Goal: Task Accomplishment & Management: Complete application form

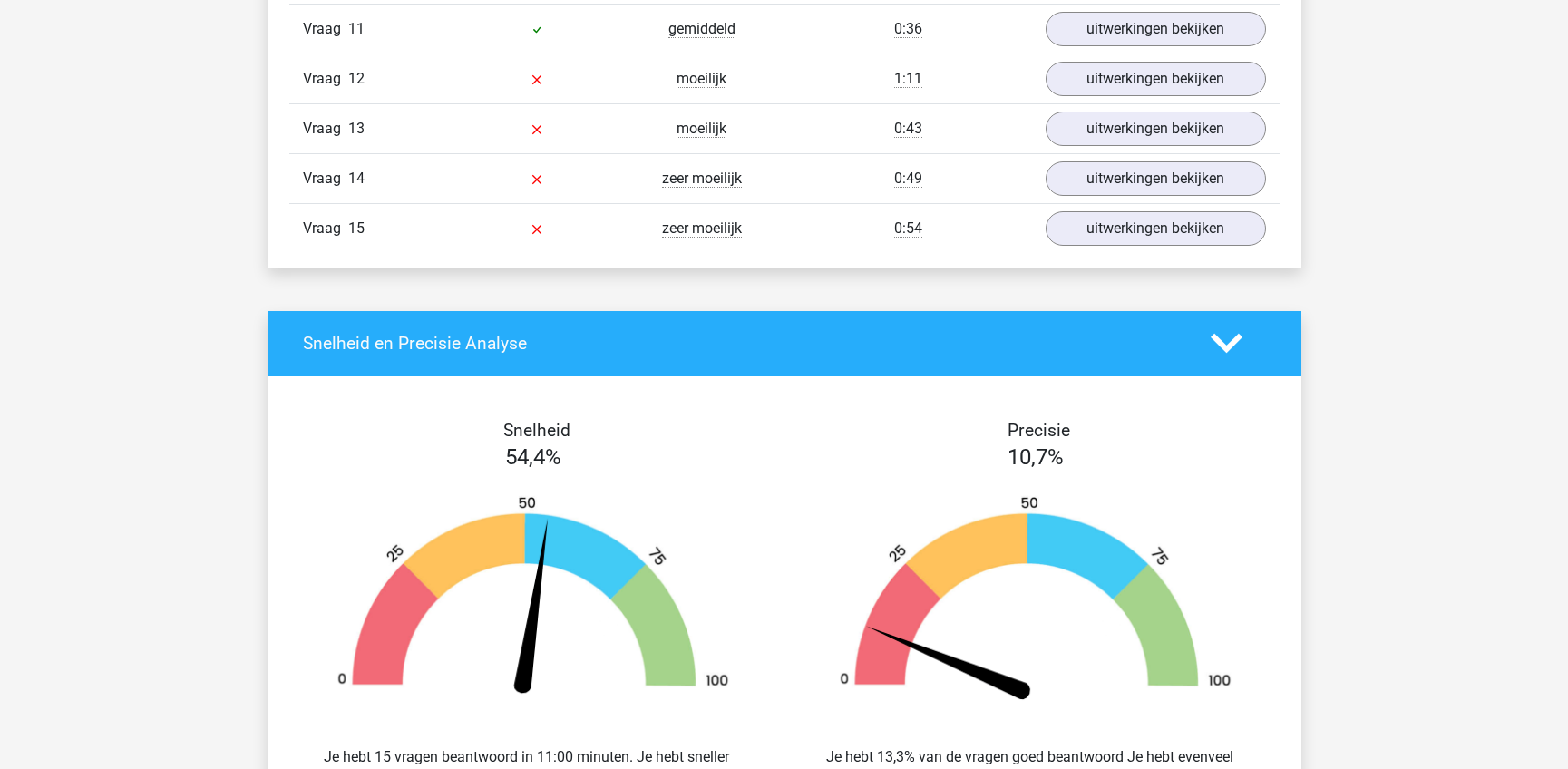
scroll to position [2535, 0]
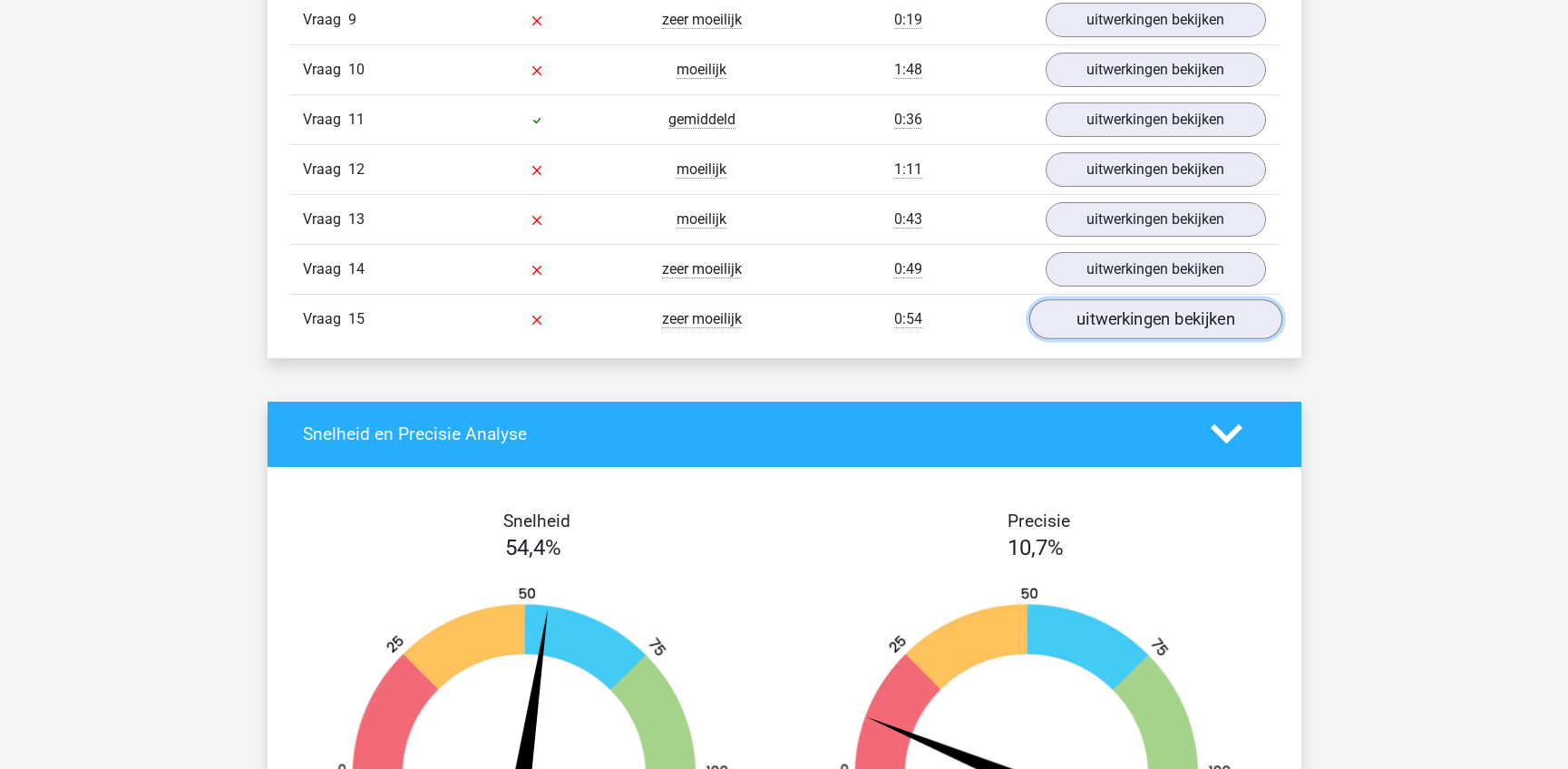
click at [1074, 323] on link "uitwerkingen bekijken" at bounding box center [1155, 318] width 253 height 40
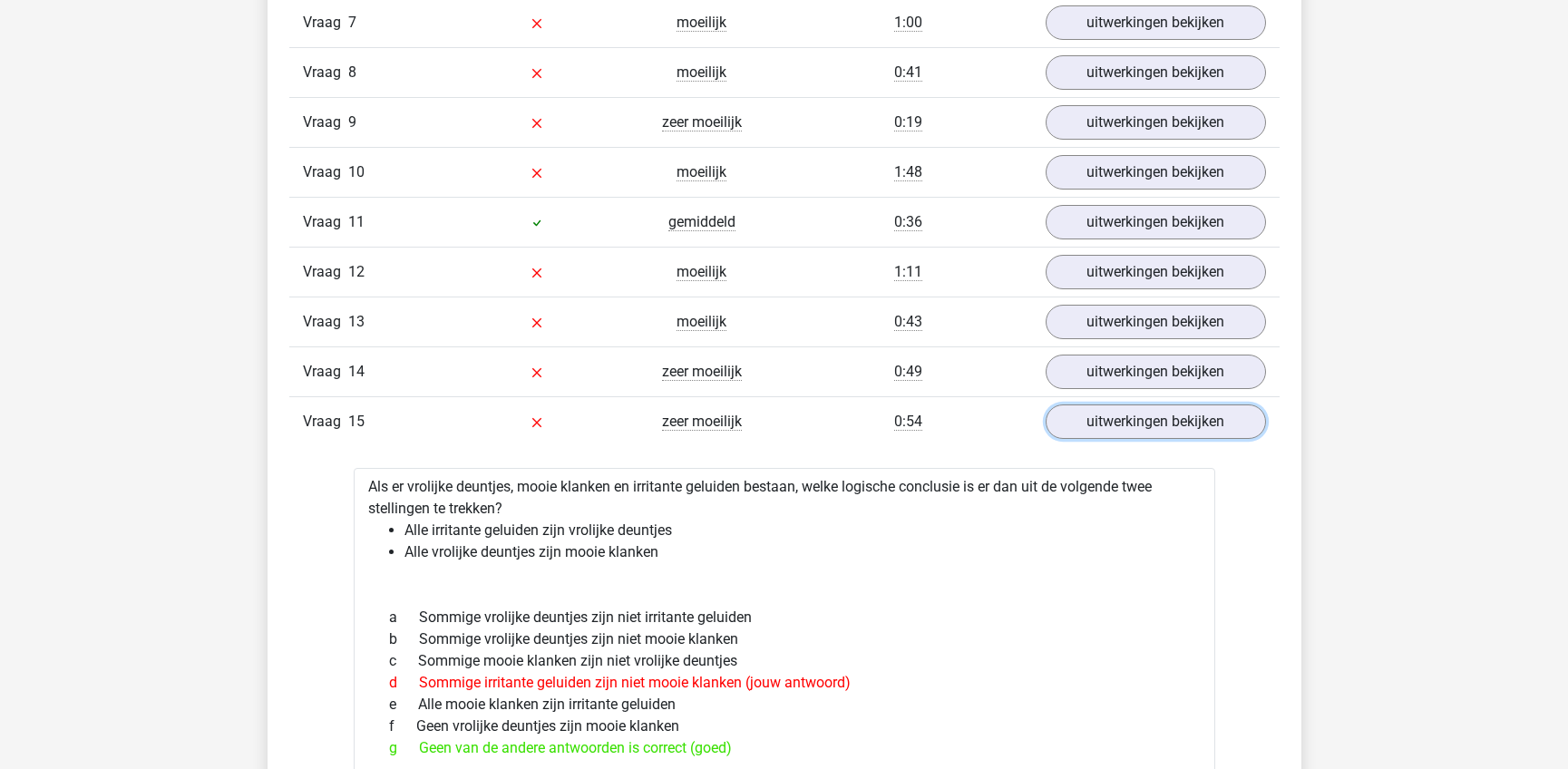
scroll to position [2353, 0]
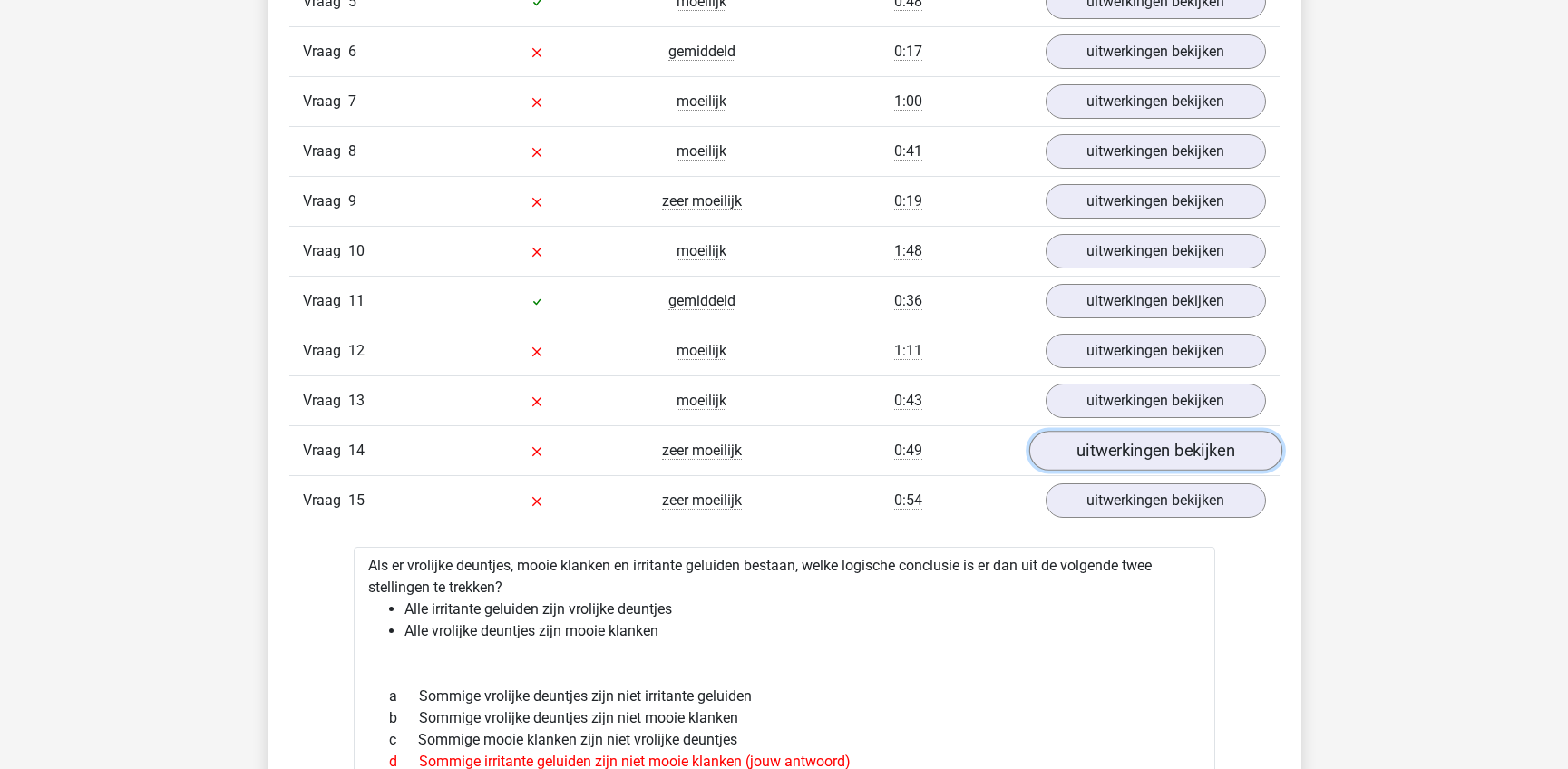
click at [1145, 456] on link "uitwerkingen bekijken" at bounding box center [1155, 450] width 253 height 40
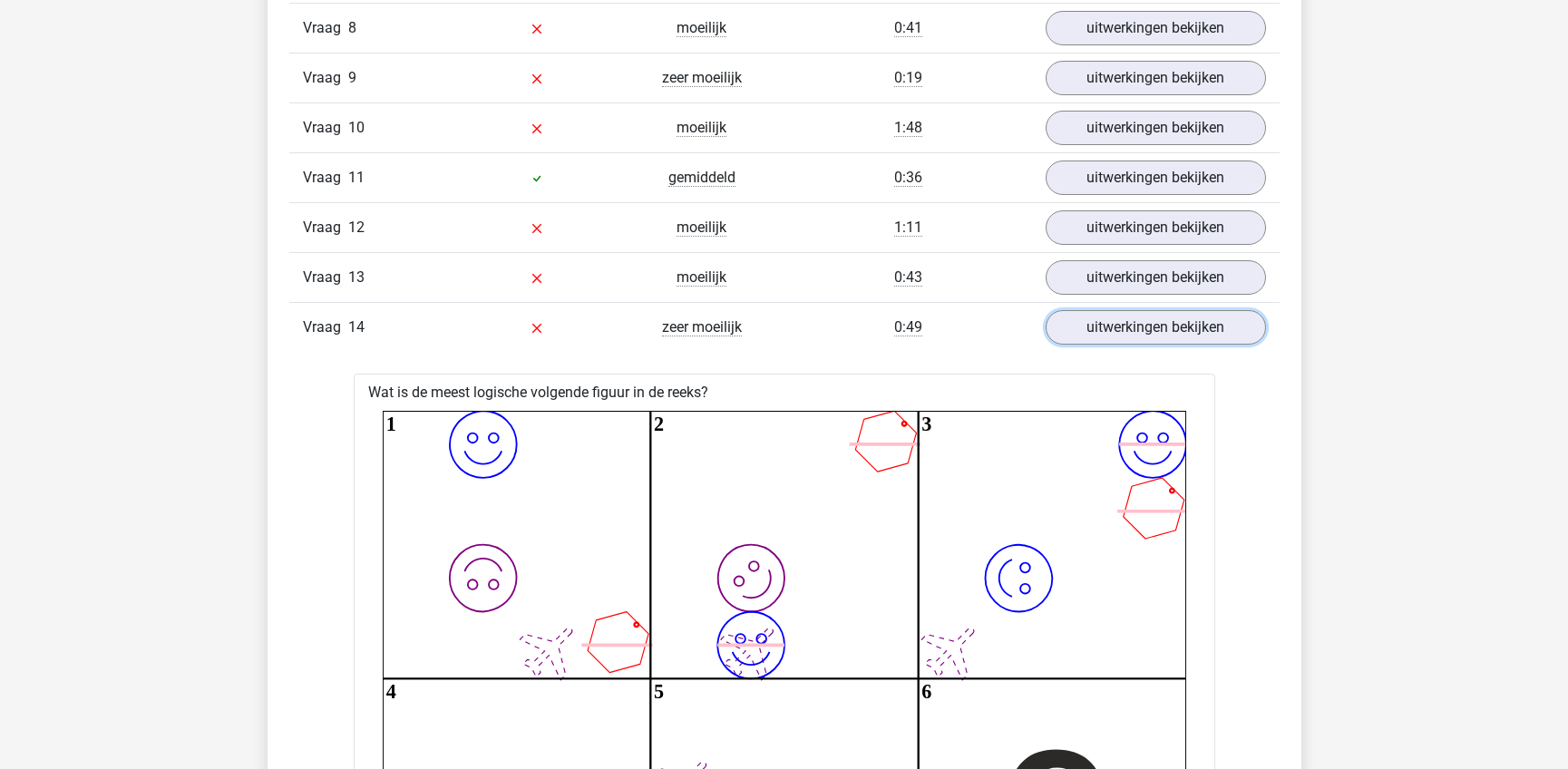
scroll to position [2443, 0]
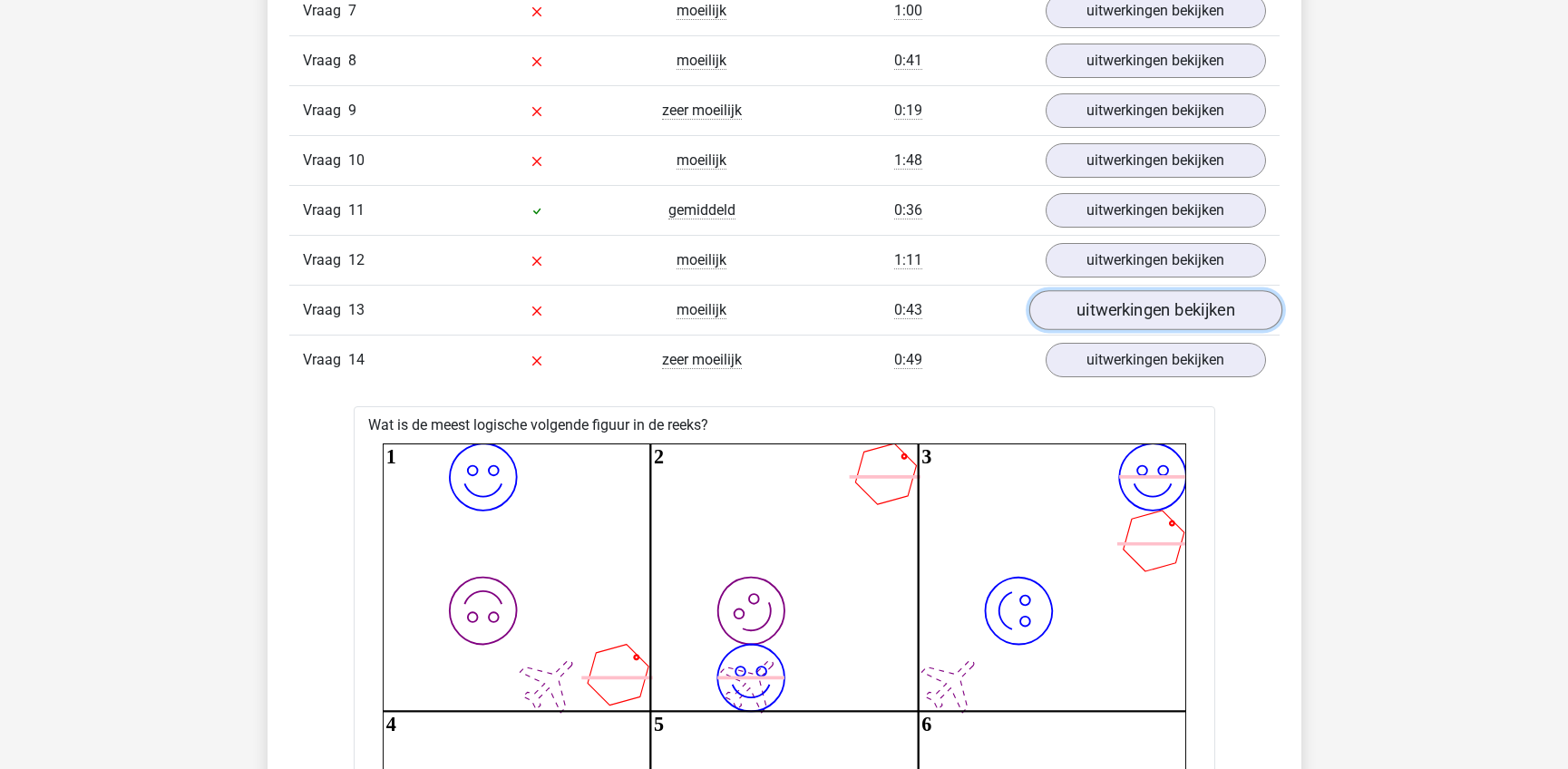
click at [1125, 308] on link "uitwerkingen bekijken" at bounding box center [1155, 310] width 253 height 40
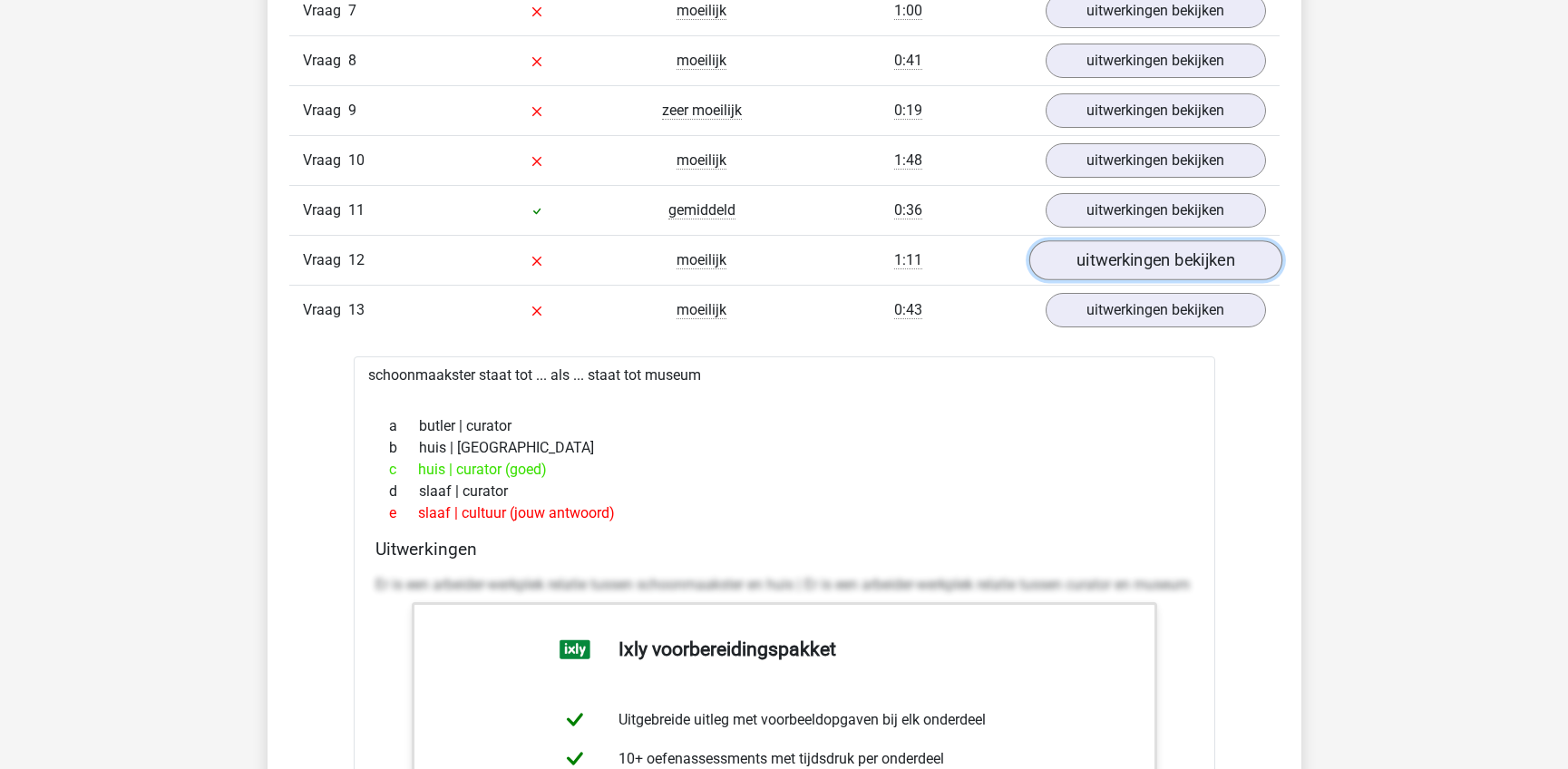
click at [1148, 264] on link "uitwerkingen bekijken" at bounding box center [1155, 260] width 253 height 40
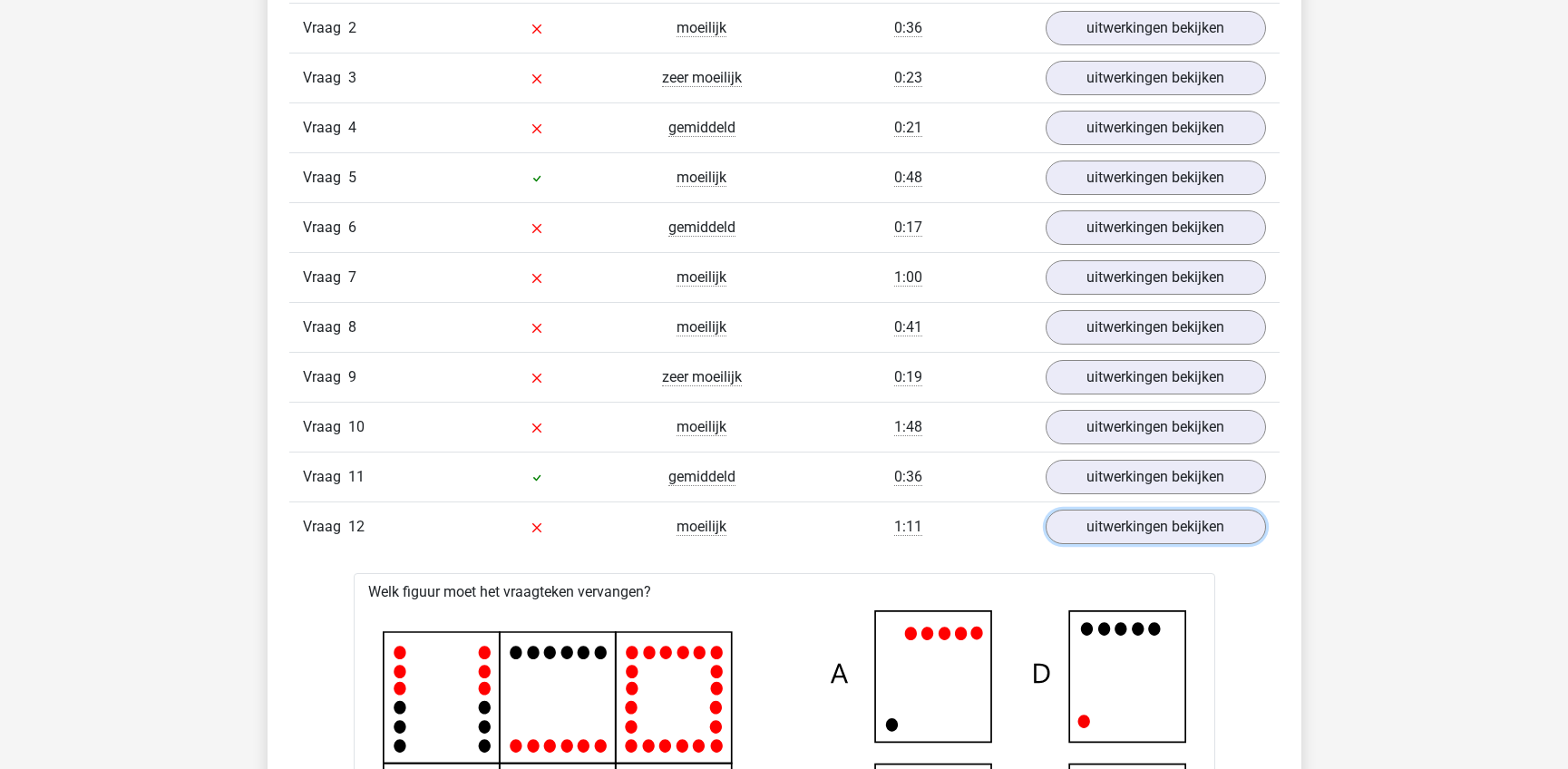
scroll to position [1991, 0]
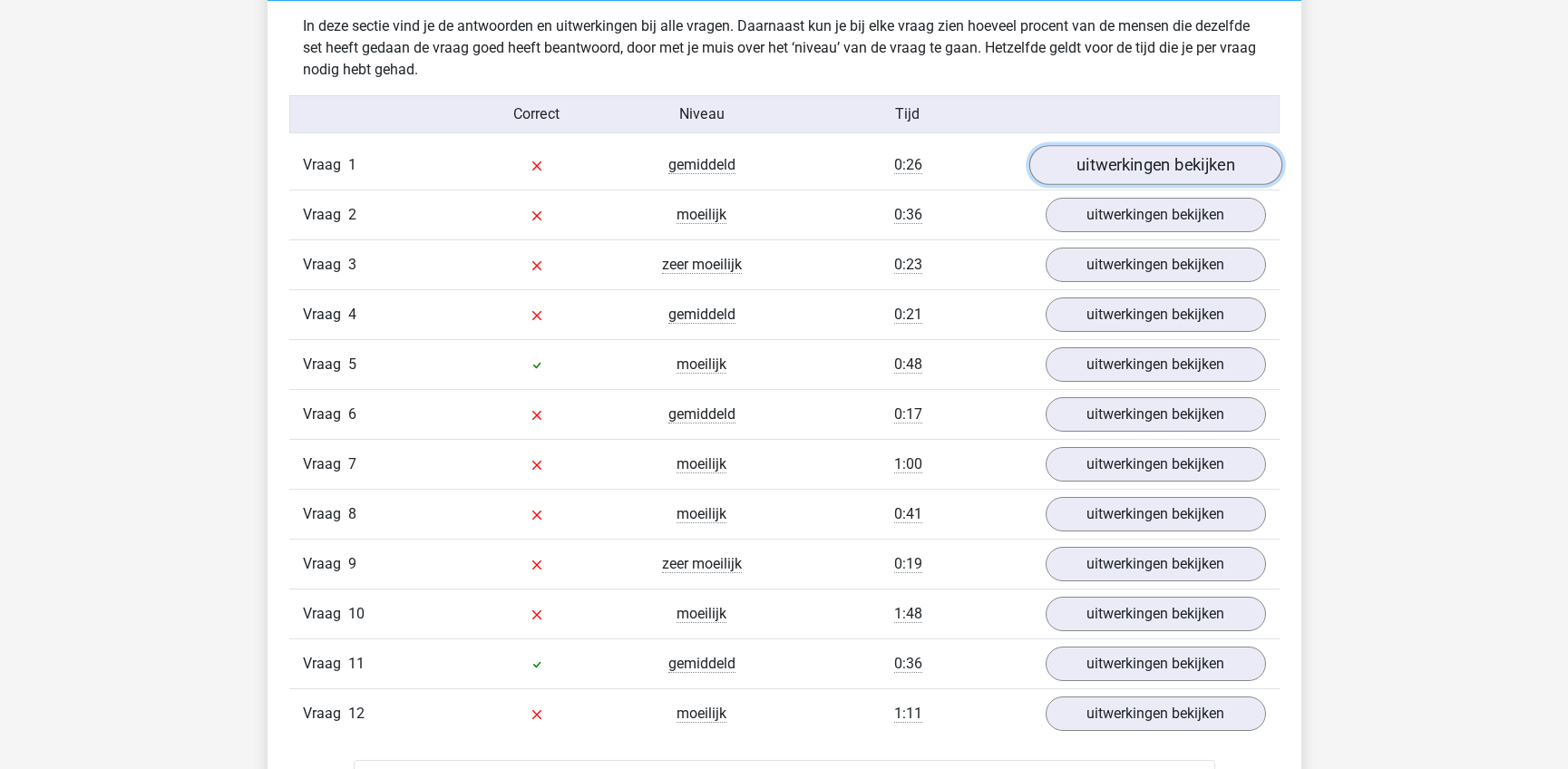
click at [1050, 175] on link "uitwerkingen bekijken" at bounding box center [1155, 164] width 253 height 40
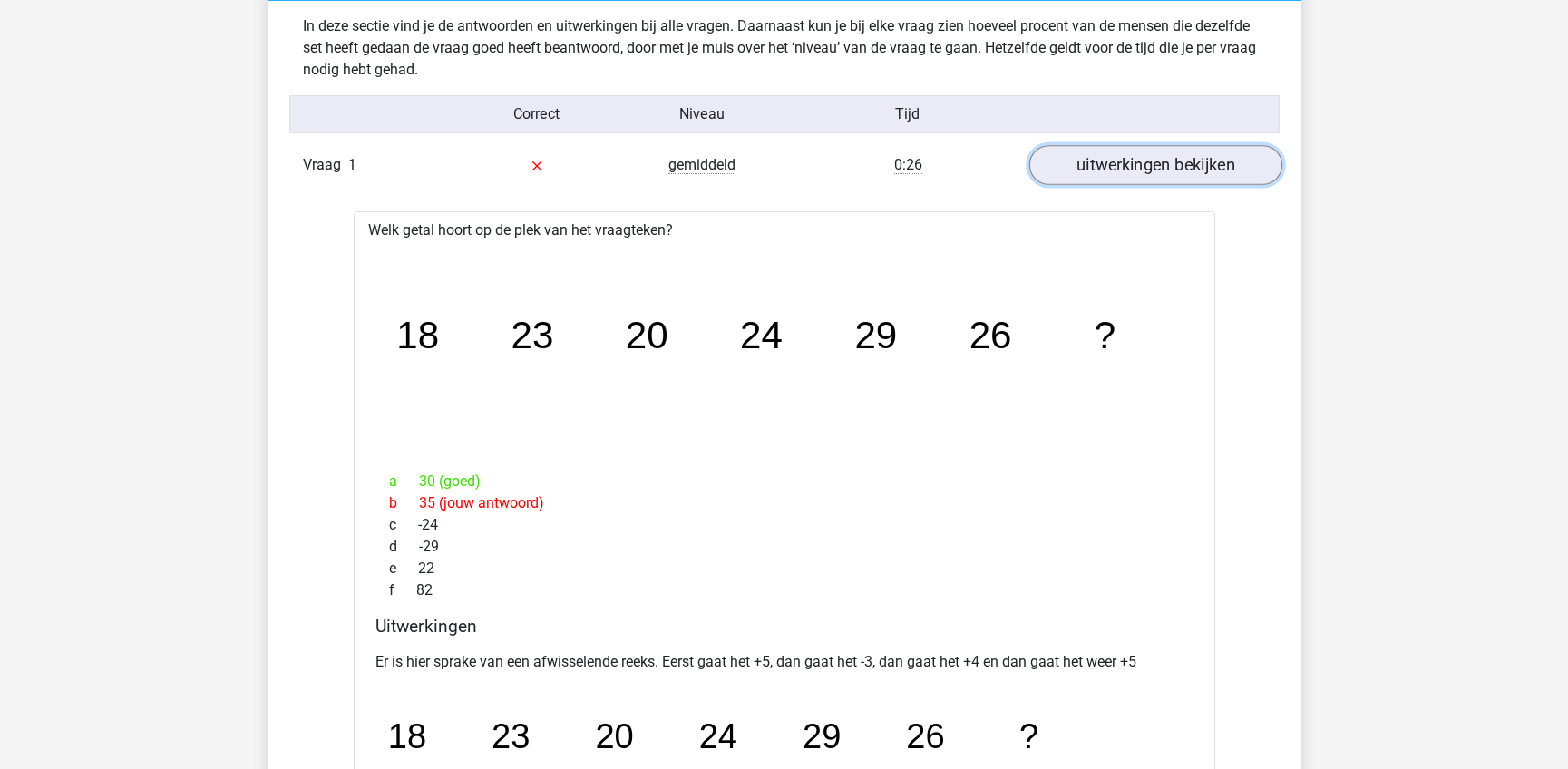
click at [1132, 168] on link "uitwerkingen bekijken" at bounding box center [1155, 164] width 253 height 40
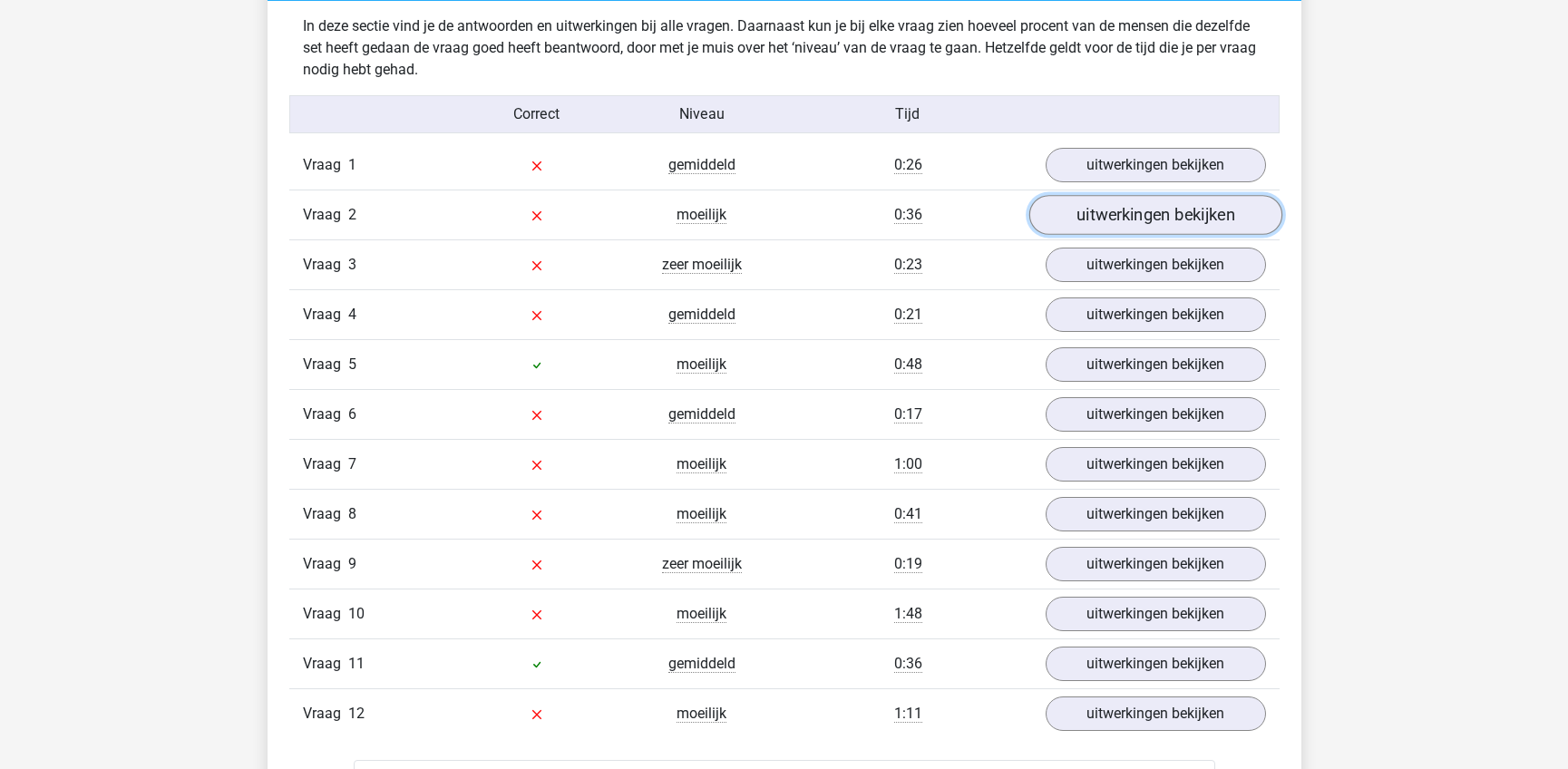
click at [1142, 213] on link "uitwerkingen bekijken" at bounding box center [1155, 214] width 253 height 40
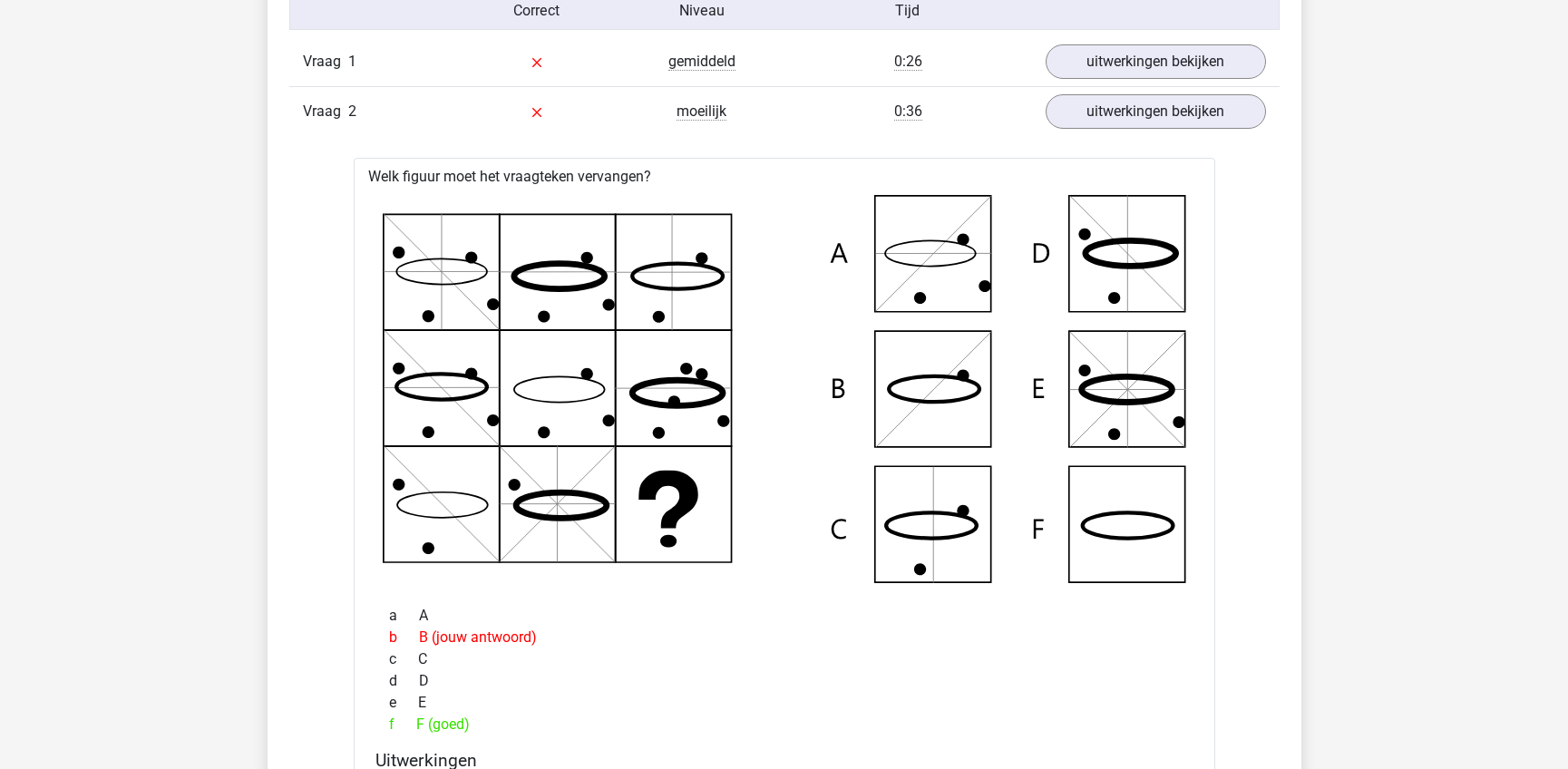
scroll to position [2081, 0]
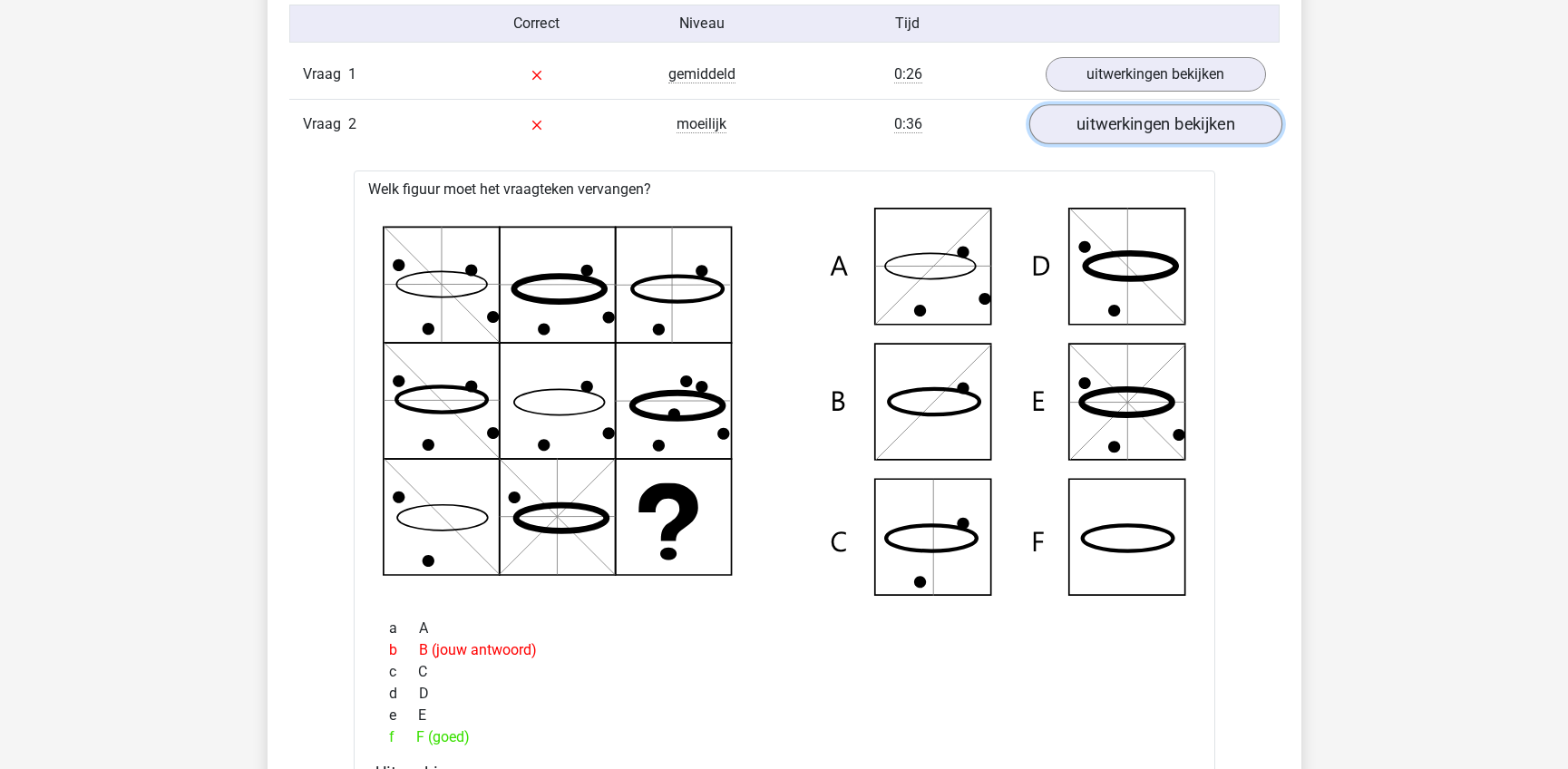
click at [1207, 131] on link "uitwerkingen bekijken" at bounding box center [1155, 124] width 253 height 40
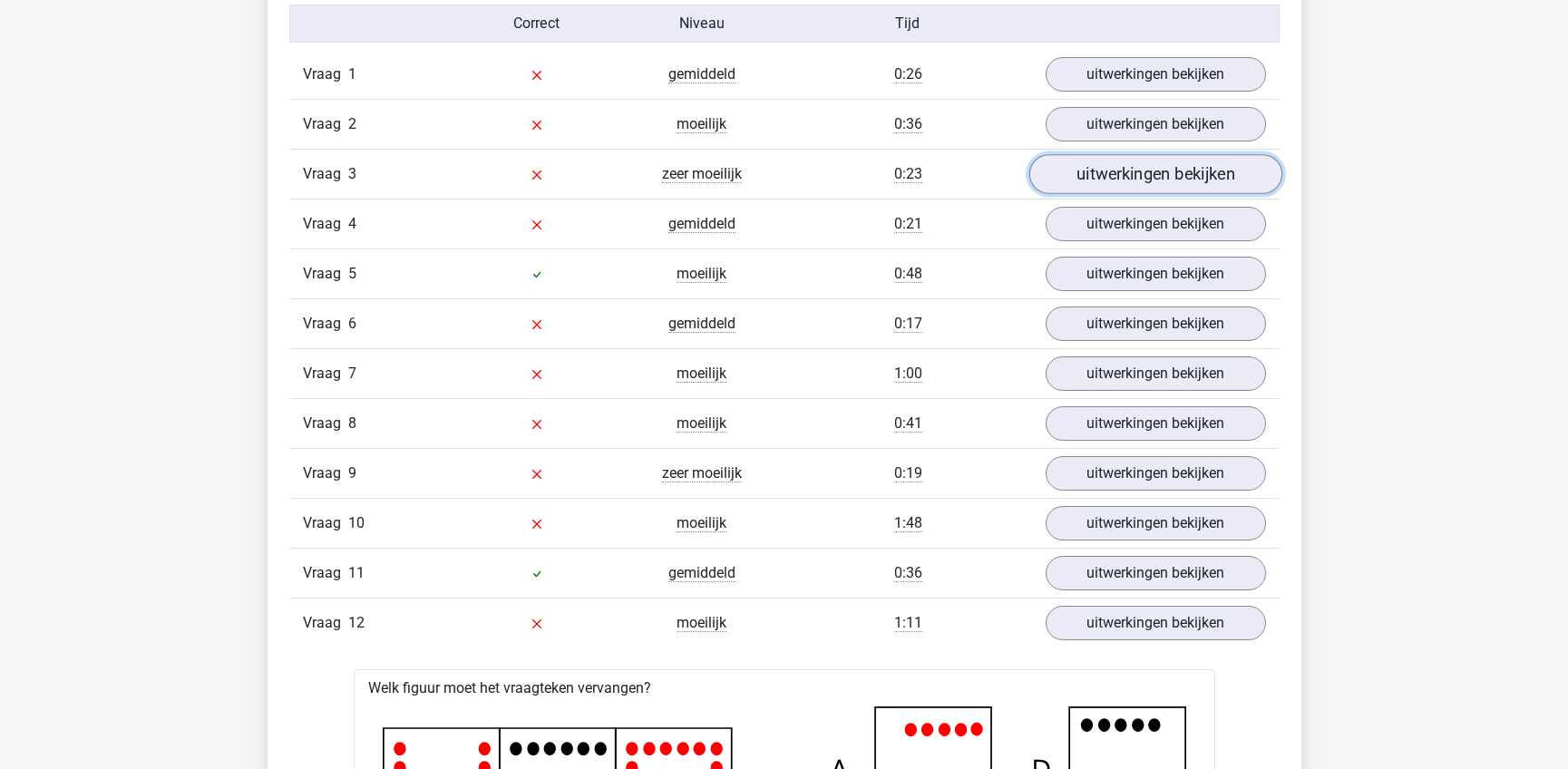
click at [1174, 180] on link "uitwerkingen bekijken" at bounding box center [1155, 173] width 253 height 40
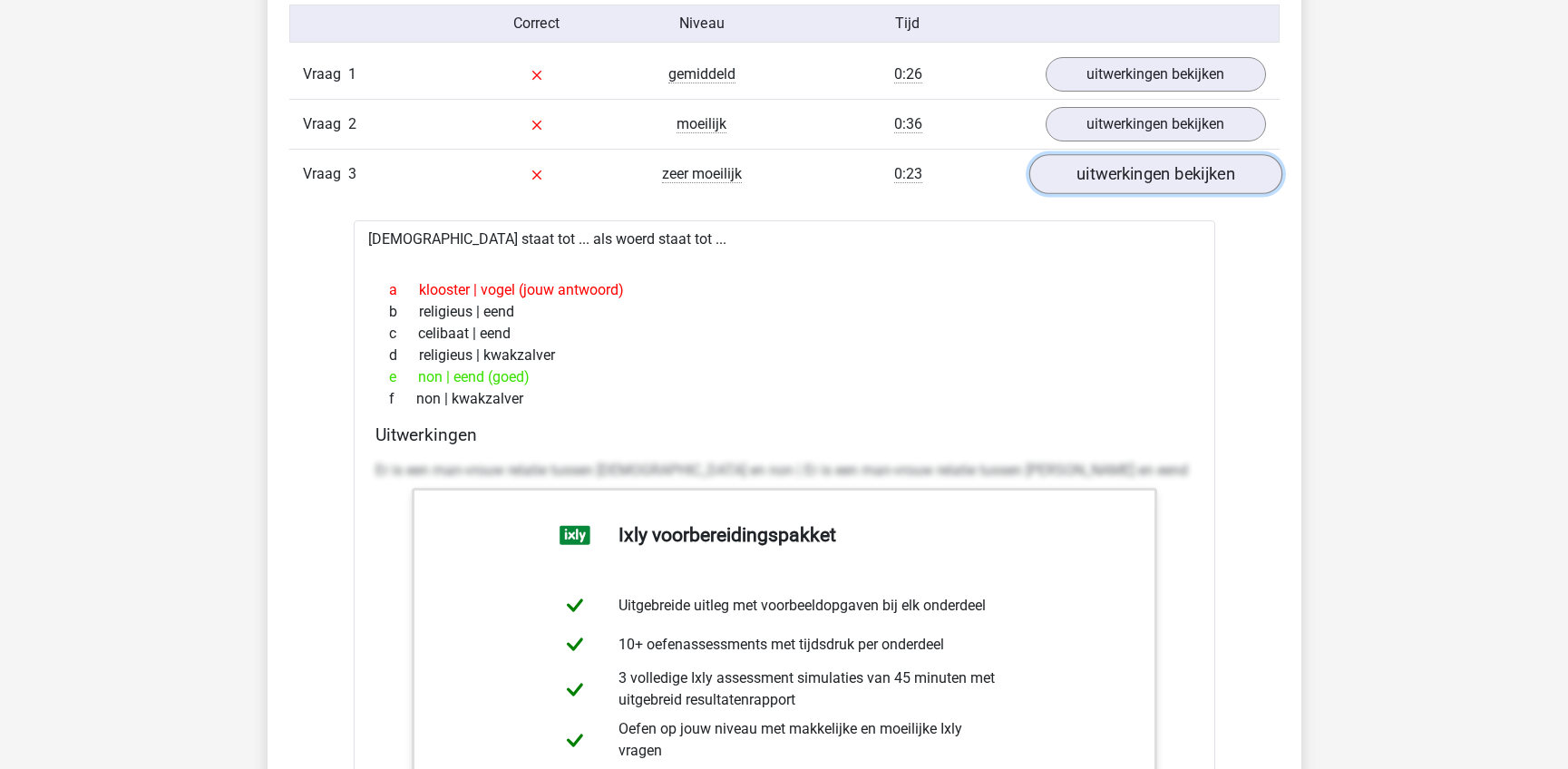
click at [1157, 169] on link "uitwerkingen bekijken" at bounding box center [1155, 173] width 253 height 40
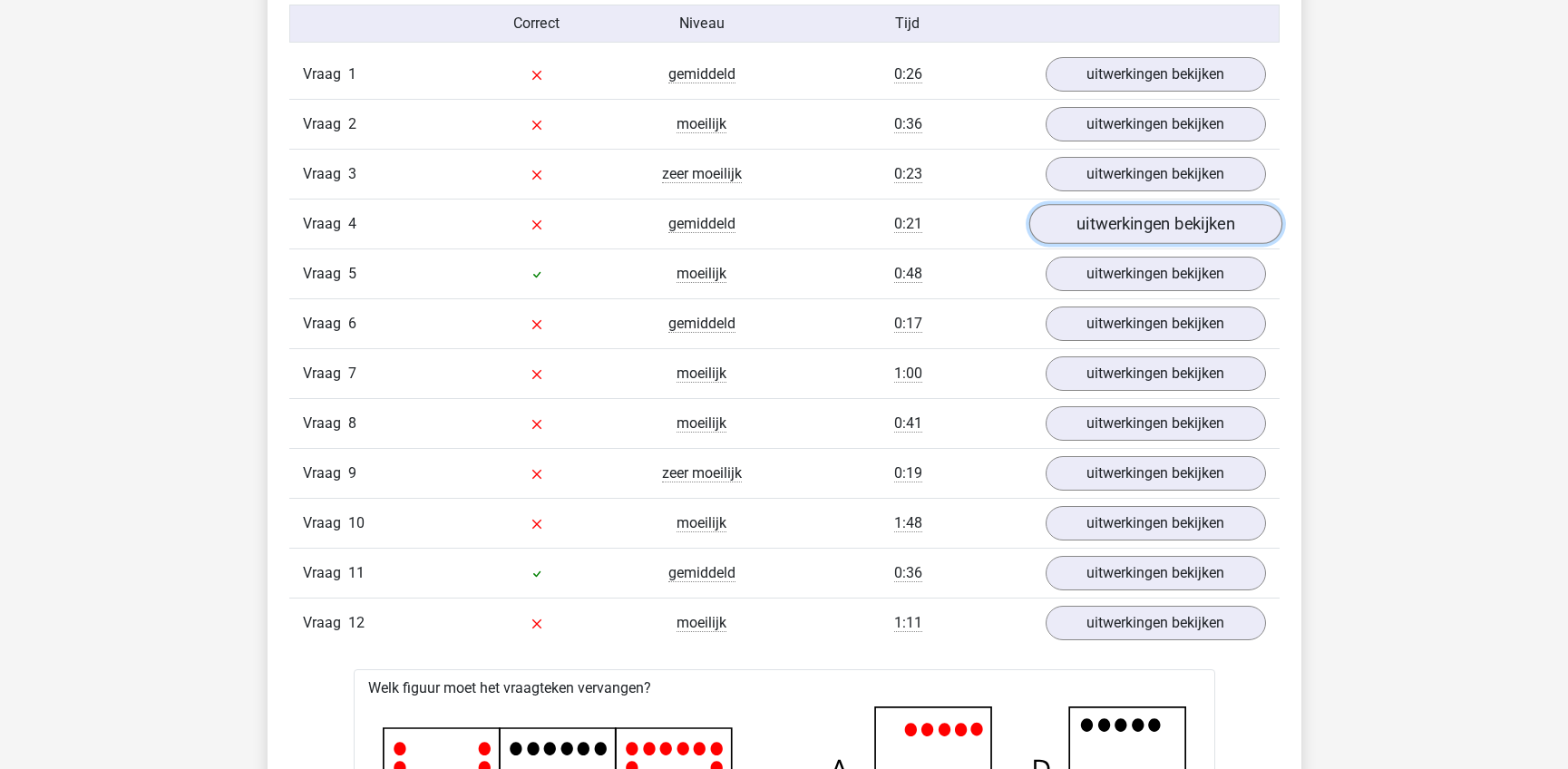
click at [1127, 231] on link "uitwerkingen bekijken" at bounding box center [1155, 223] width 253 height 40
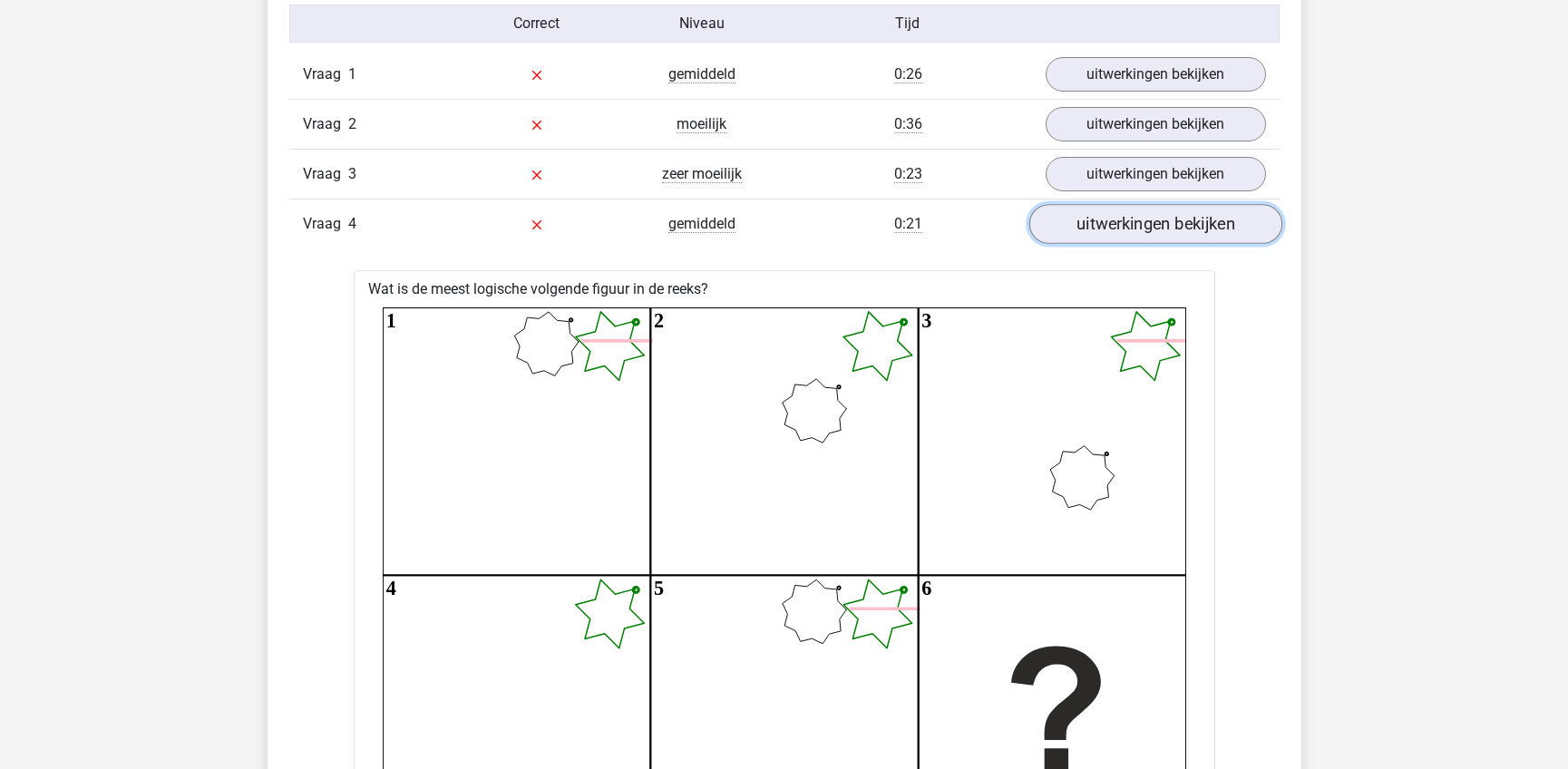
click at [1134, 225] on link "uitwerkingen bekijken" at bounding box center [1155, 223] width 253 height 40
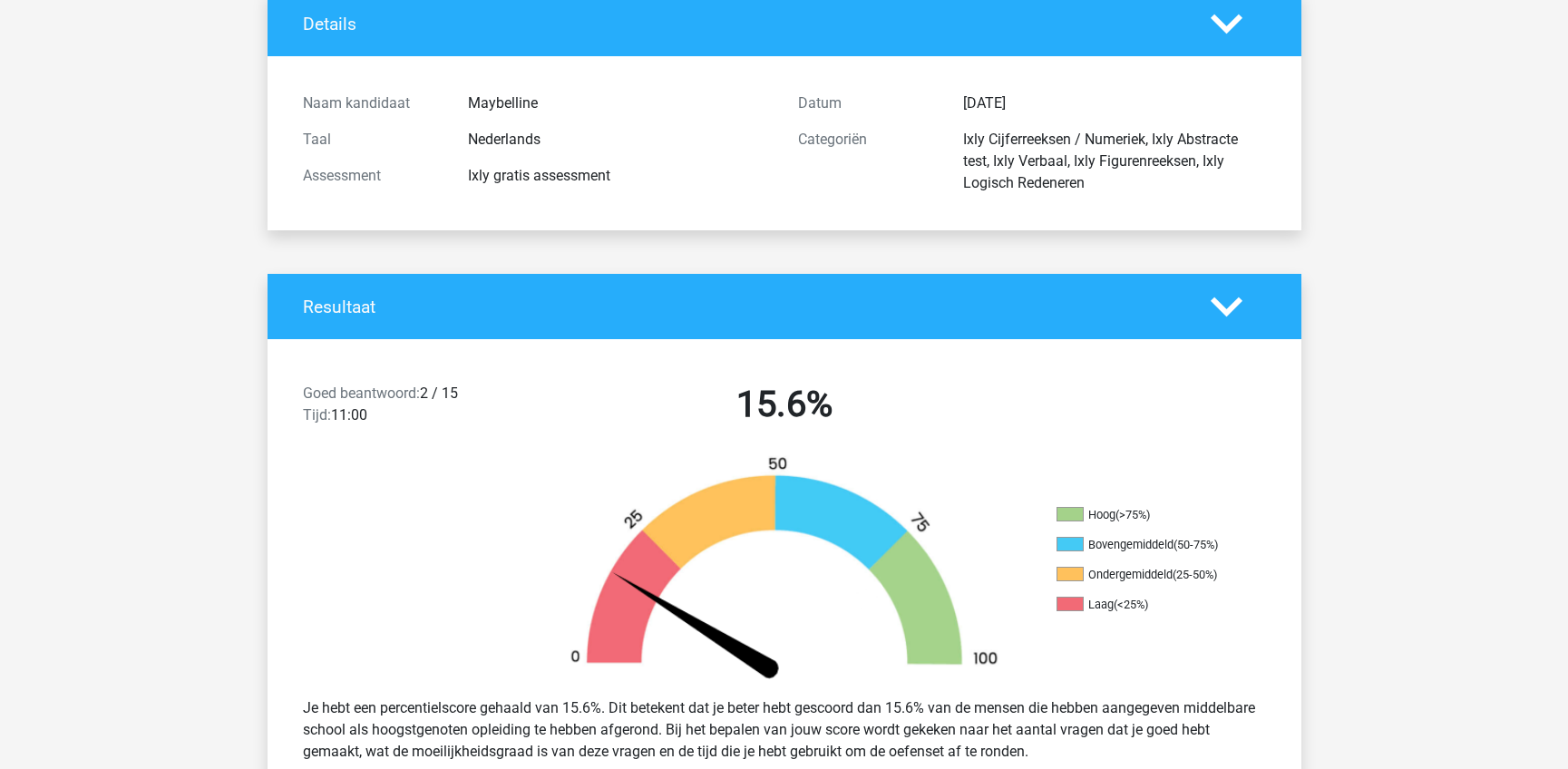
scroll to position [0, 0]
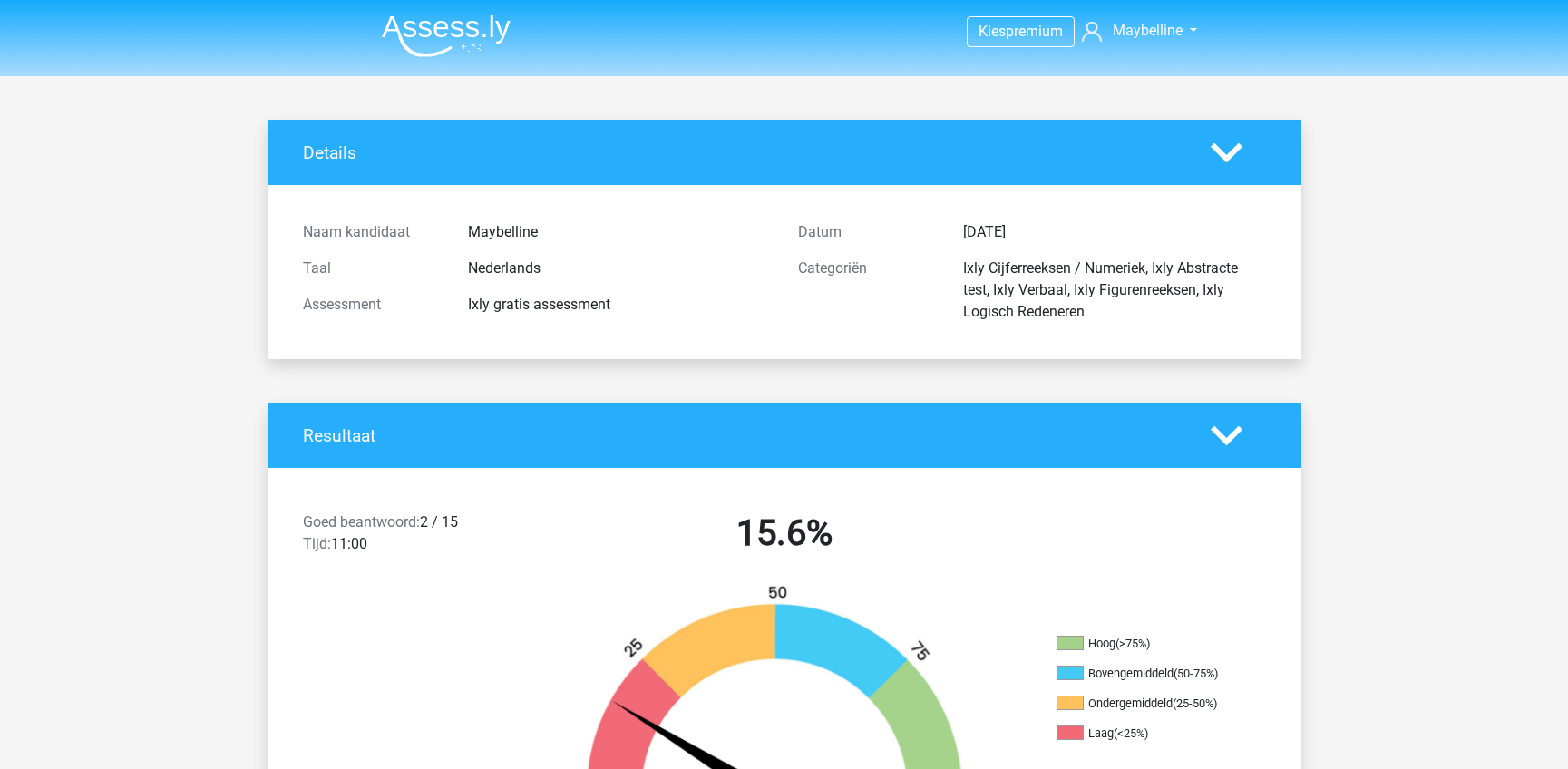
click at [1218, 143] on icon at bounding box center [1226, 152] width 31 height 31
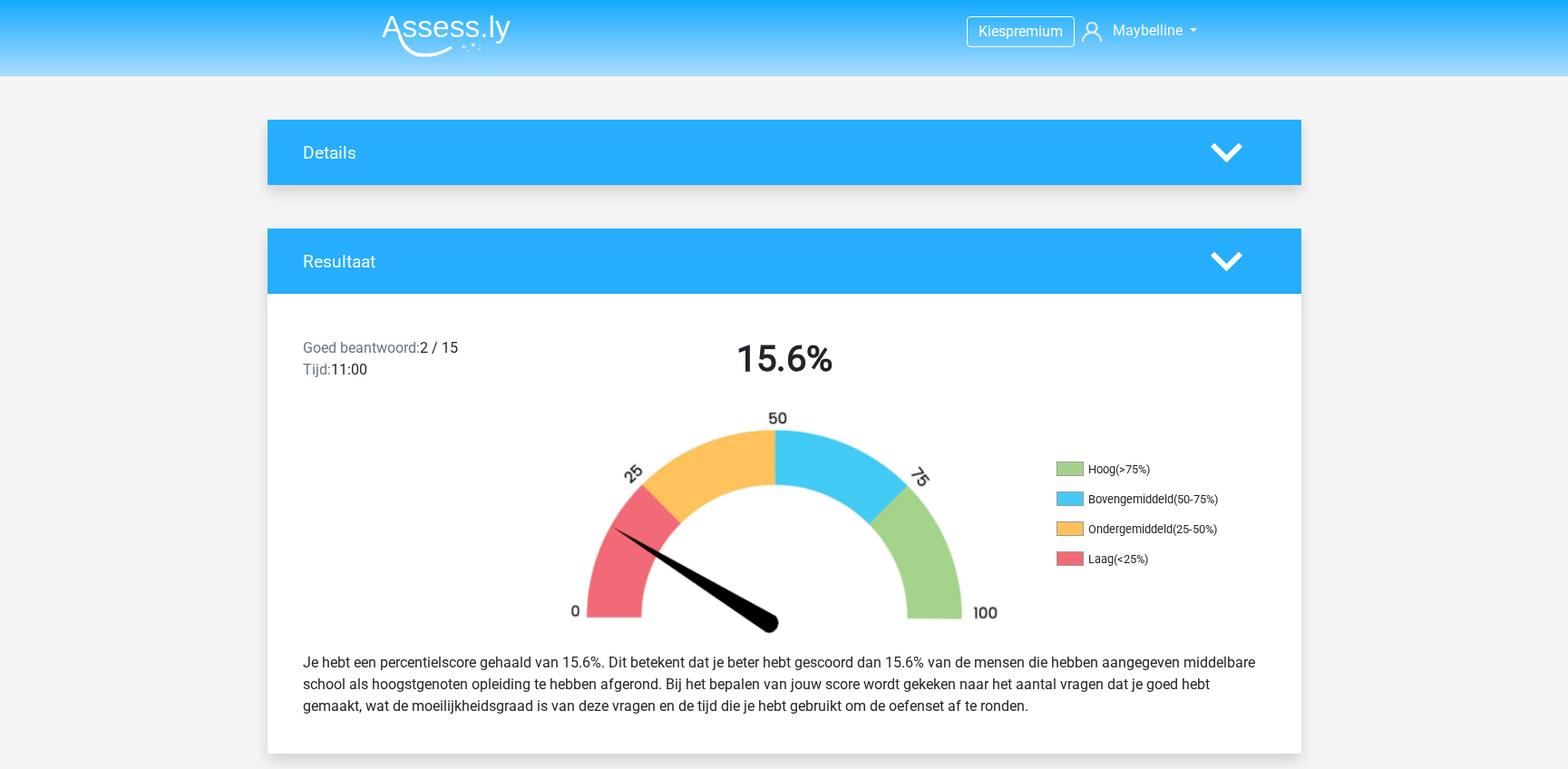
click at [1233, 254] on icon at bounding box center [1226, 261] width 31 height 31
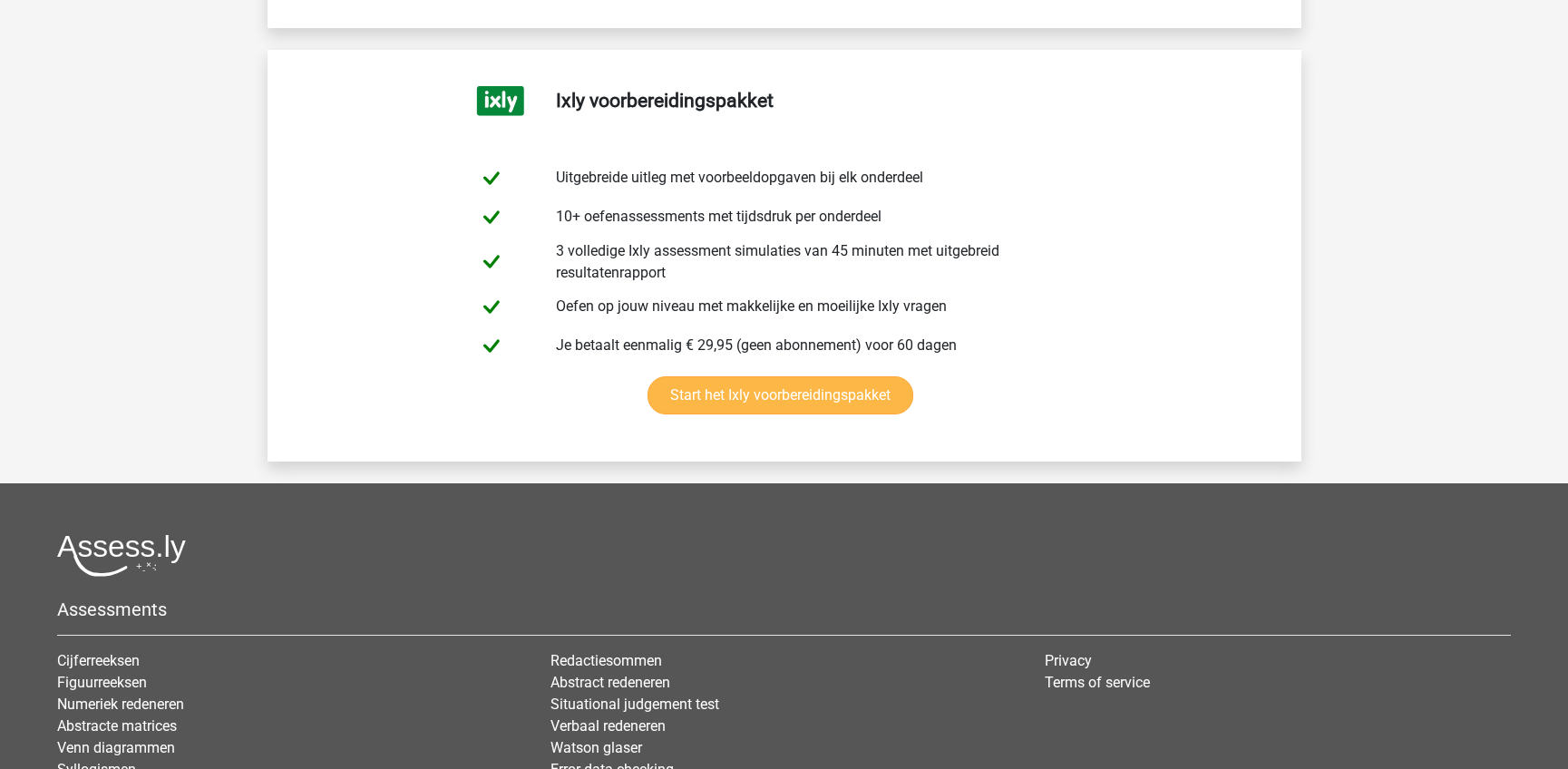
scroll to position [7795, 0]
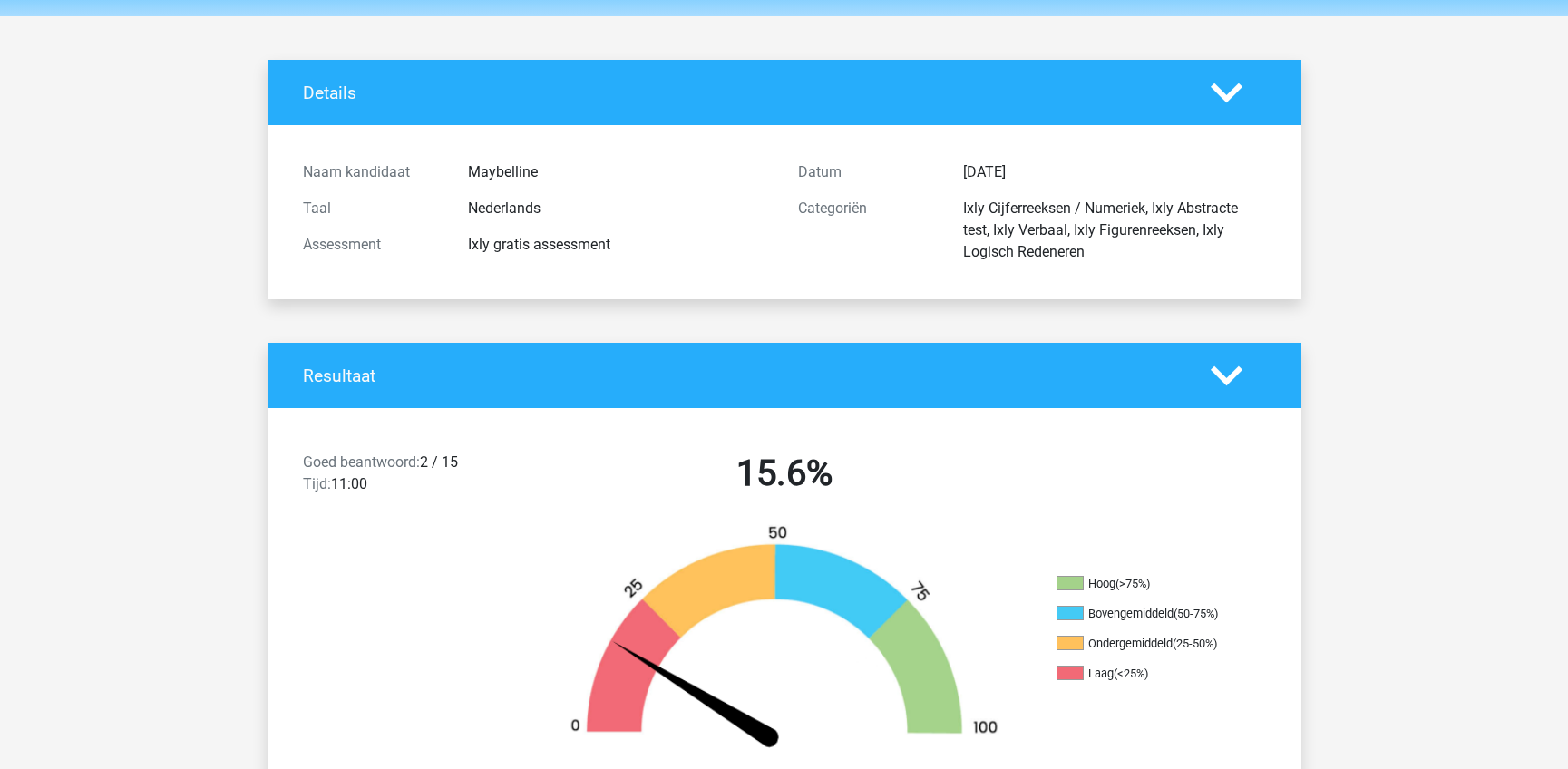
scroll to position [90, 0]
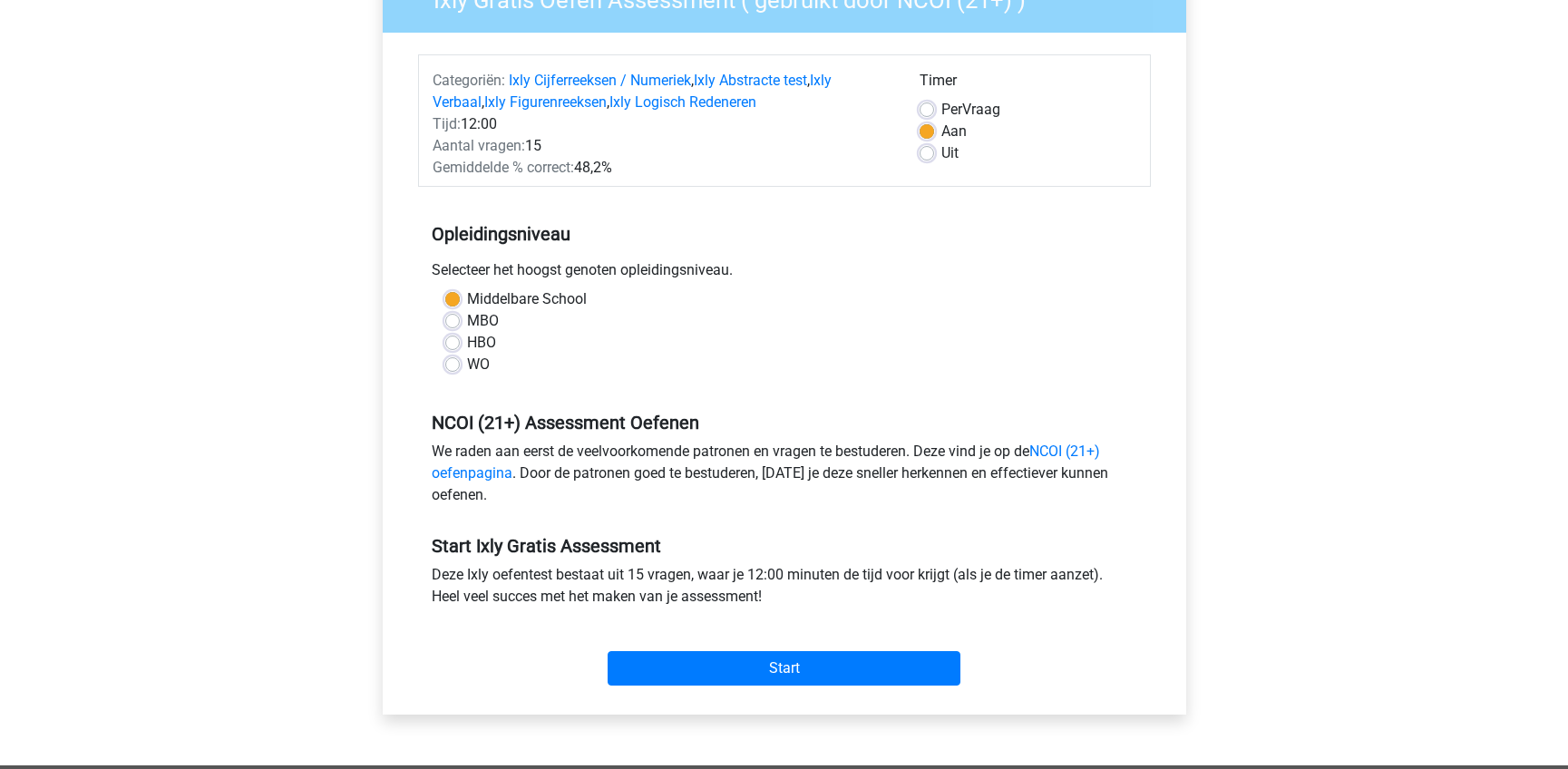
scroll to position [90, 0]
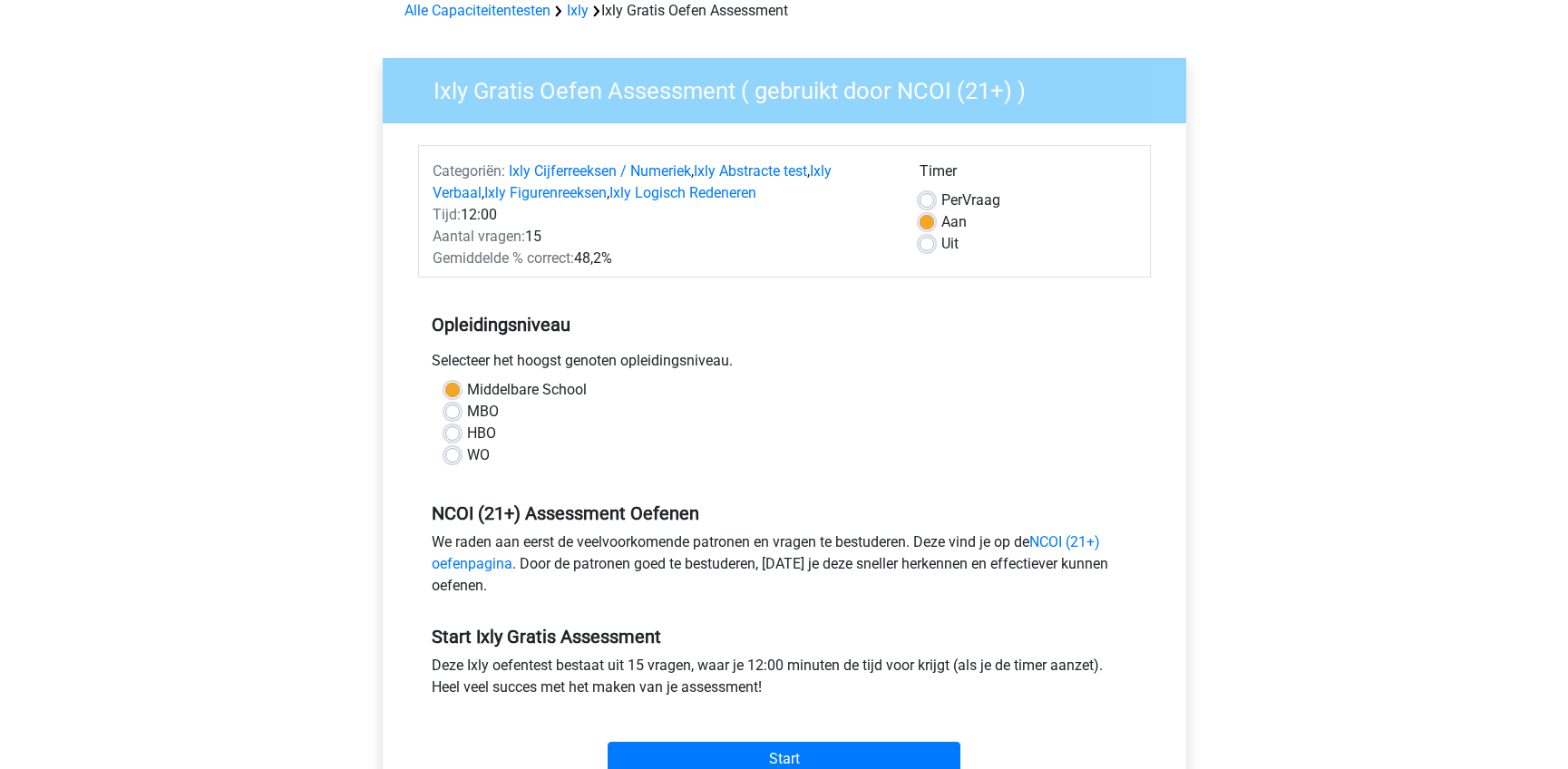
click at [449, 403] on div "MBO" at bounding box center [784, 412] width 678 height 22
click at [459, 412] on div "MBO" at bounding box center [784, 412] width 678 height 22
click at [467, 408] on label "MBO" at bounding box center [482, 412] width 31 height 22
click at [448, 408] on input "MBO" at bounding box center [453, 410] width 15 height 18
radio input "true"
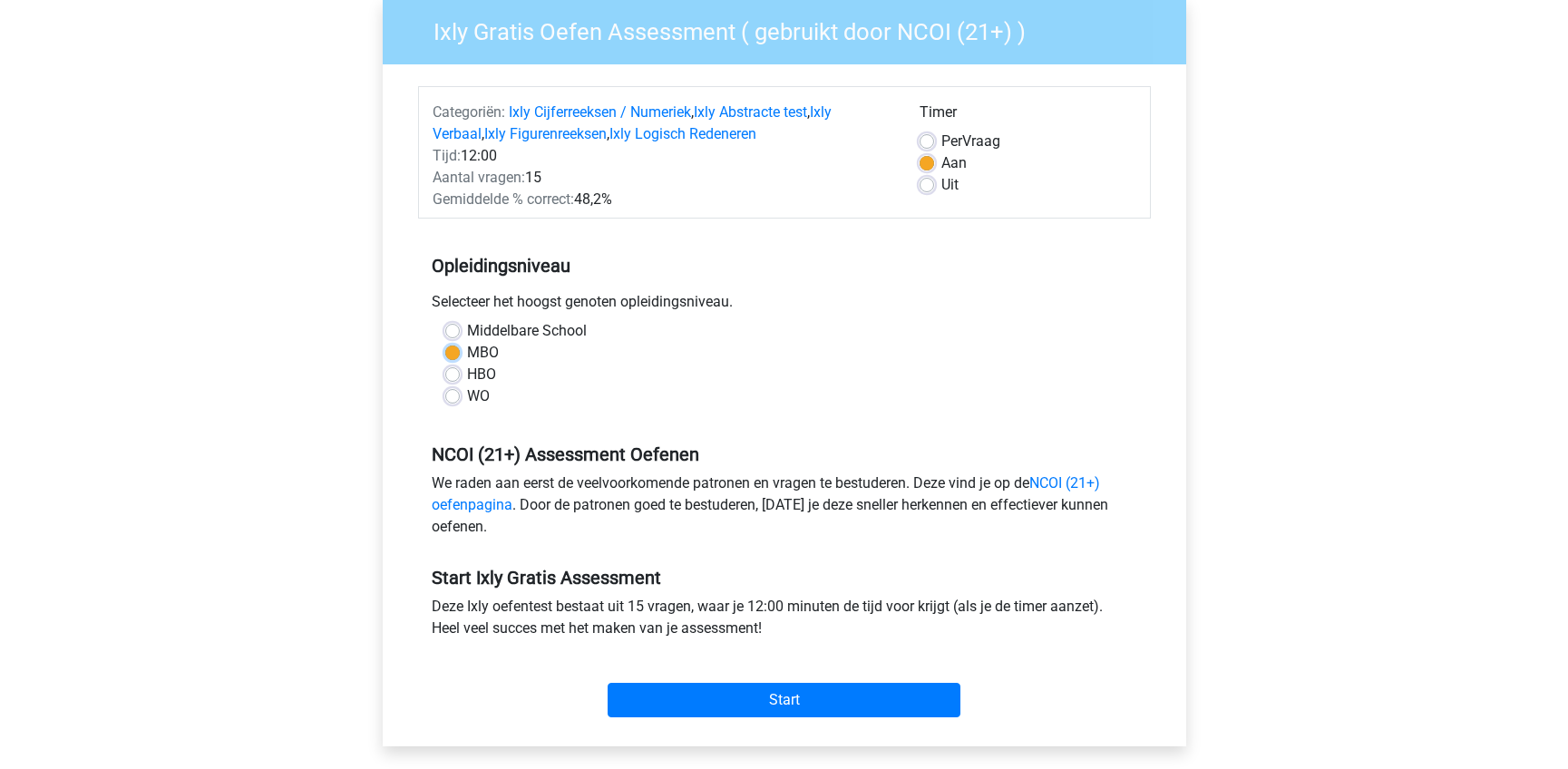
scroll to position [182, 0]
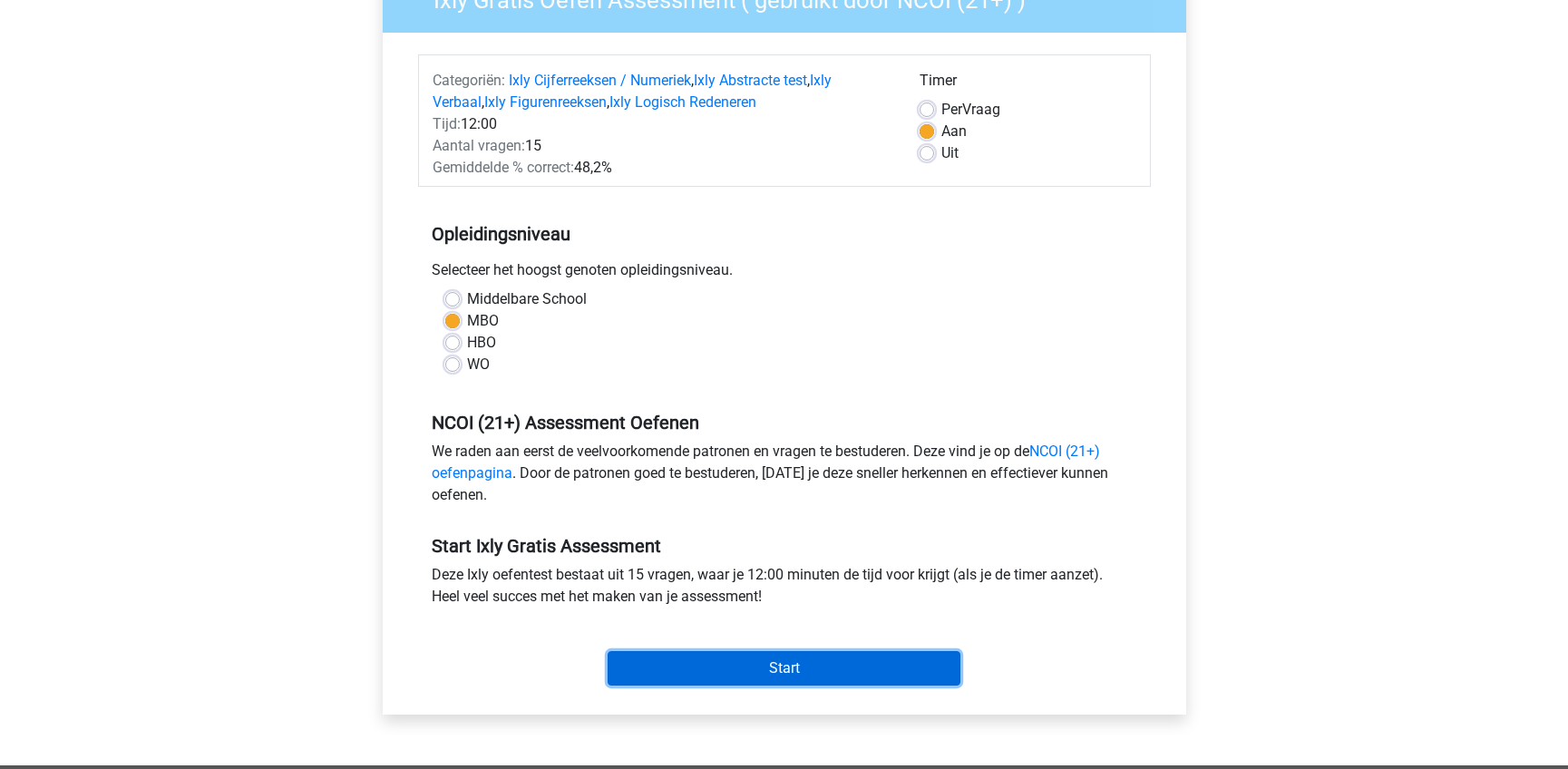
click at [647, 662] on input "Start" at bounding box center [784, 668] width 352 height 34
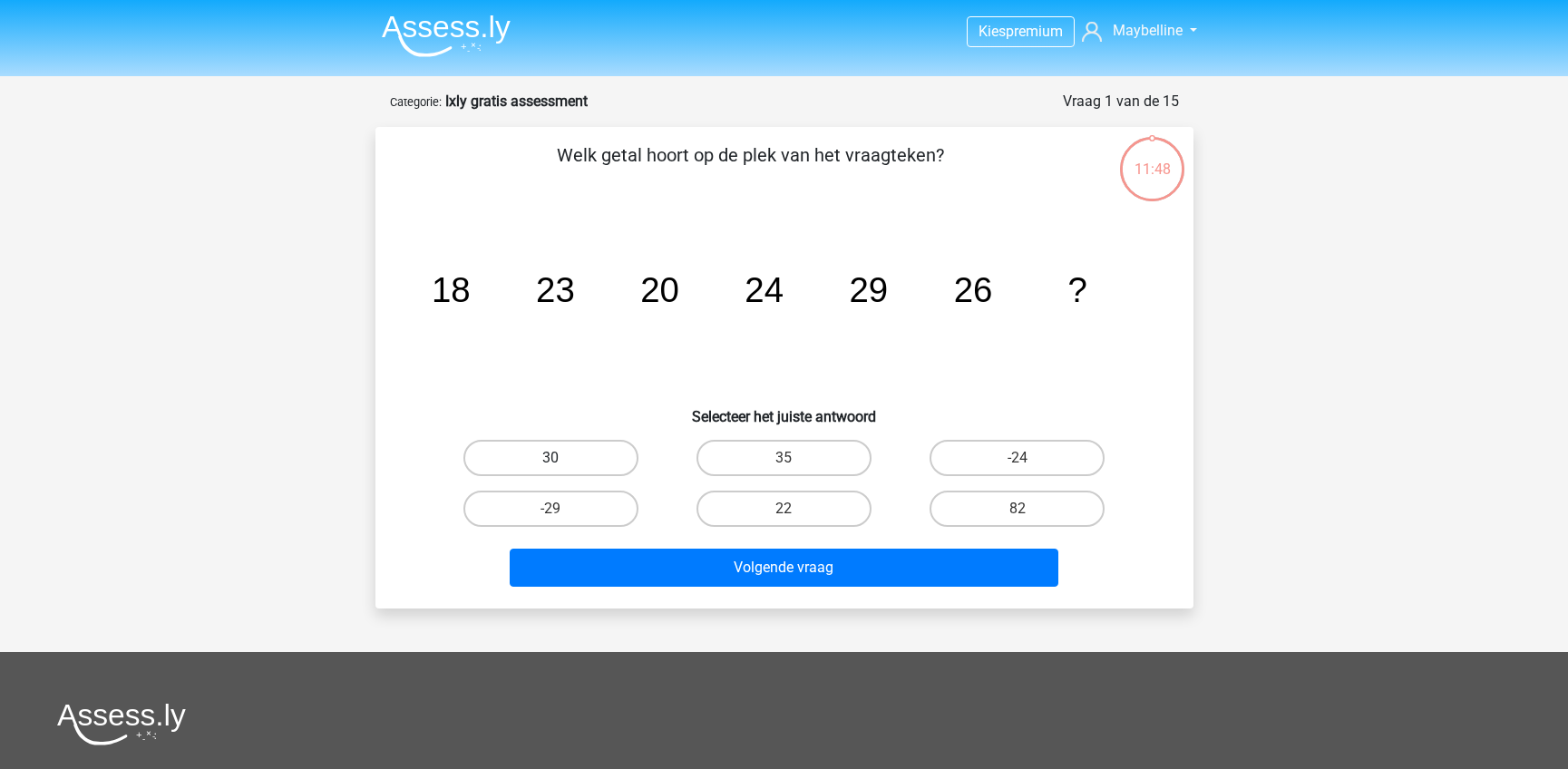
click at [540, 464] on label "30" at bounding box center [551, 457] width 175 height 36
click at [551, 464] on input "30" at bounding box center [556, 463] width 12 height 12
radio input "true"
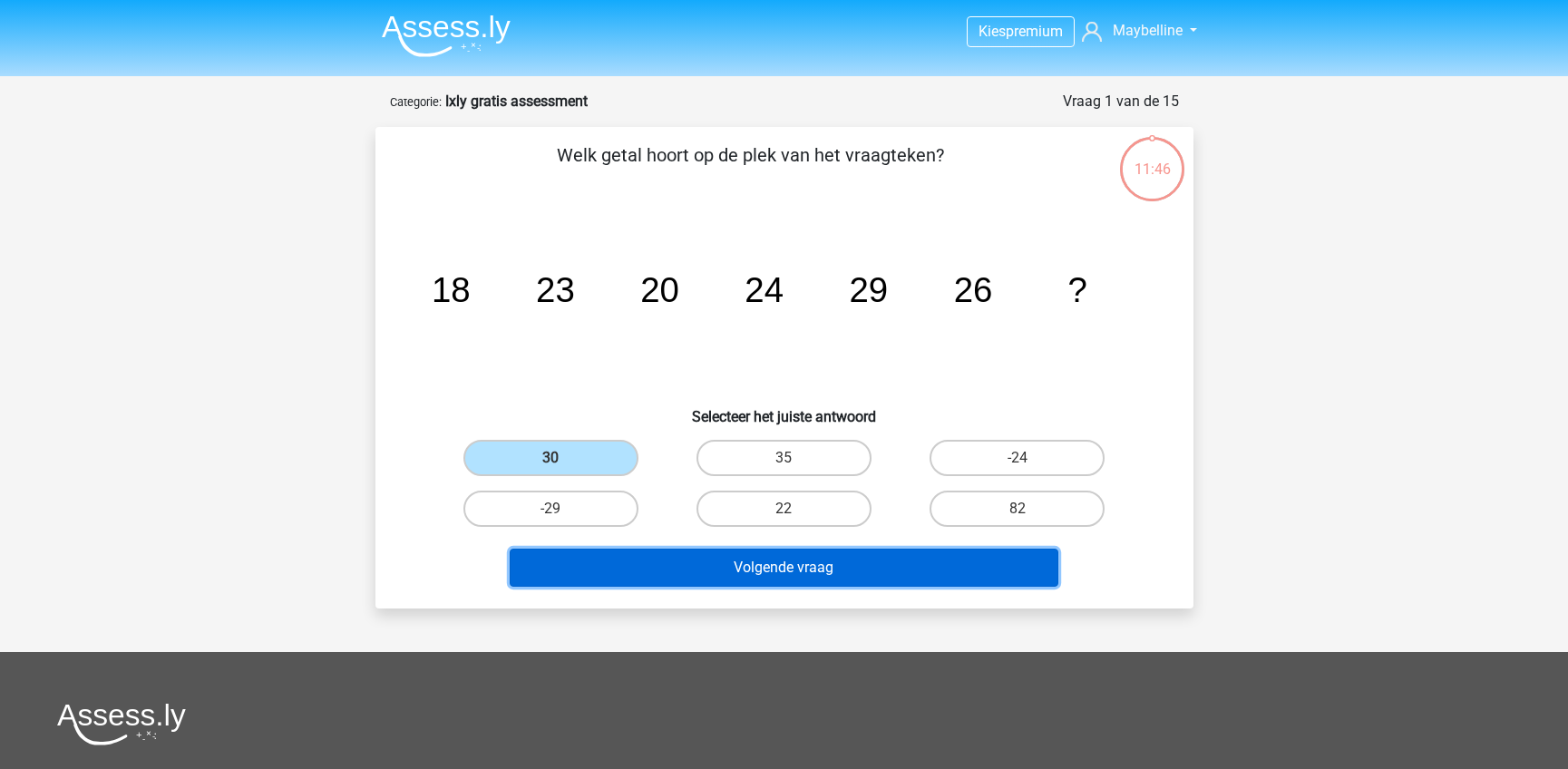
click at [652, 574] on button "Volgende vraag" at bounding box center [783, 567] width 549 height 38
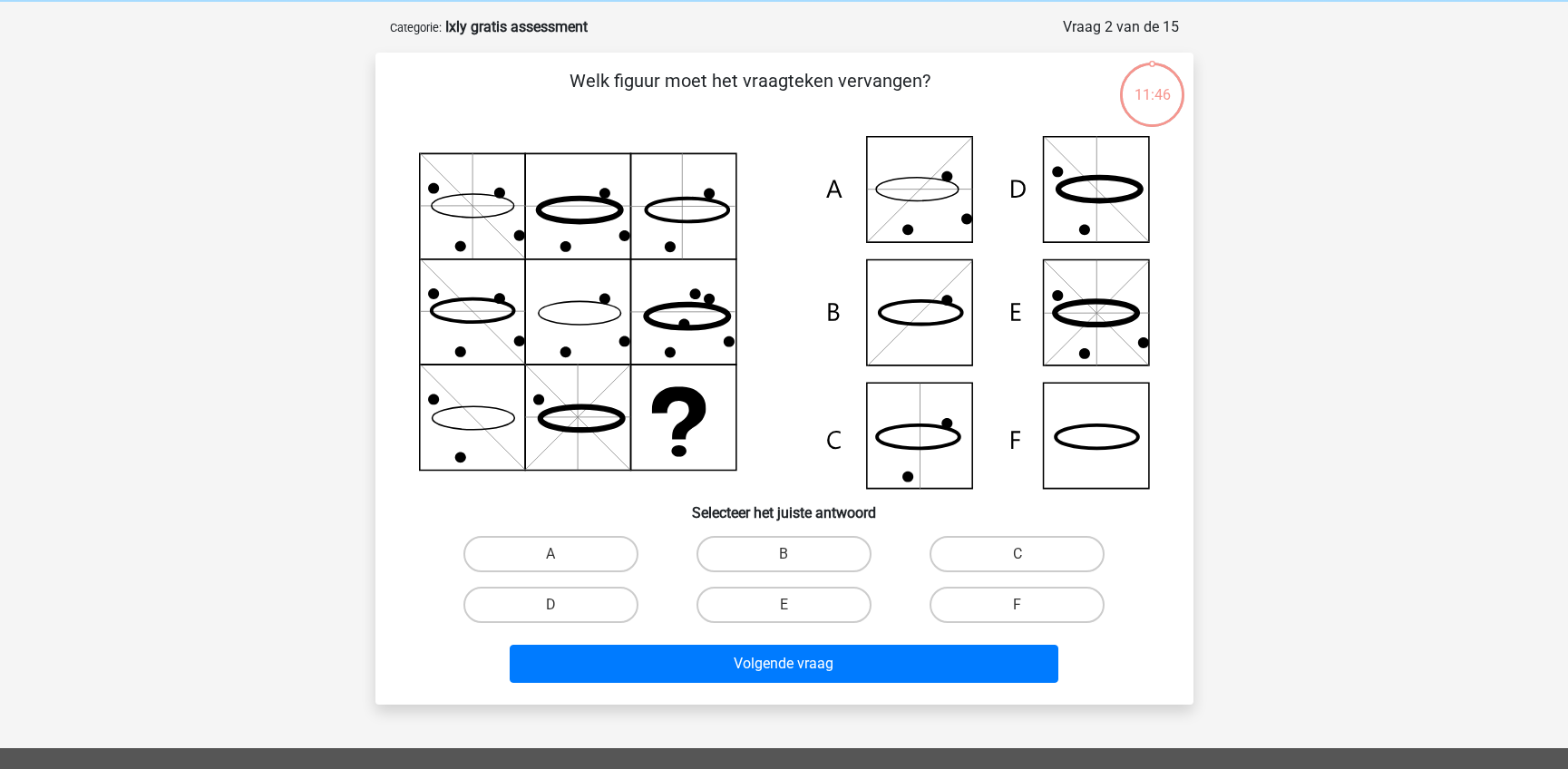
scroll to position [90, 0]
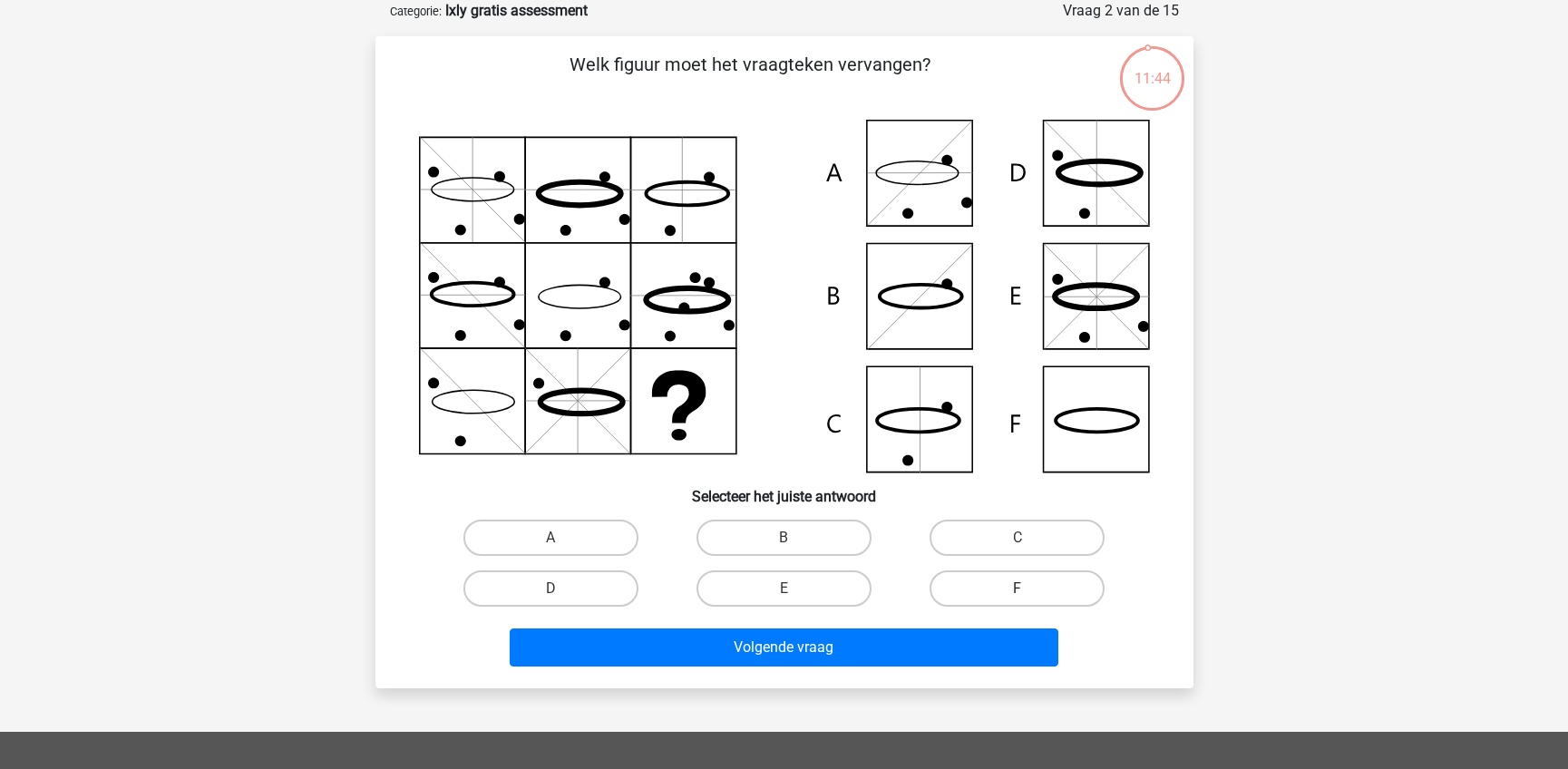
click at [1051, 597] on label "F" at bounding box center [1017, 587] width 175 height 36
click at [1029, 597] on input "F" at bounding box center [1023, 594] width 12 height 12
radio input "true"
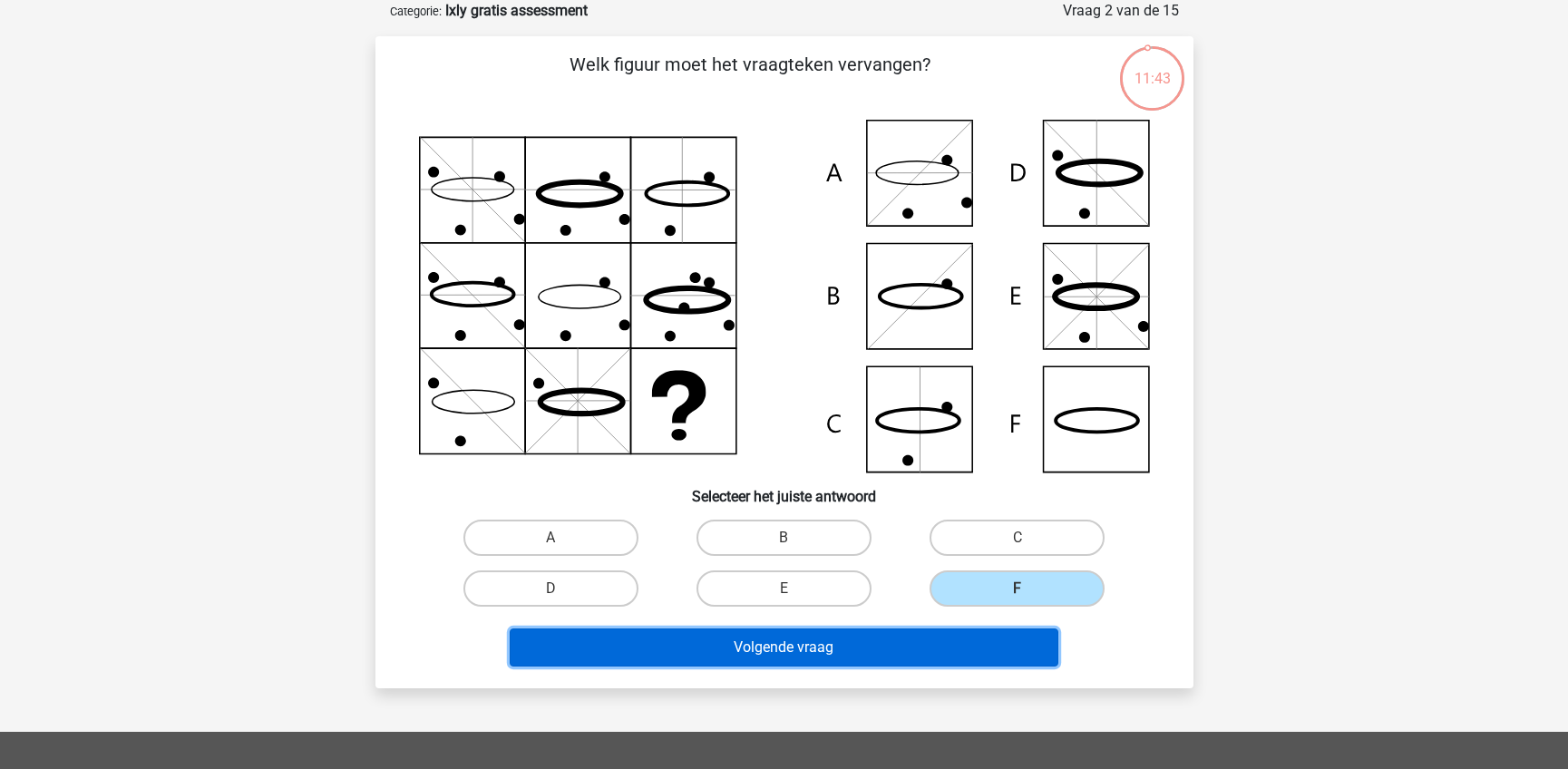
click at [1017, 645] on button "Volgende vraag" at bounding box center [783, 646] width 549 height 38
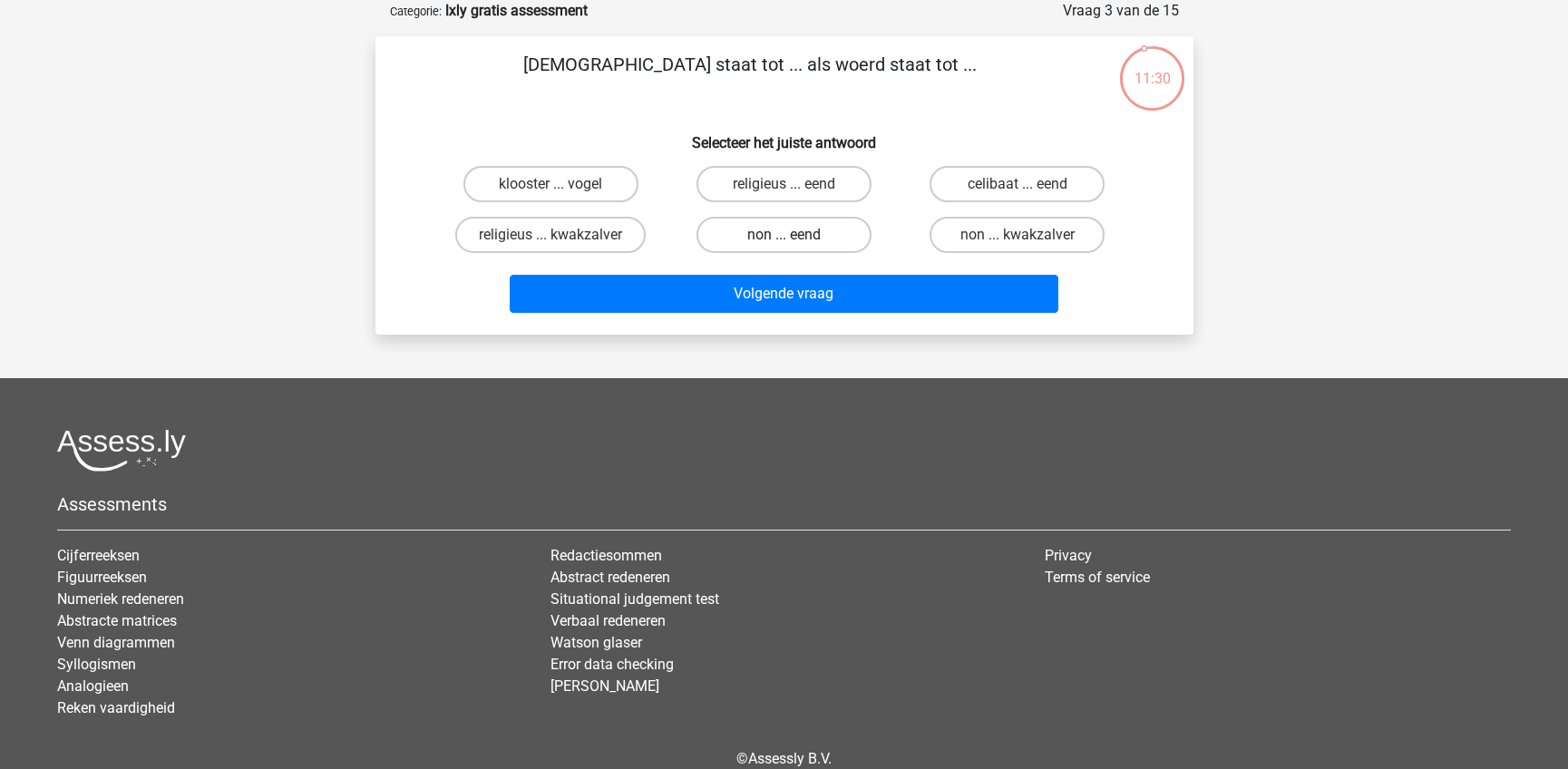
click at [748, 241] on label "non ... eend" at bounding box center [784, 234] width 175 height 36
click at [783, 241] on input "non ... eend" at bounding box center [789, 241] width 12 height 12
radio input "true"
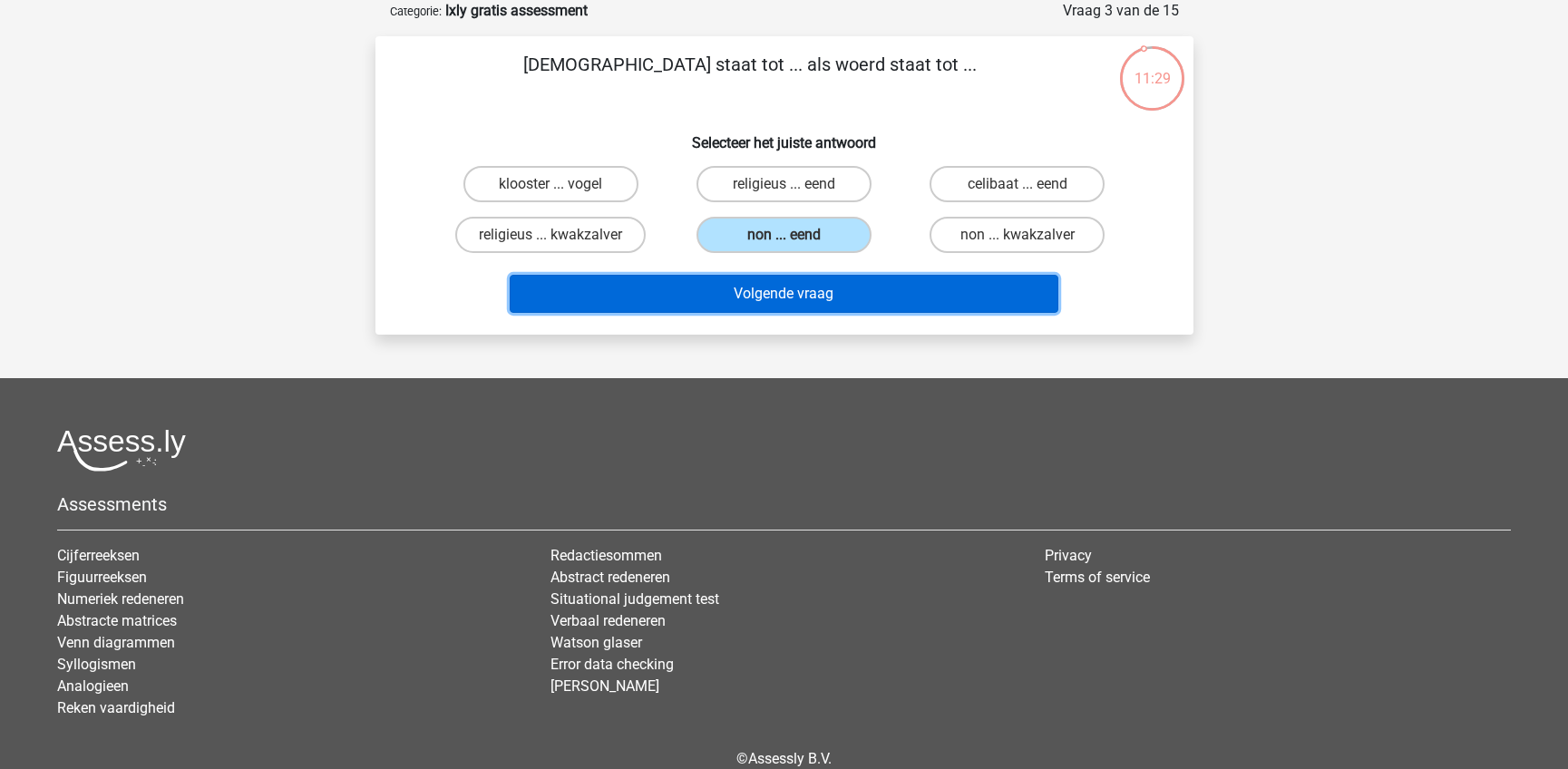
click at [766, 292] on button "Volgende vraag" at bounding box center [783, 293] width 549 height 38
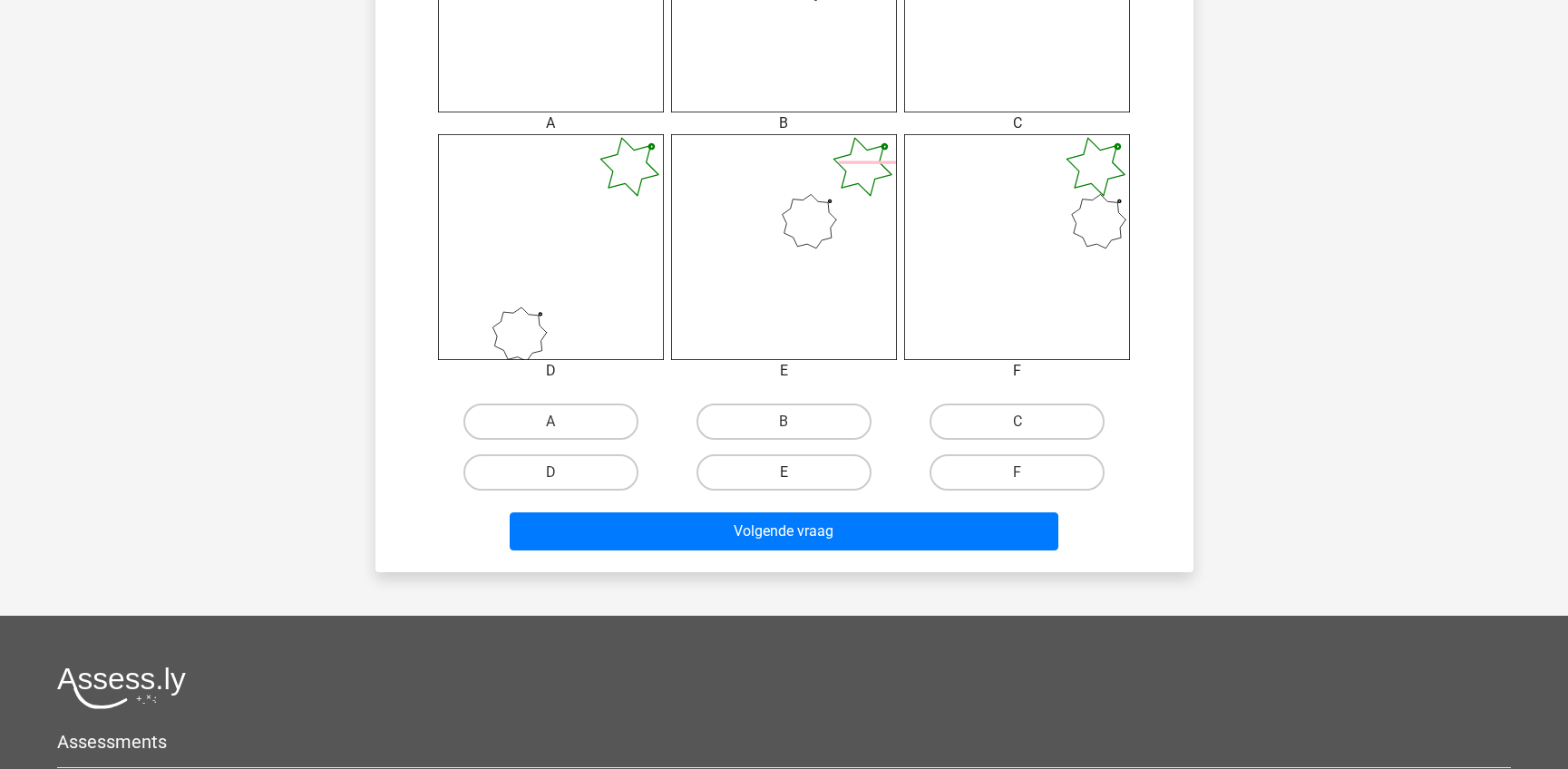
scroll to position [906, 0]
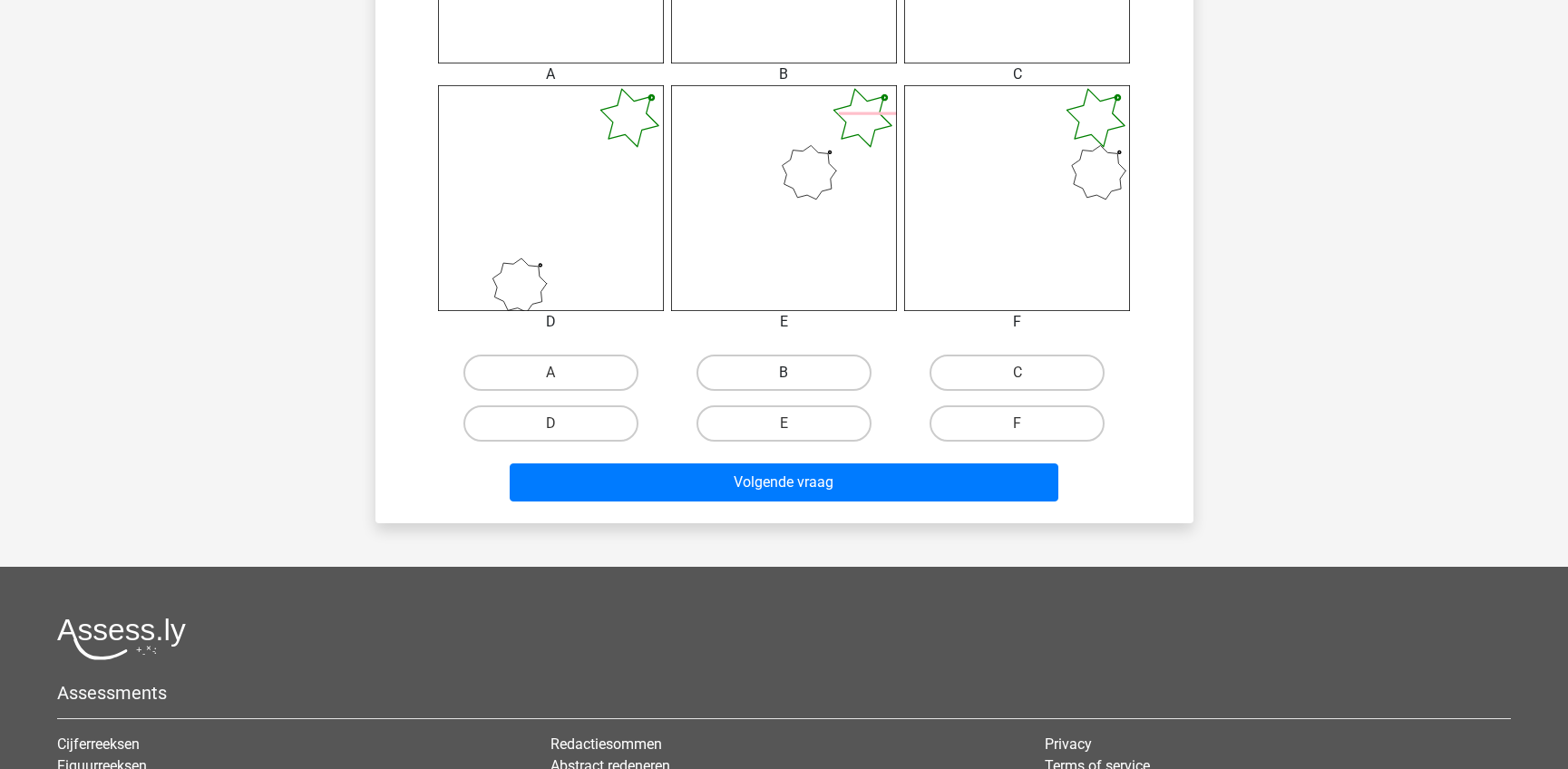
click at [793, 358] on label "B" at bounding box center [784, 372] width 175 height 36
click at [793, 373] on input "B" at bounding box center [789, 378] width 12 height 12
radio input "true"
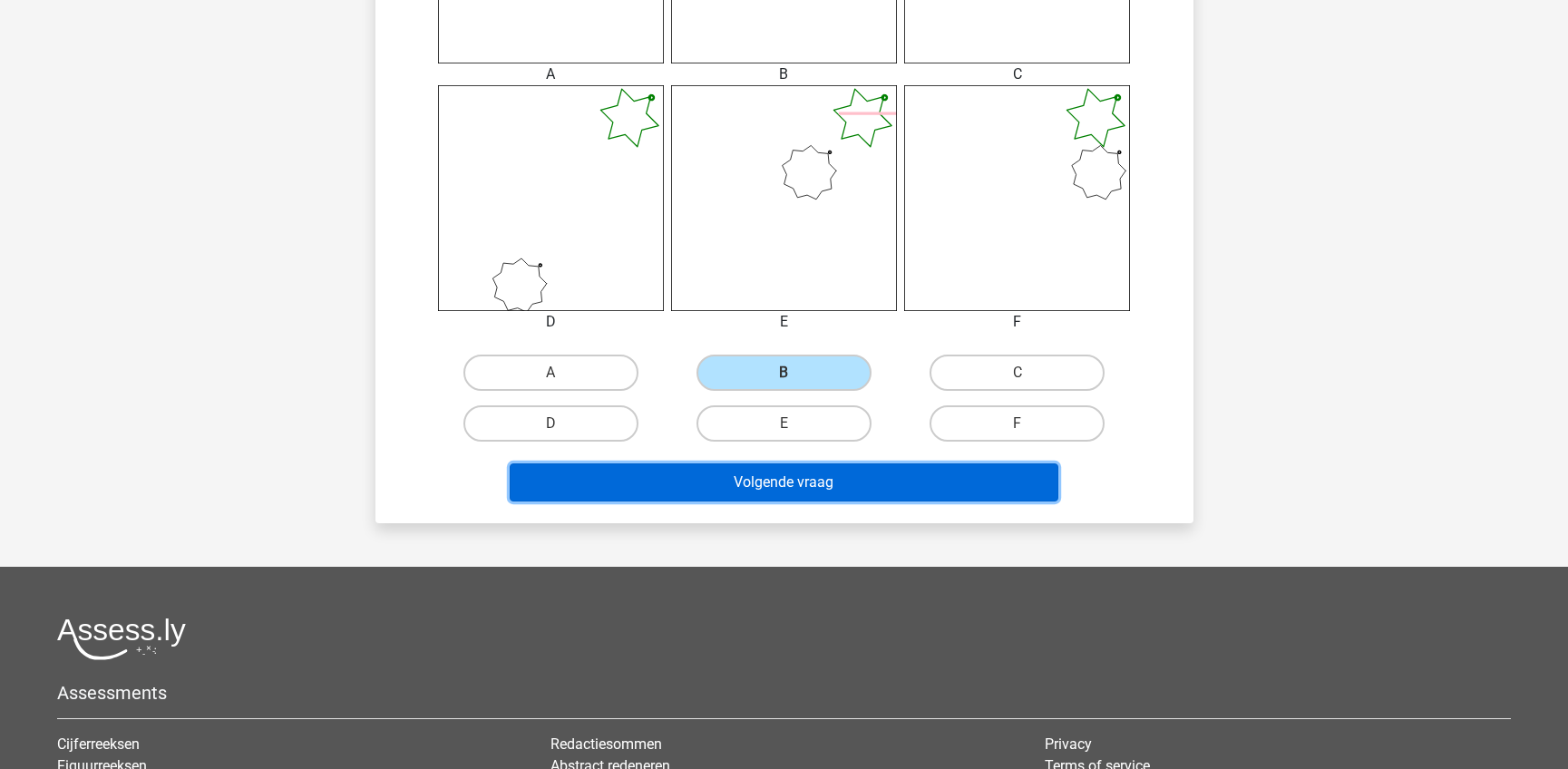
click at [834, 487] on button "Volgende vraag" at bounding box center [783, 481] width 549 height 38
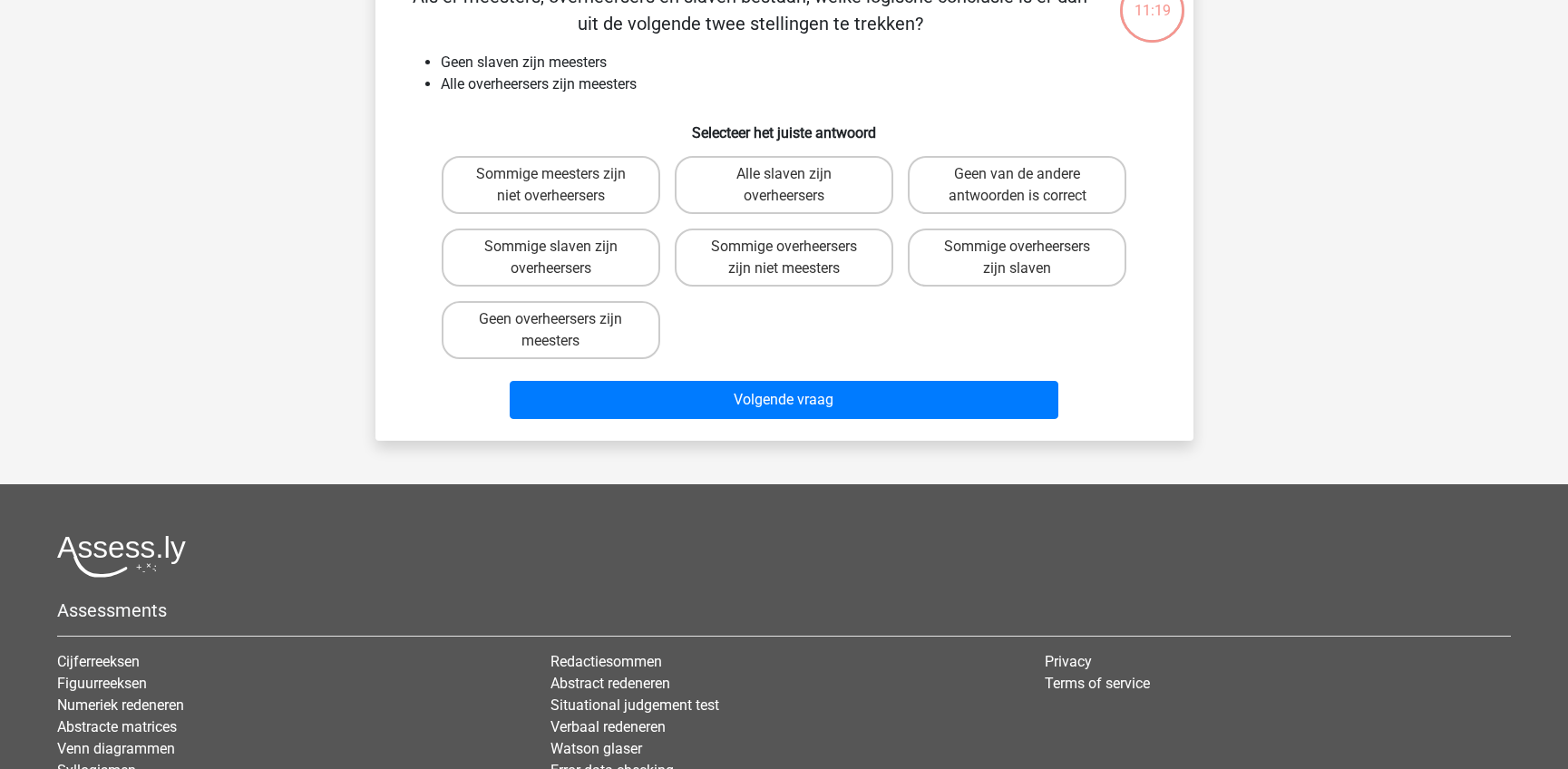
scroll to position [90, 0]
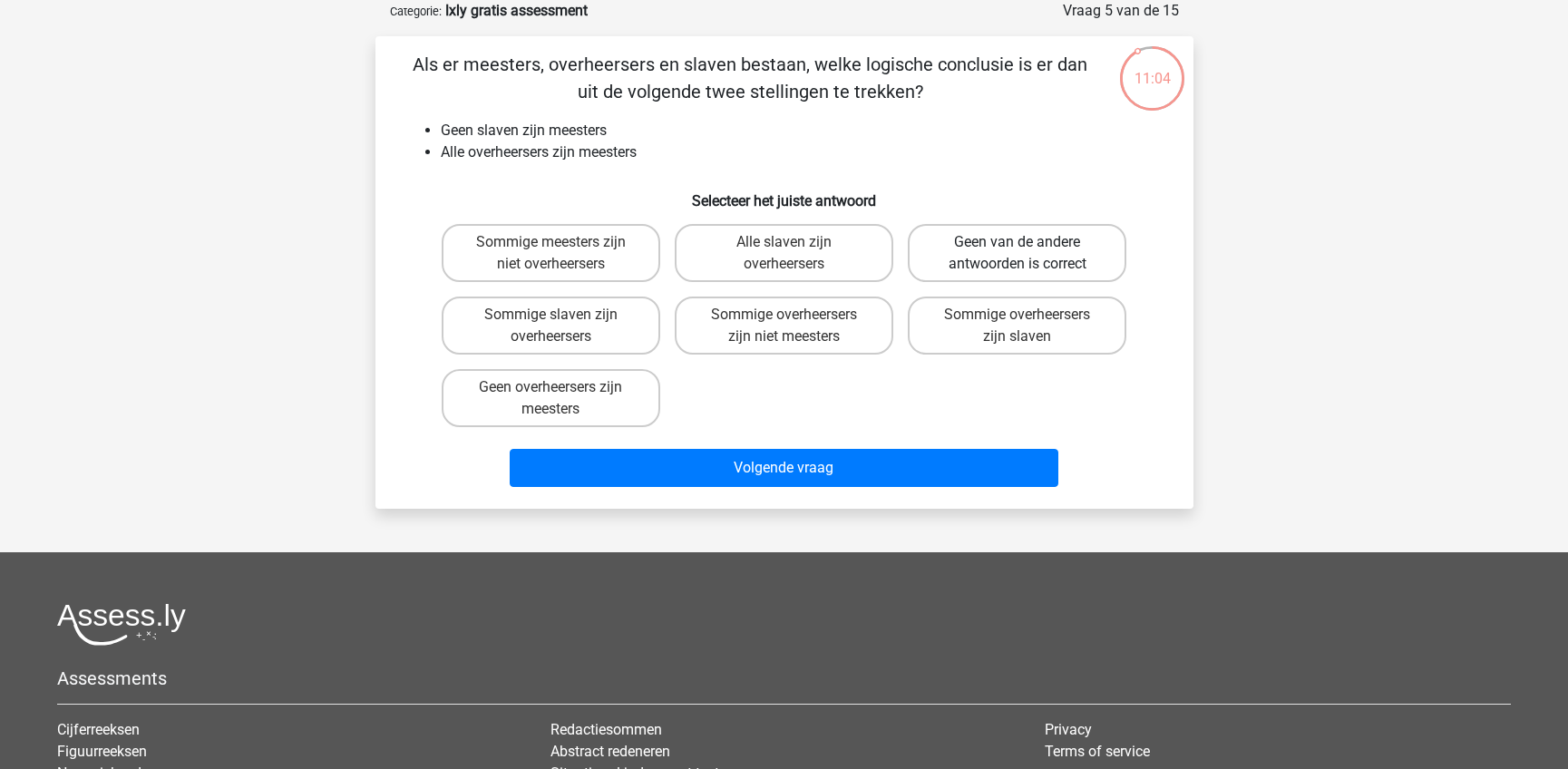
click at [1067, 252] on label "Geen van de andere antwoorden is correct" at bounding box center [1016, 253] width 219 height 58
click at [1029, 252] on input "Geen van de andere antwoorden is correct" at bounding box center [1023, 247] width 12 height 12
radio input "true"
click at [843, 263] on label "Alle slaven zijn overheersers" at bounding box center [783, 253] width 219 height 58
click at [795, 254] on input "Alle slaven zijn overheersers" at bounding box center [789, 247] width 12 height 12
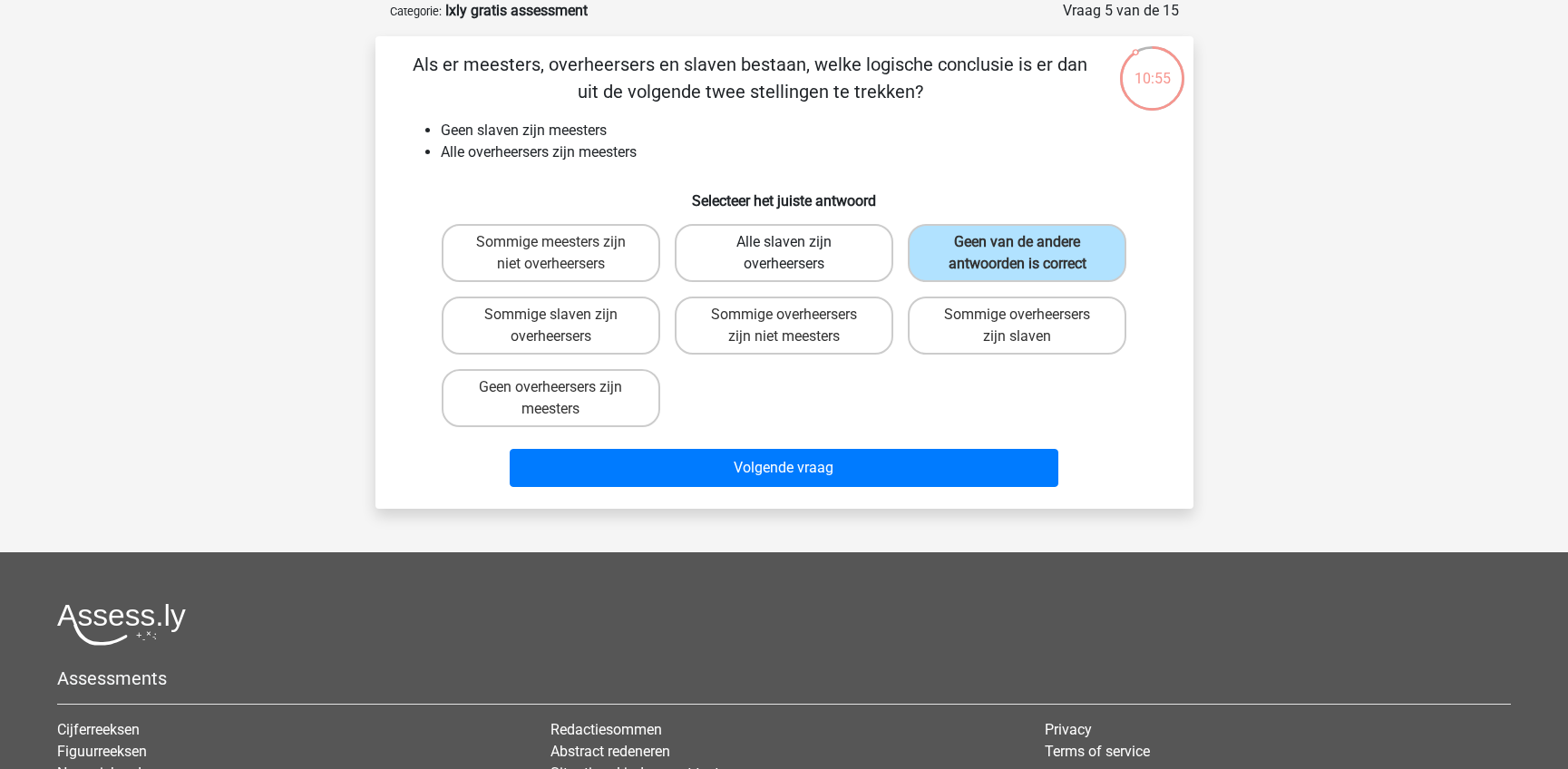
radio input "true"
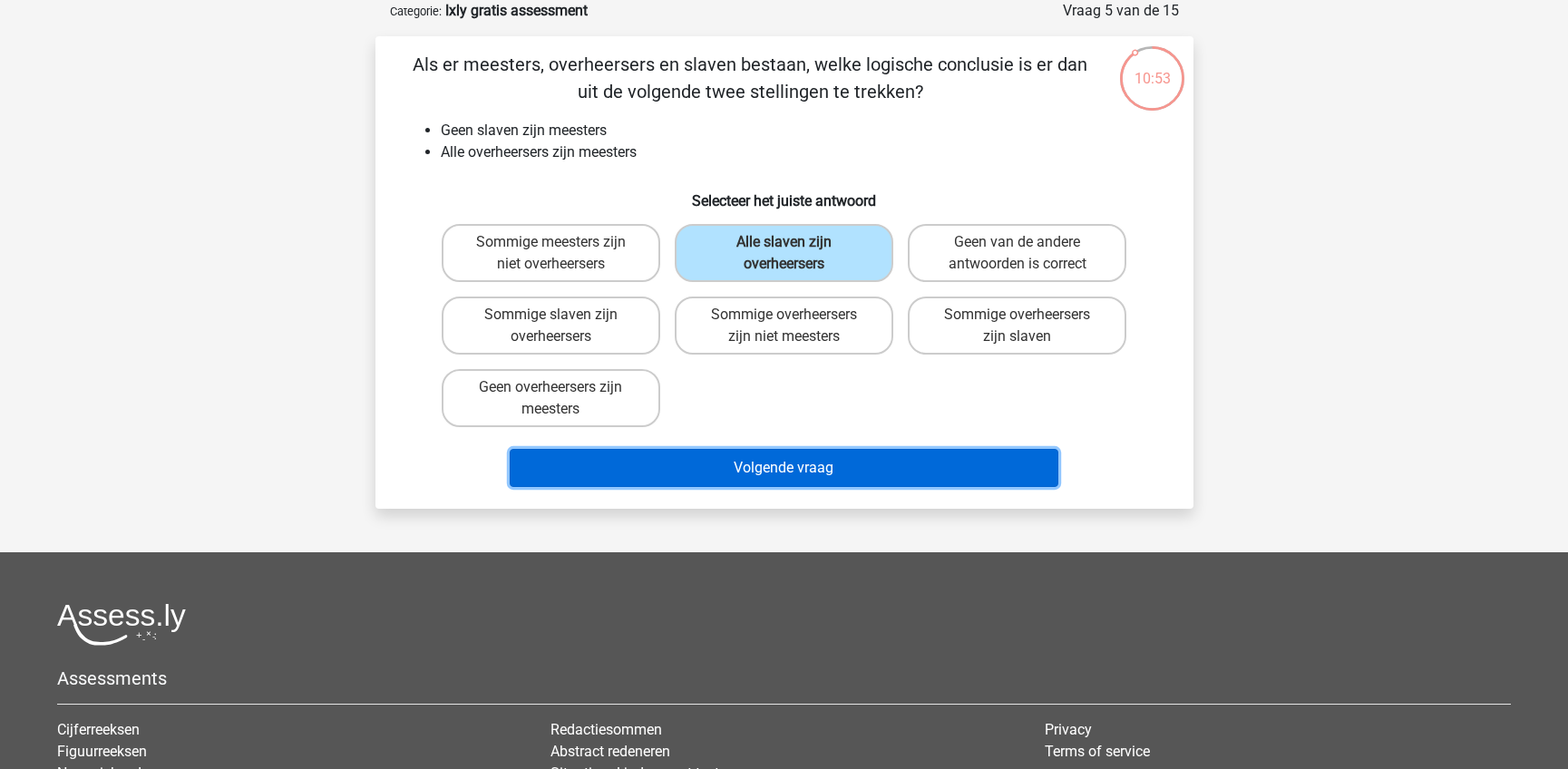
click at [832, 455] on button "Volgende vraag" at bounding box center [783, 467] width 549 height 38
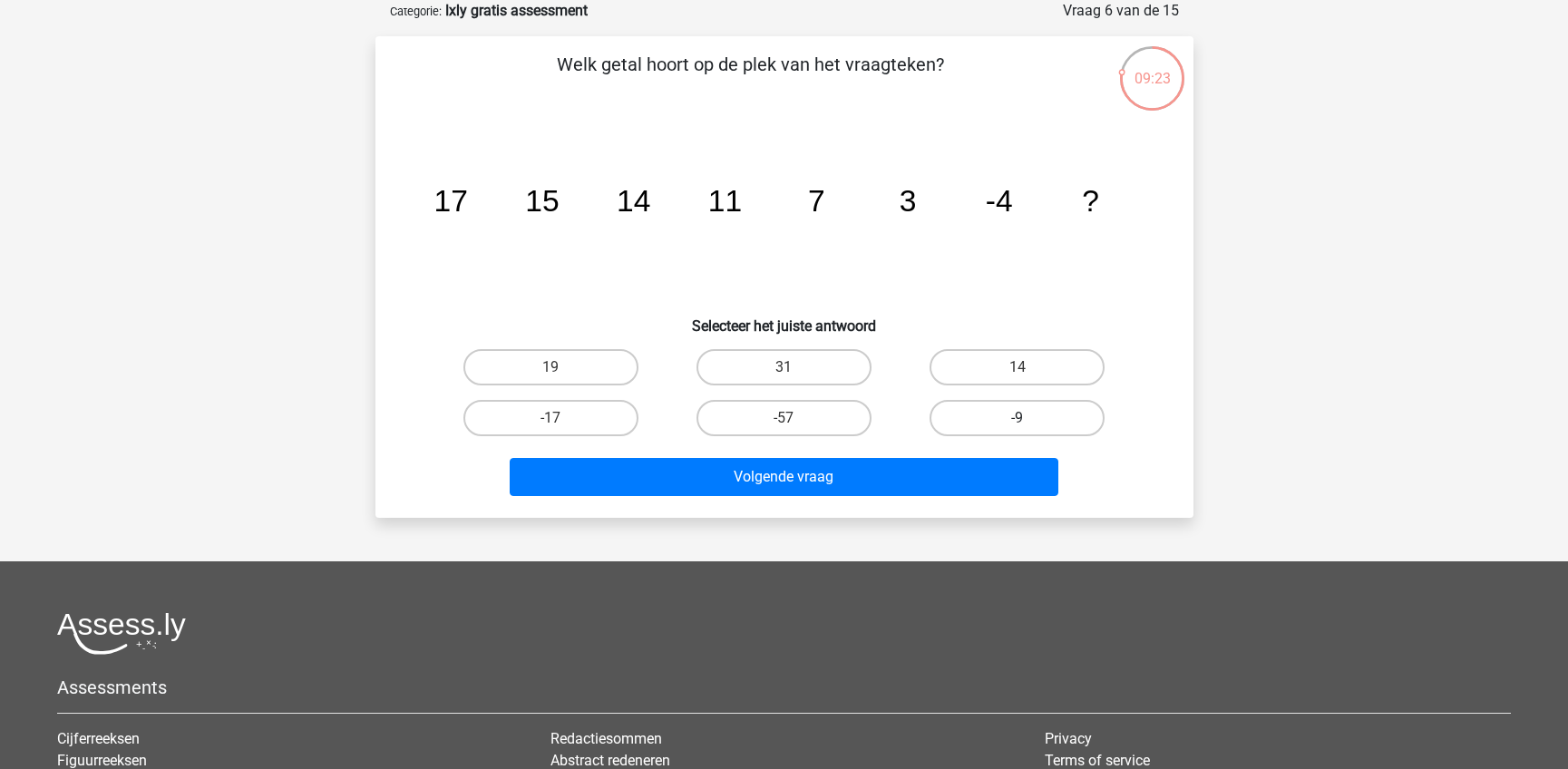
click at [1054, 424] on label "-9" at bounding box center [1017, 418] width 175 height 36
click at [1029, 424] on input "-9" at bounding box center [1023, 423] width 12 height 12
radio input "true"
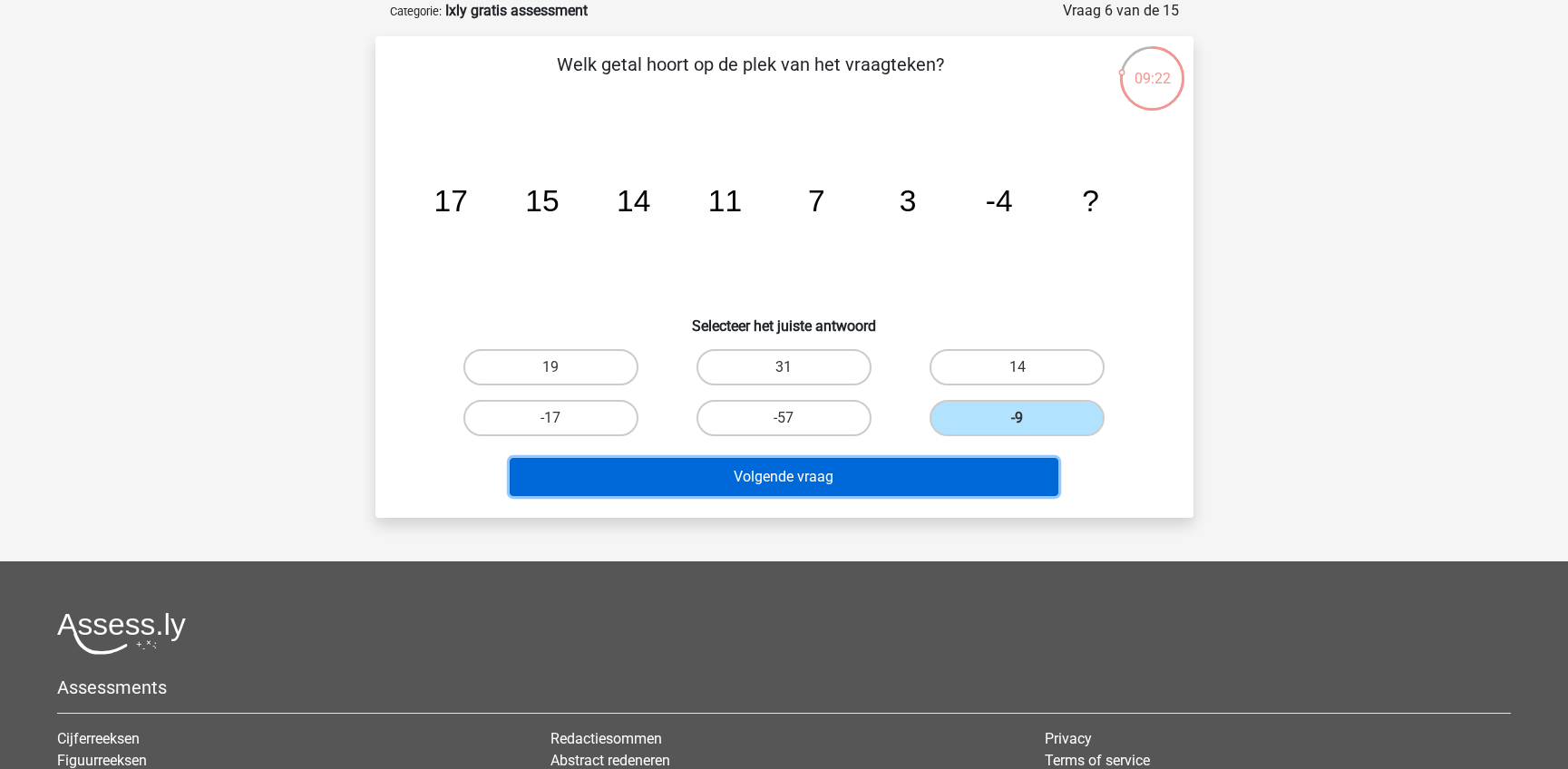
click at [1012, 480] on button "Volgende vraag" at bounding box center [783, 476] width 549 height 38
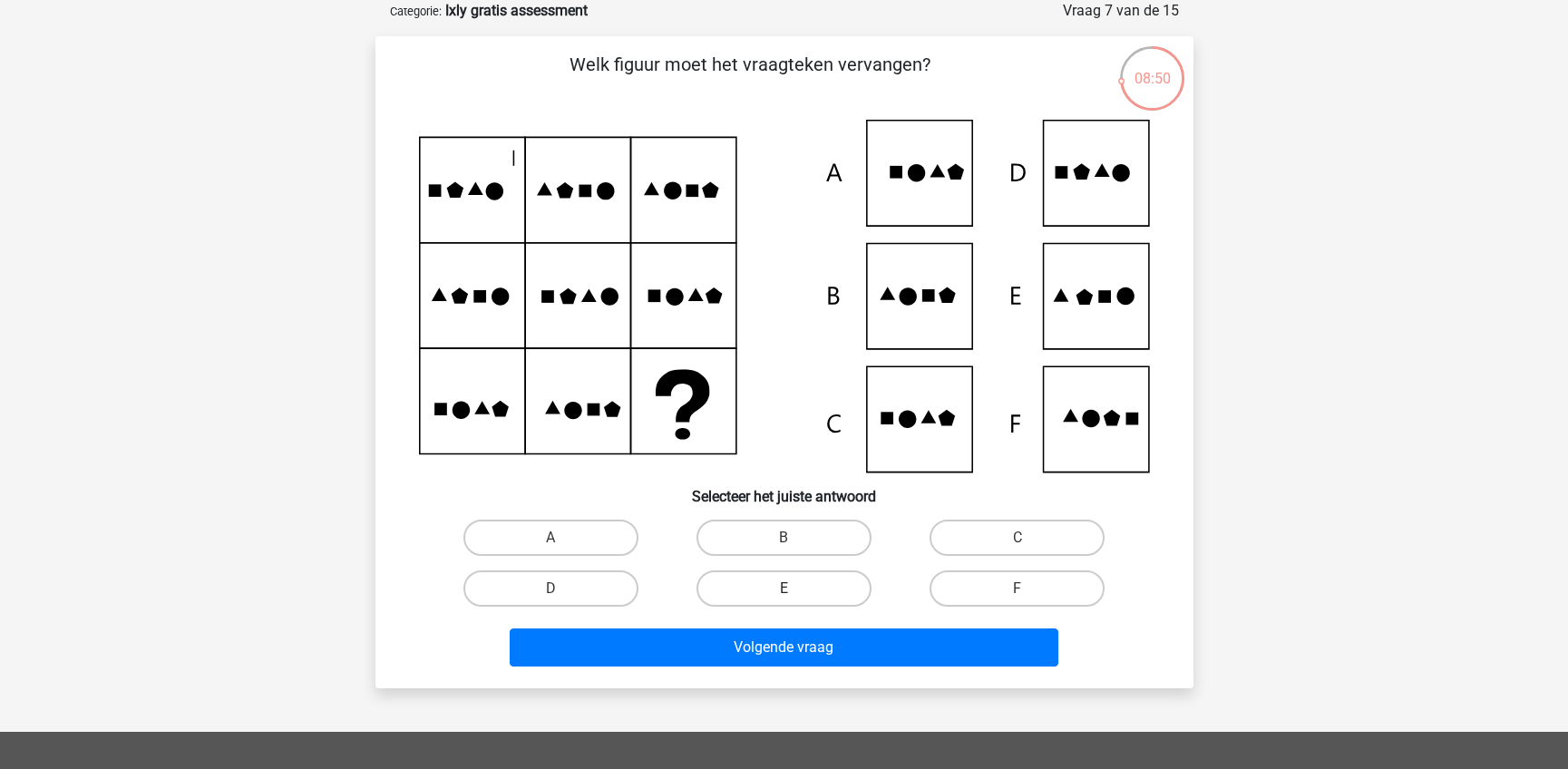
click at [841, 584] on label "E" at bounding box center [784, 587] width 175 height 36
click at [795, 588] on input "E" at bounding box center [789, 594] width 12 height 12
radio input "true"
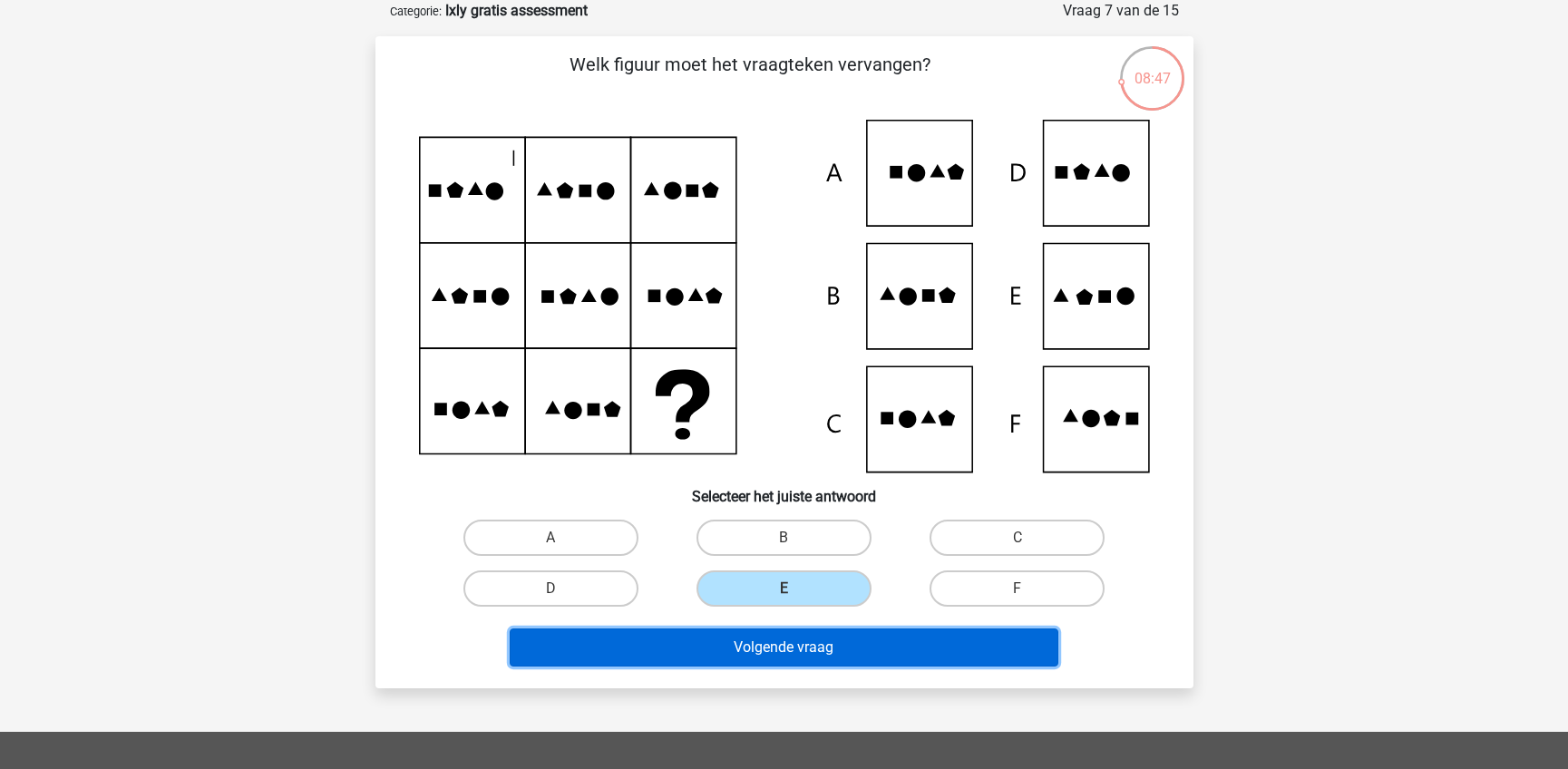
click at [857, 650] on button "Volgende vraag" at bounding box center [783, 646] width 549 height 38
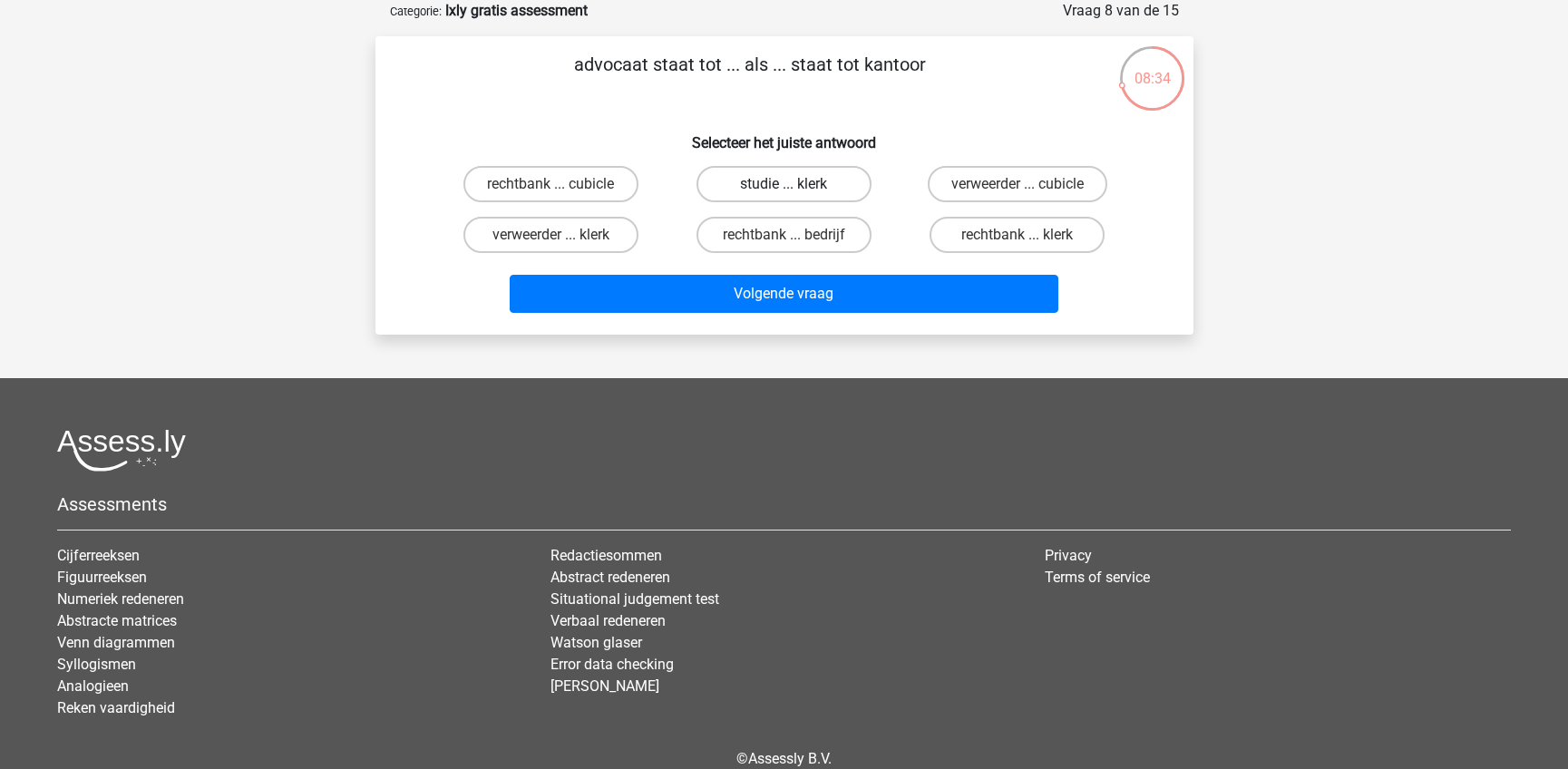
click at [776, 194] on label "studie ... klerk" at bounding box center [784, 183] width 175 height 36
click at [783, 194] on input "studie ... klerk" at bounding box center [789, 190] width 12 height 12
radio input "true"
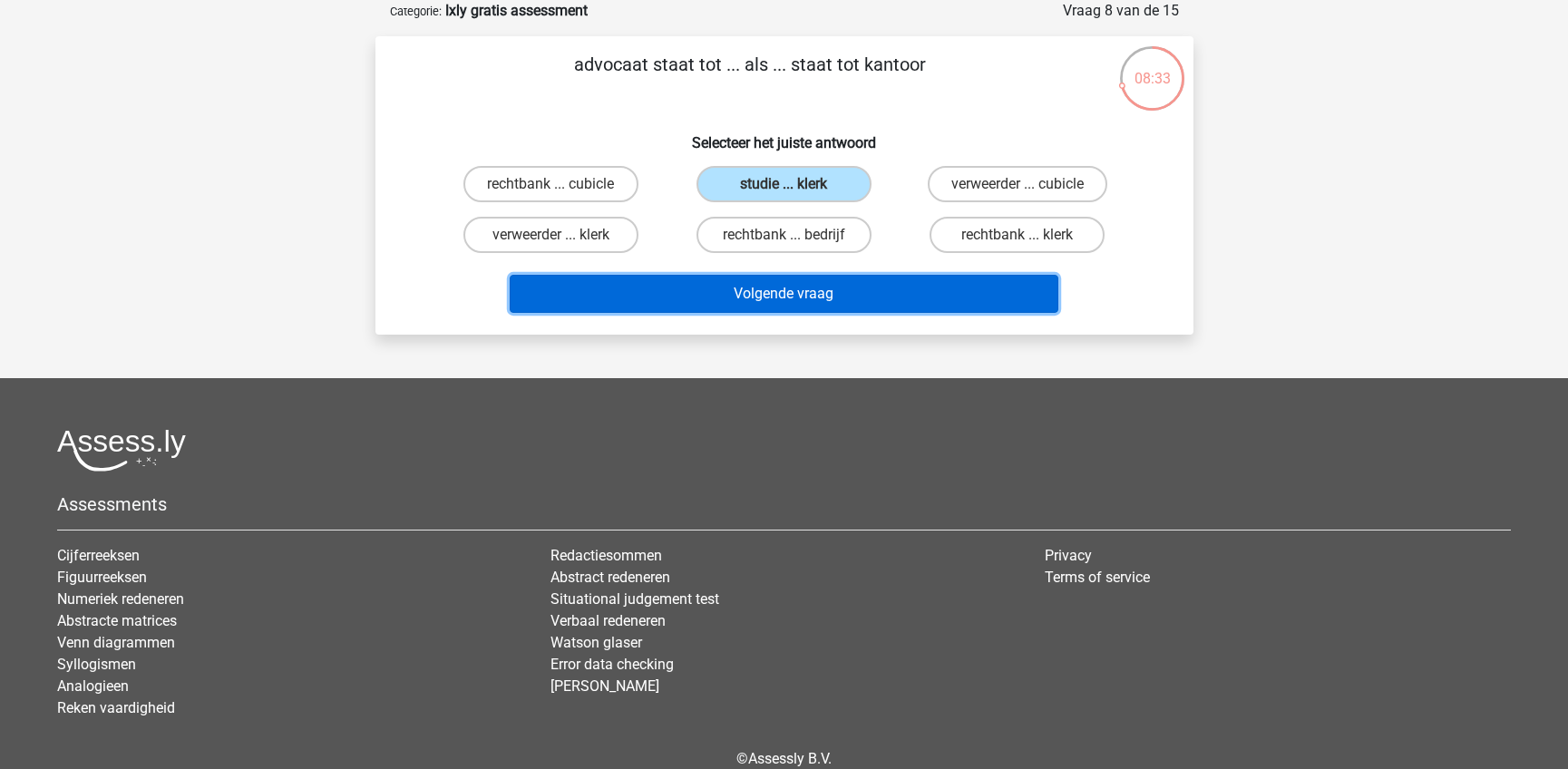
click at [781, 306] on button "Volgende vraag" at bounding box center [783, 293] width 549 height 38
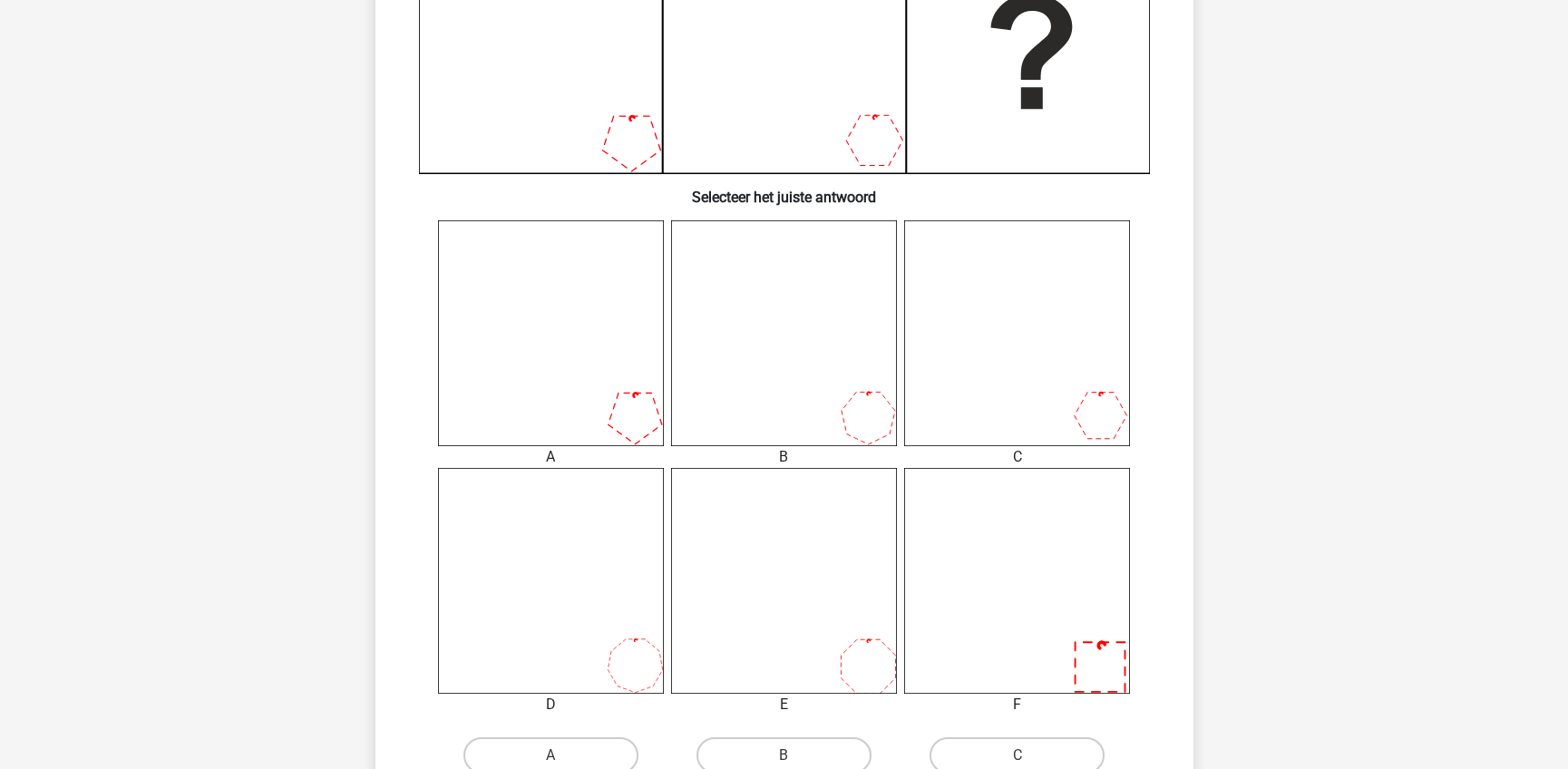
scroll to position [634, 0]
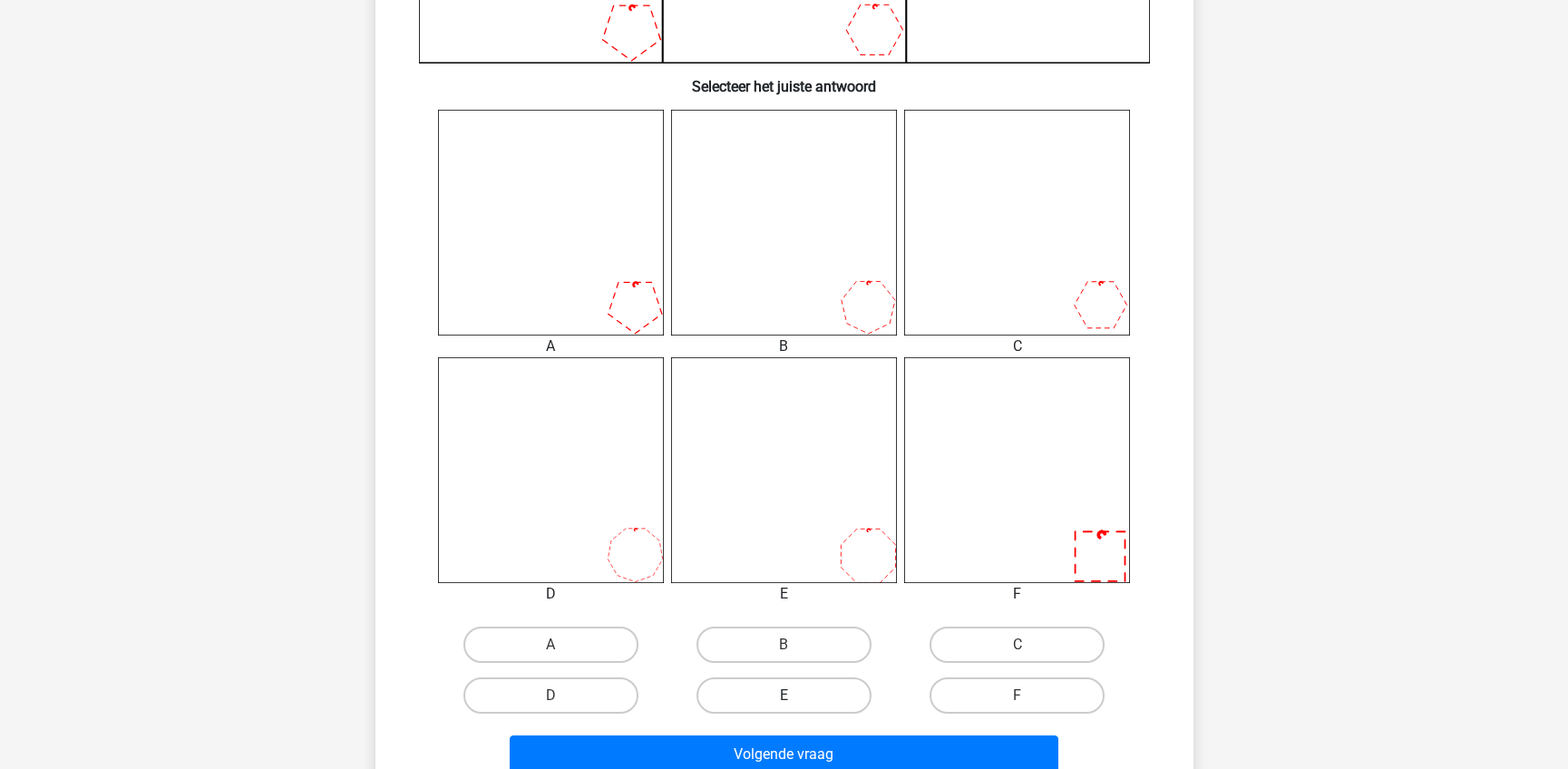
click at [803, 691] on label "E" at bounding box center [784, 694] width 175 height 36
click at [795, 695] on input "E" at bounding box center [789, 701] width 12 height 12
radio input "true"
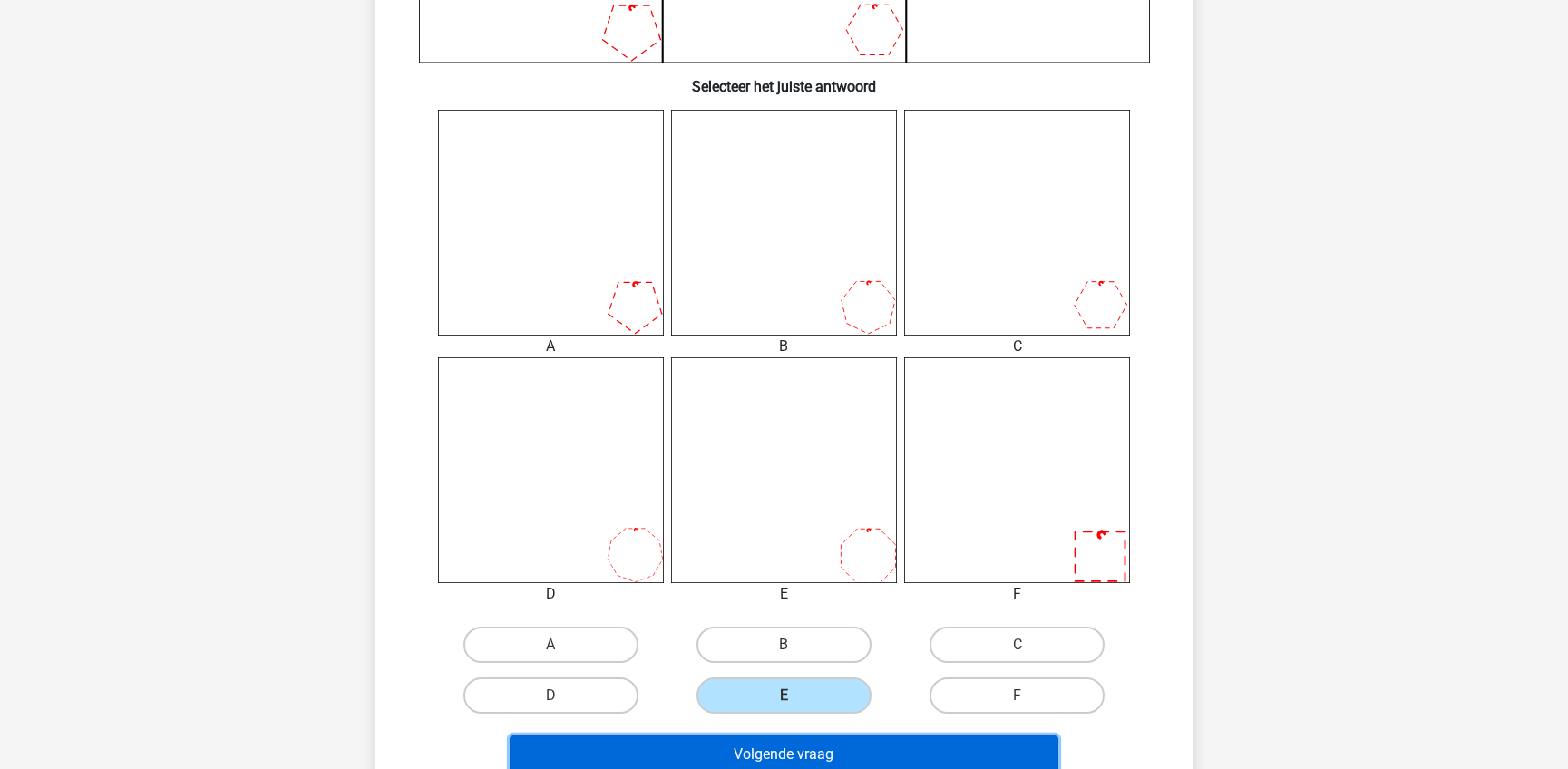
click at [803, 745] on button "Volgende vraag" at bounding box center [783, 753] width 549 height 38
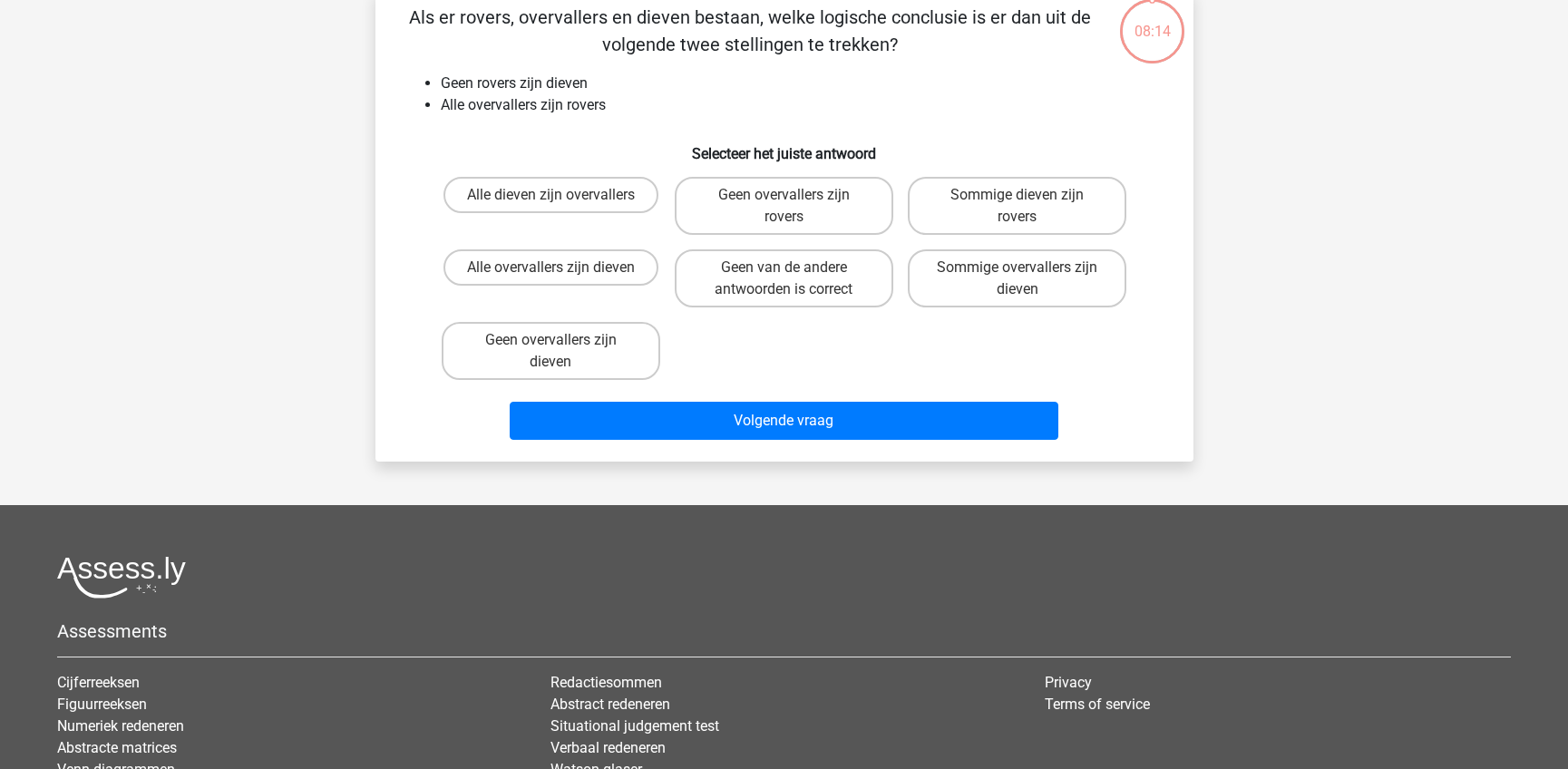
scroll to position [90, 0]
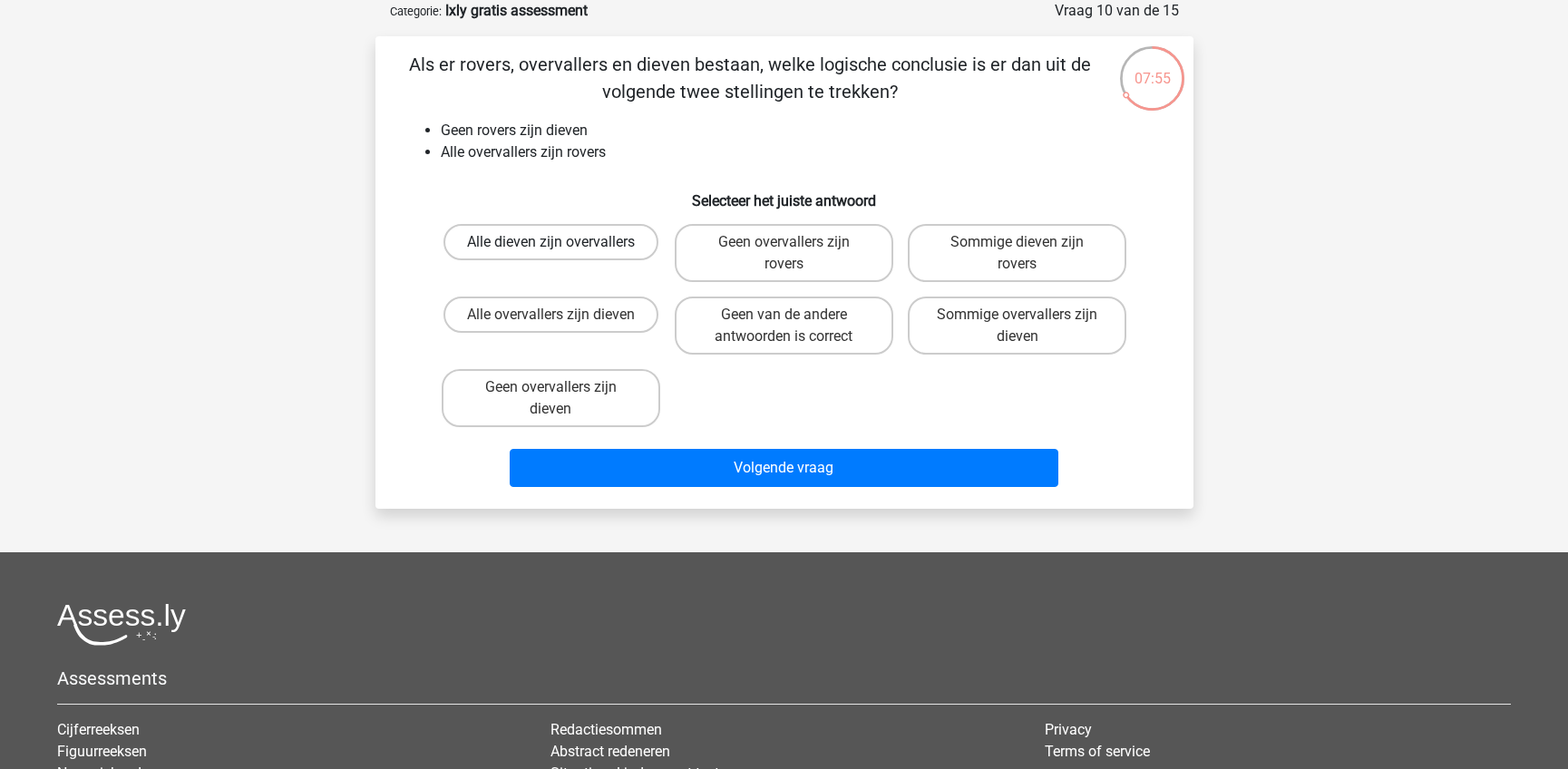
click at [587, 247] on label "Alle dieven zijn overvallers" at bounding box center [551, 242] width 215 height 36
click at [563, 247] on input "Alle dieven zijn overvallers" at bounding box center [556, 247] width 12 height 12
radio input "true"
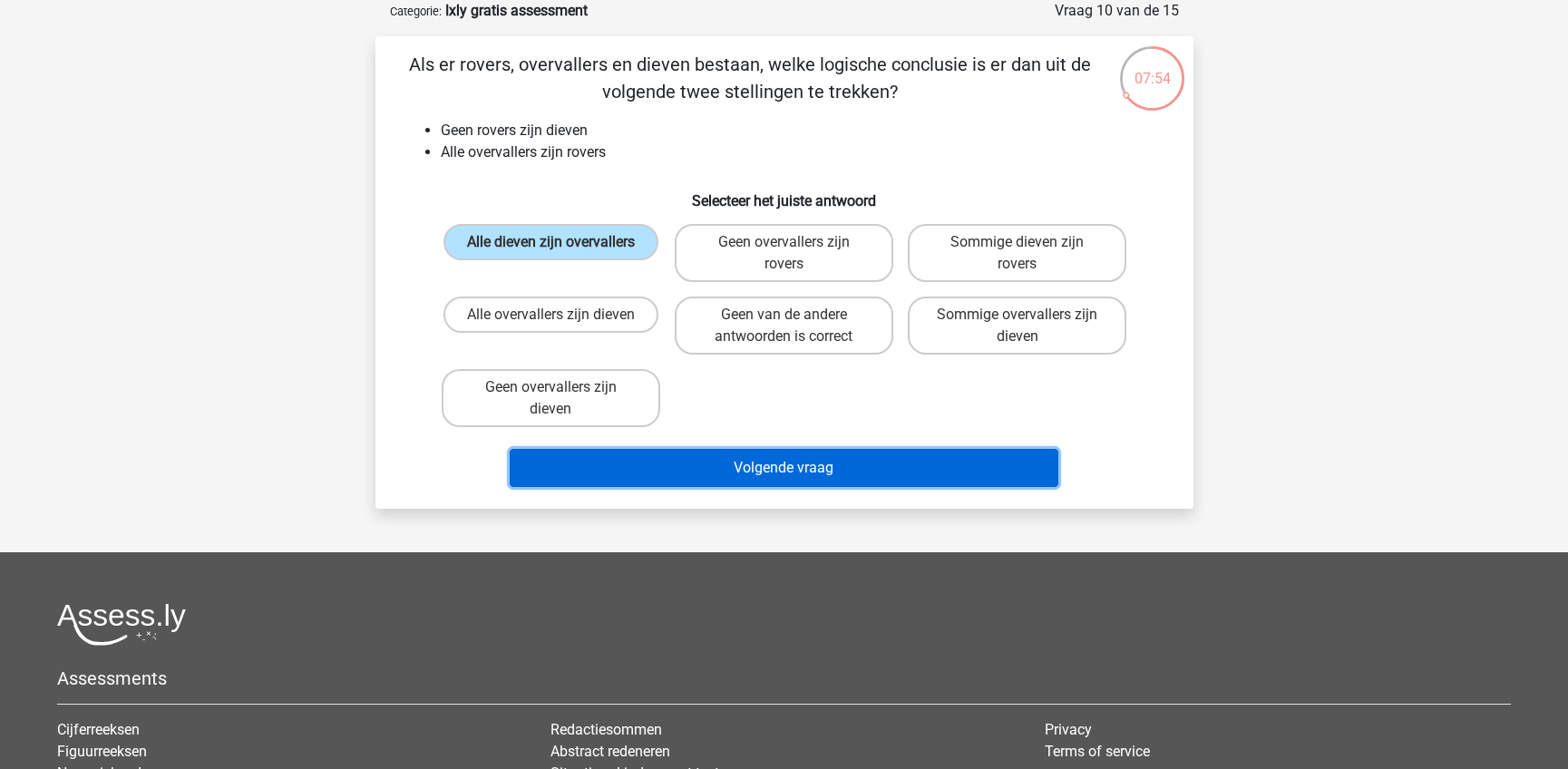
click at [647, 487] on button "Volgende vraag" at bounding box center [783, 467] width 549 height 38
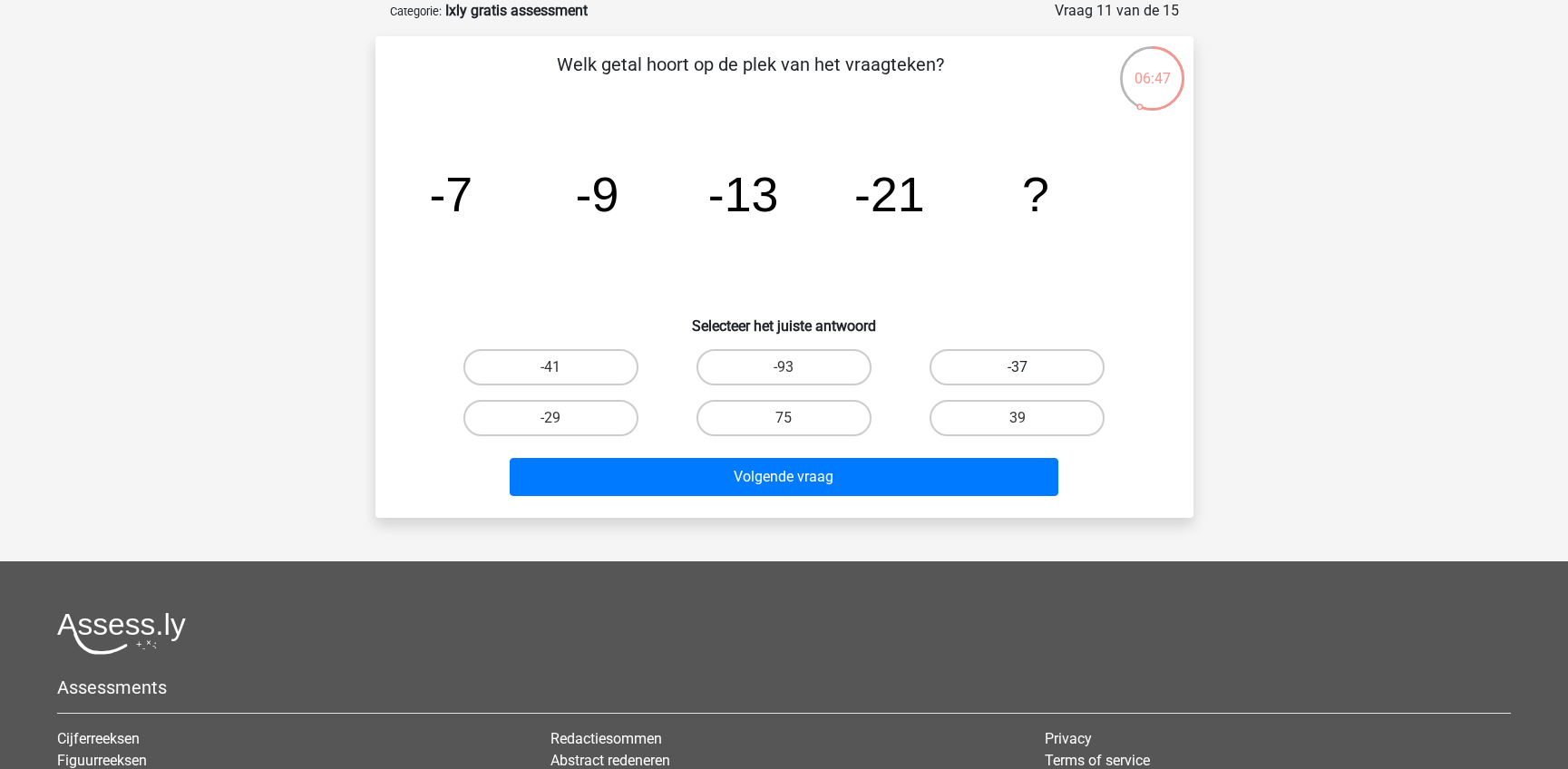
click at [992, 377] on label "-37" at bounding box center [1017, 366] width 175 height 36
click at [1017, 377] on input "-37" at bounding box center [1023, 373] width 12 height 12
radio input "true"
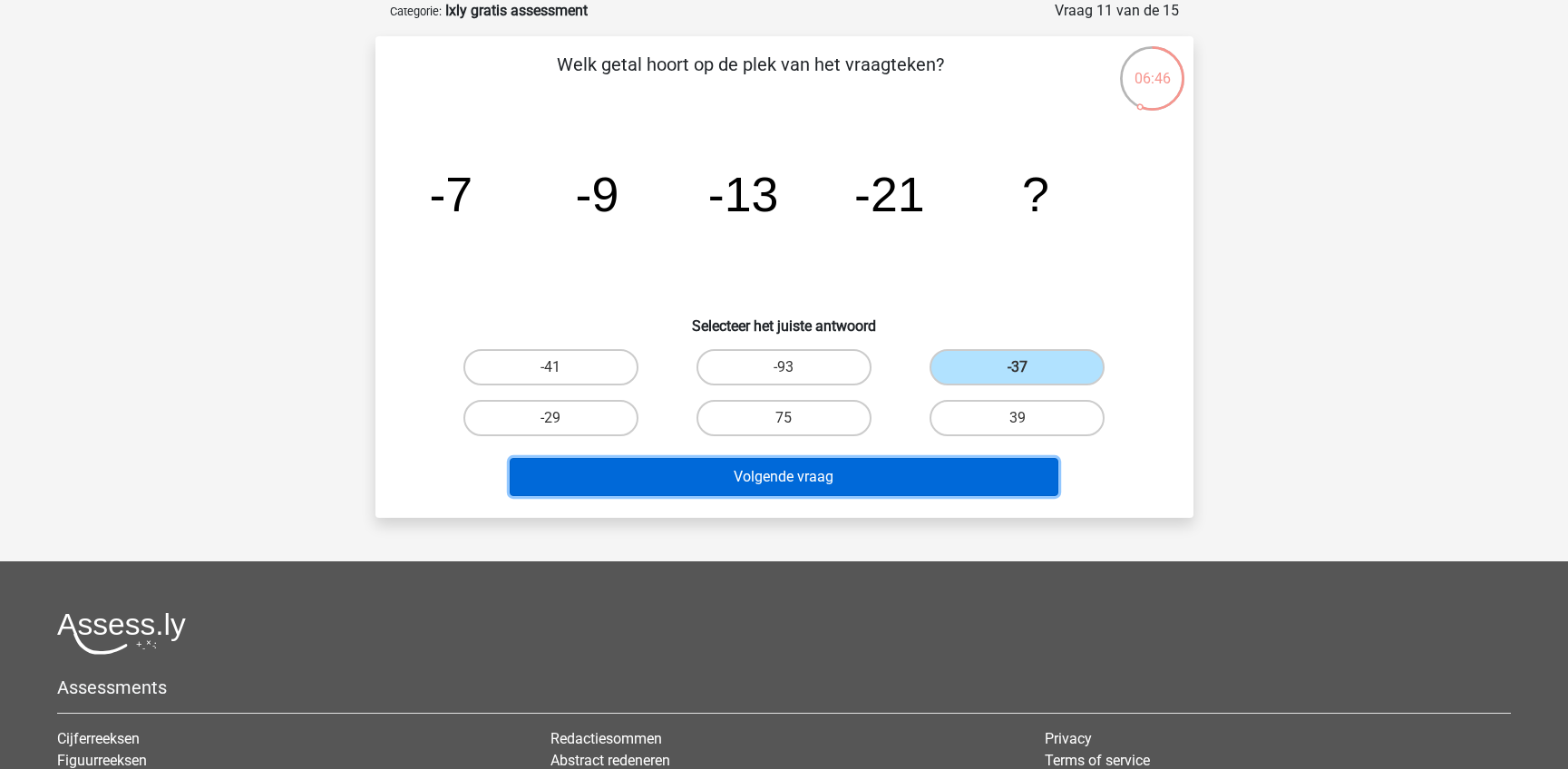
click at [939, 474] on button "Volgende vraag" at bounding box center [783, 476] width 549 height 38
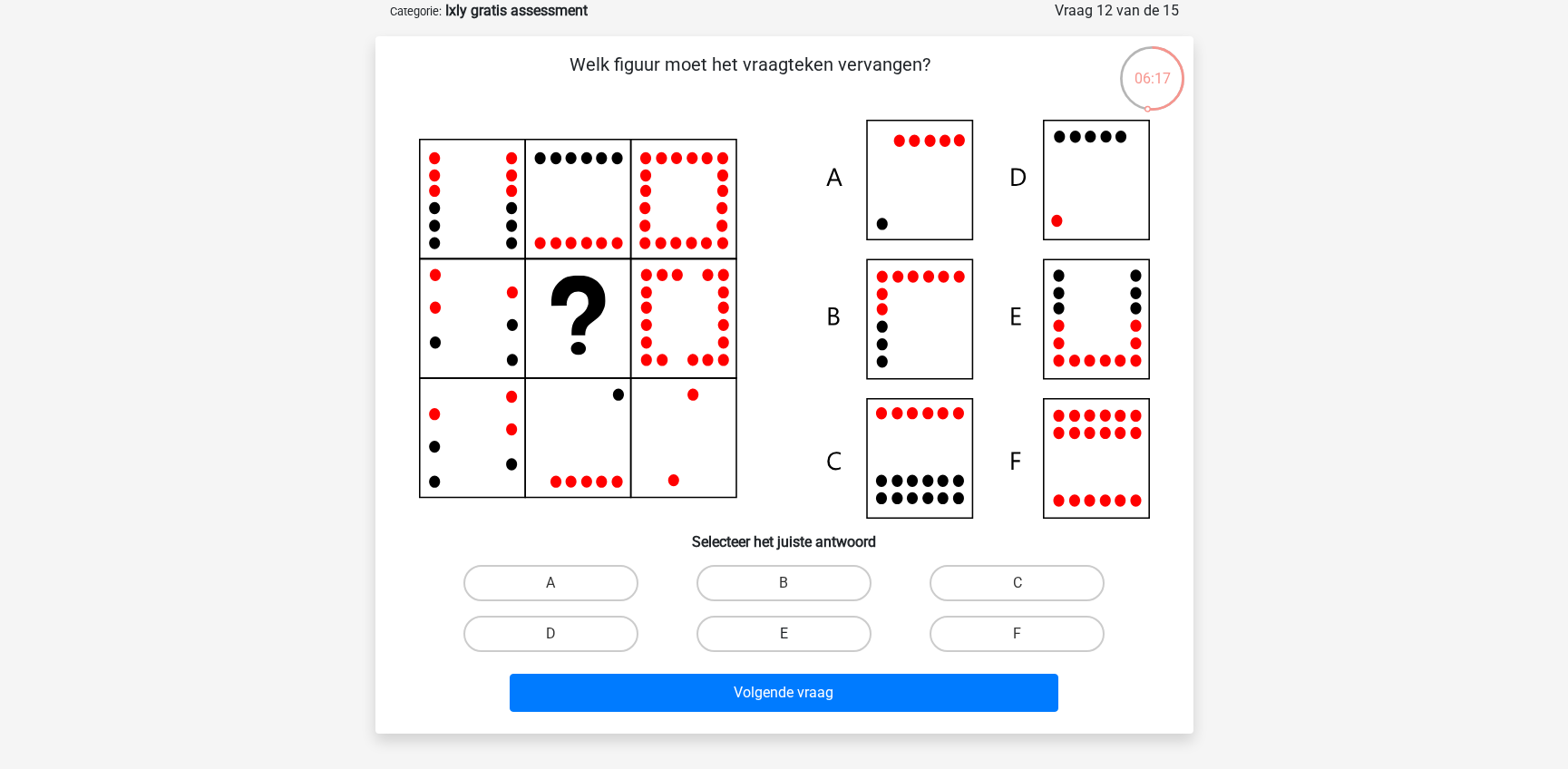
click at [820, 640] on label "E" at bounding box center [784, 633] width 175 height 36
click at [795, 640] on input "E" at bounding box center [789, 639] width 12 height 12
radio input "true"
click at [849, 718] on div "Volgende vraag" at bounding box center [784, 695] width 700 height 45
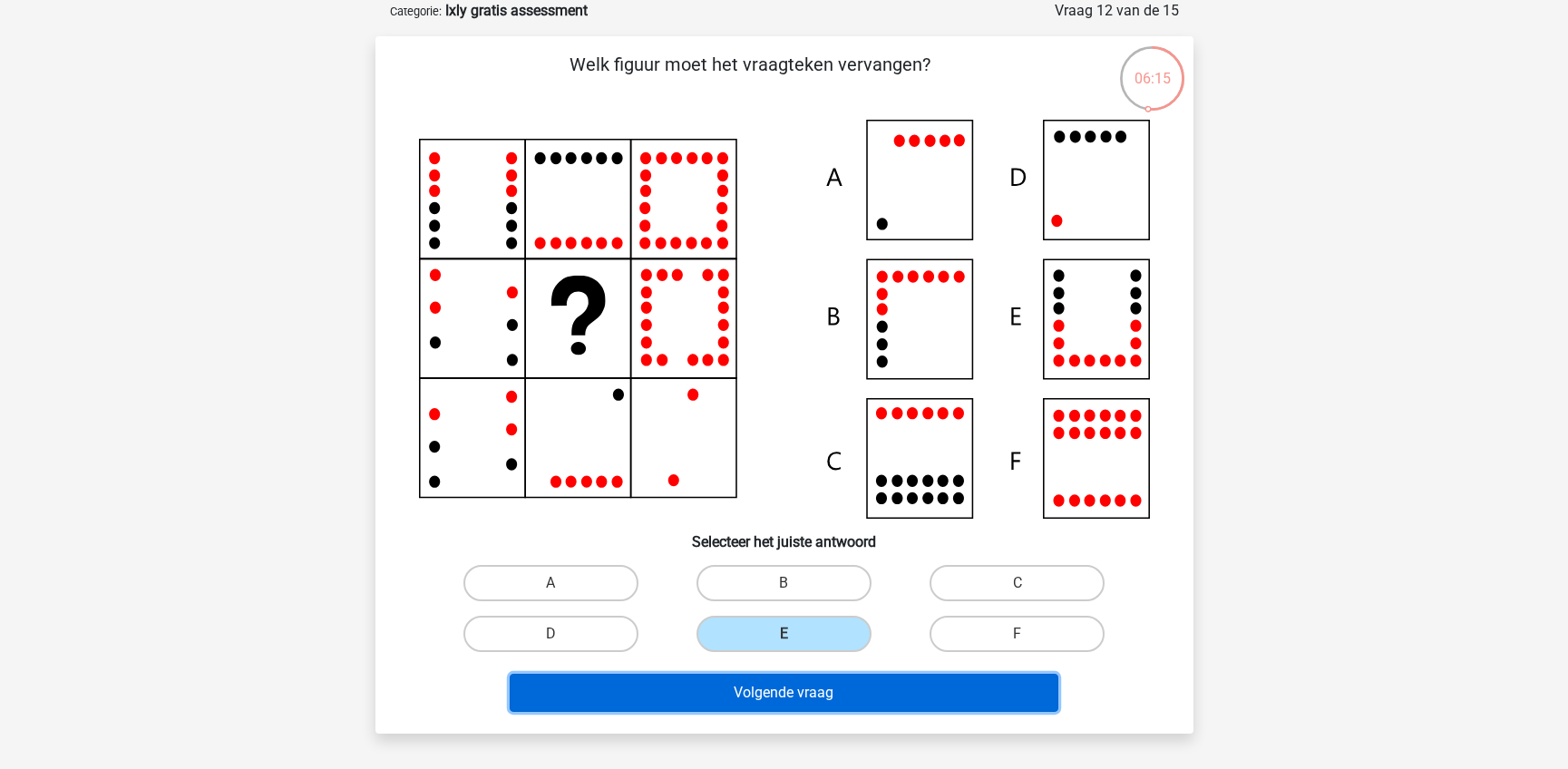
click at [838, 690] on button "Volgende vraag" at bounding box center [783, 692] width 549 height 38
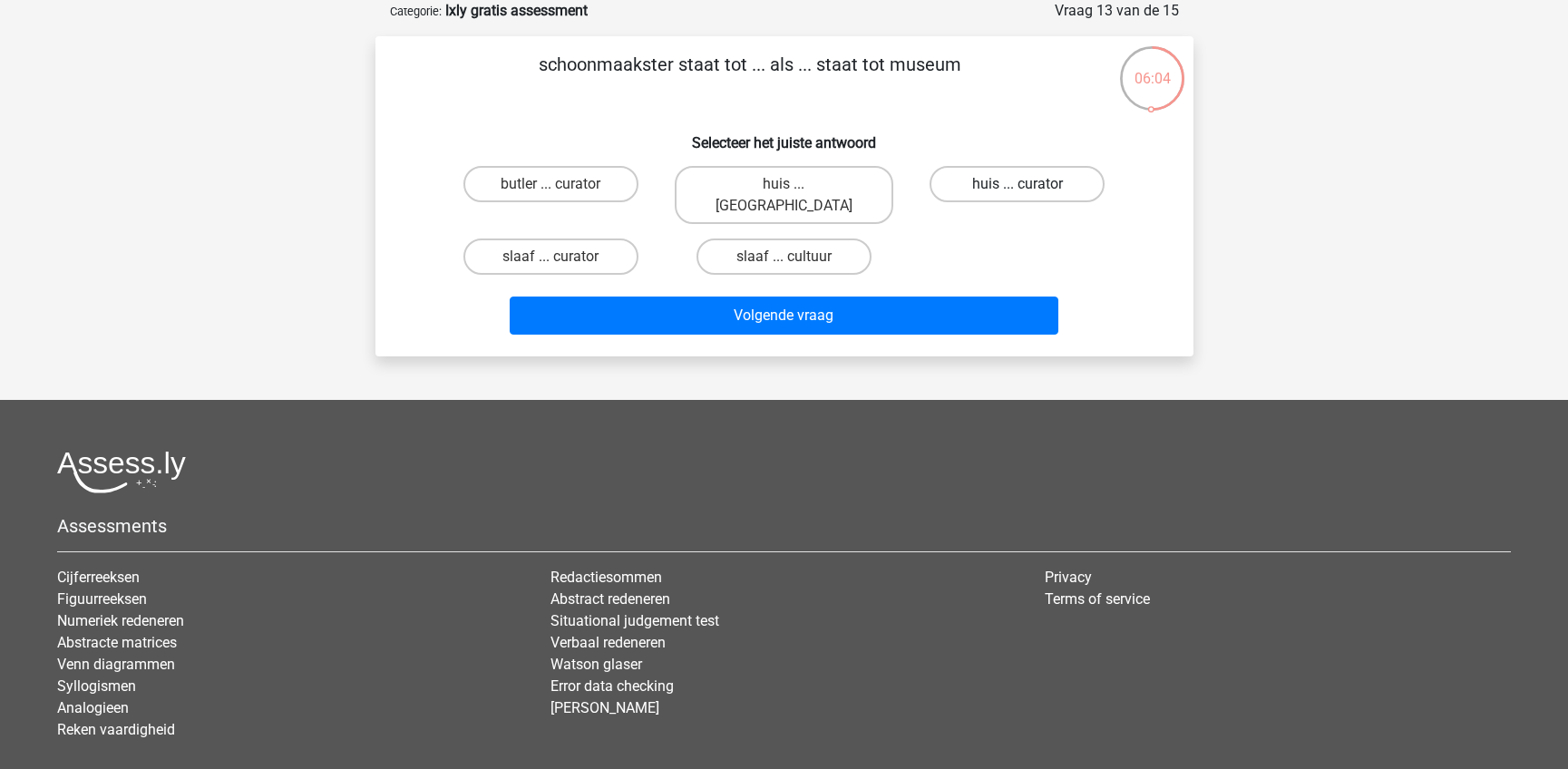
click at [1007, 182] on label "huis ... curator" at bounding box center [1017, 183] width 175 height 36
click at [1017, 184] on input "huis ... curator" at bounding box center [1023, 190] width 12 height 12
radio input "true"
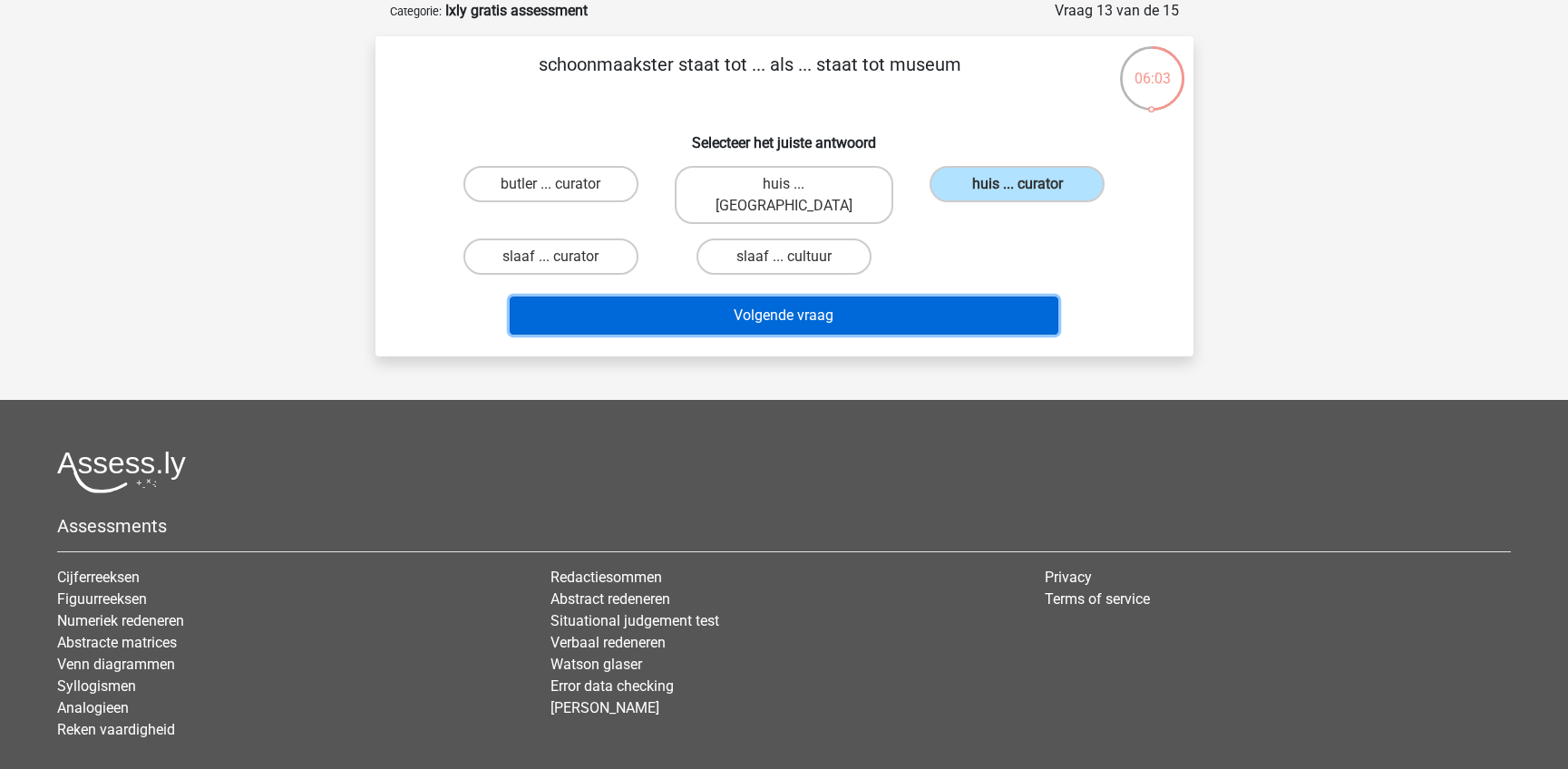
click at [983, 296] on button "Volgende vraag" at bounding box center [783, 314] width 549 height 38
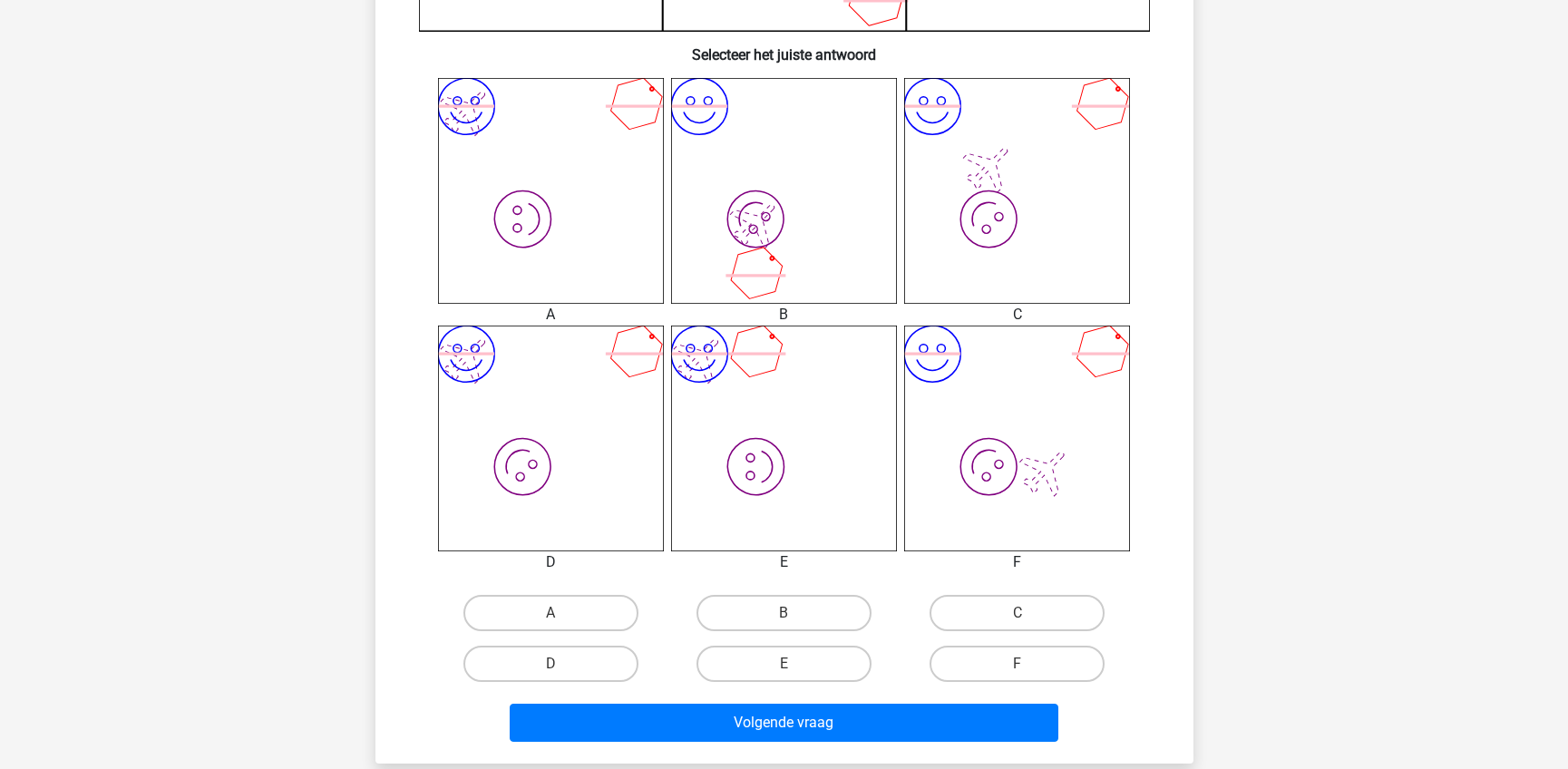
scroll to position [634, 0]
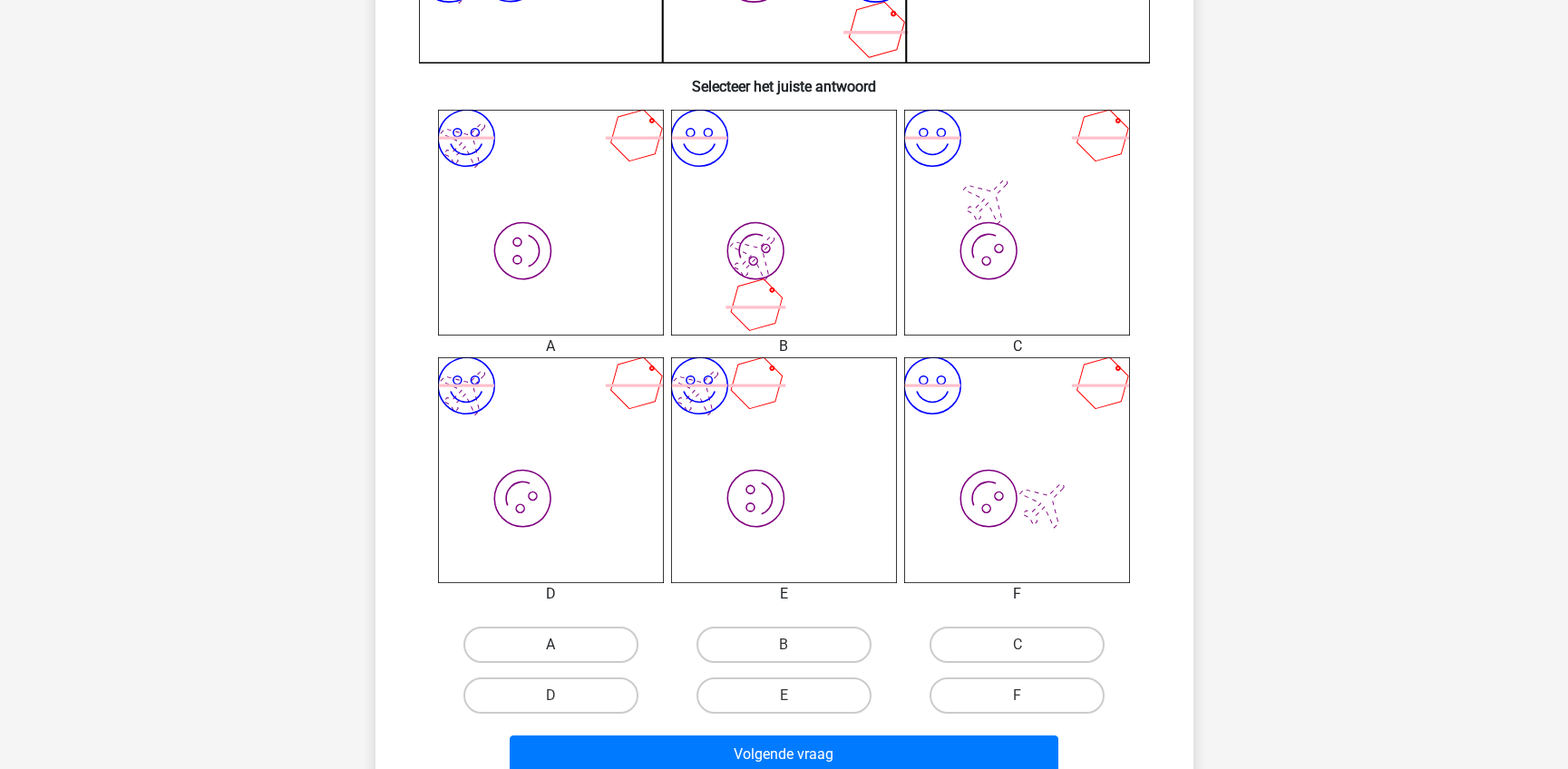
click at [567, 648] on label "A" at bounding box center [551, 644] width 175 height 36
click at [563, 648] on input "A" at bounding box center [556, 650] width 12 height 12
radio input "true"
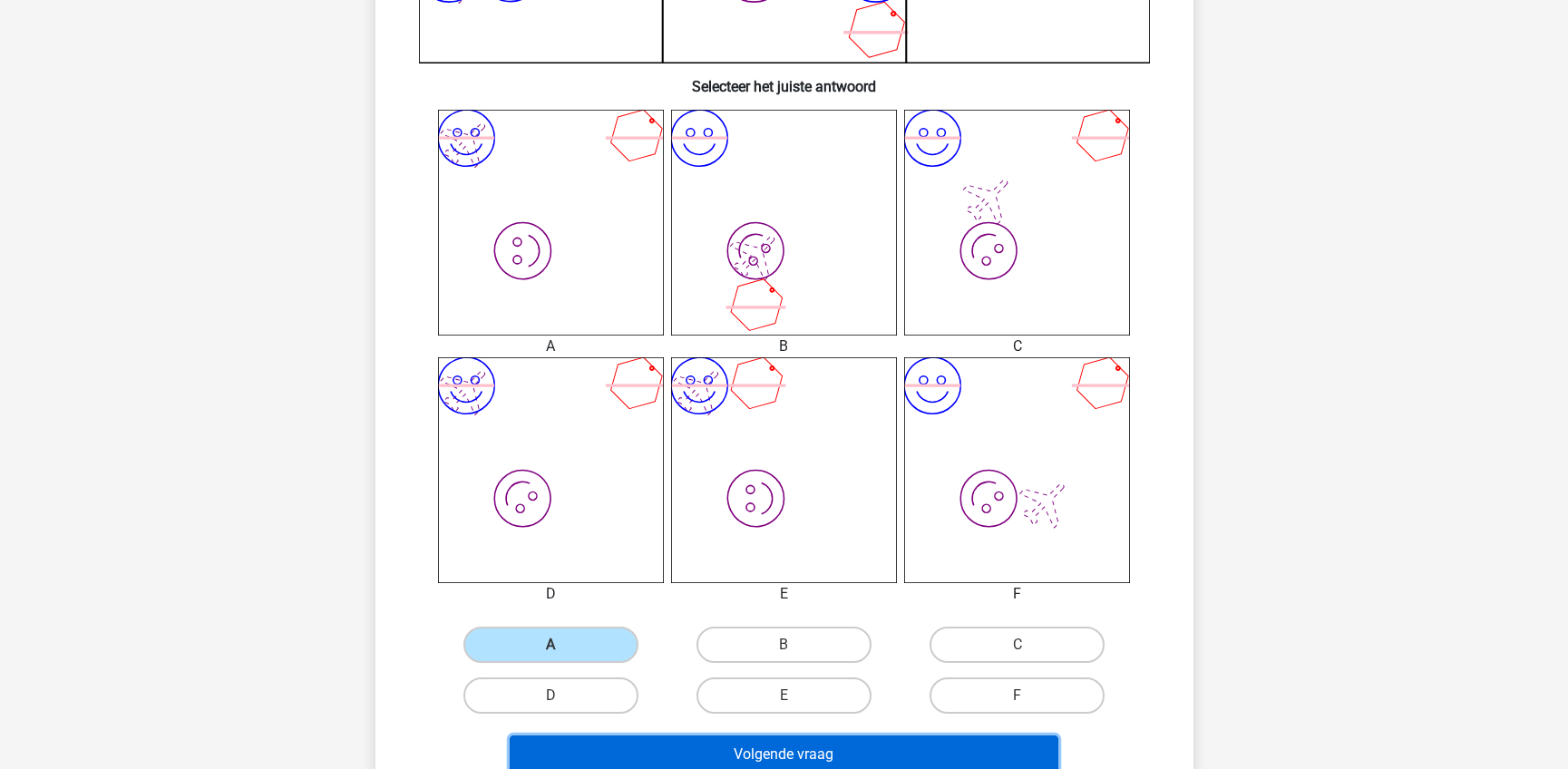
click at [648, 748] on button "Volgende vraag" at bounding box center [783, 753] width 549 height 38
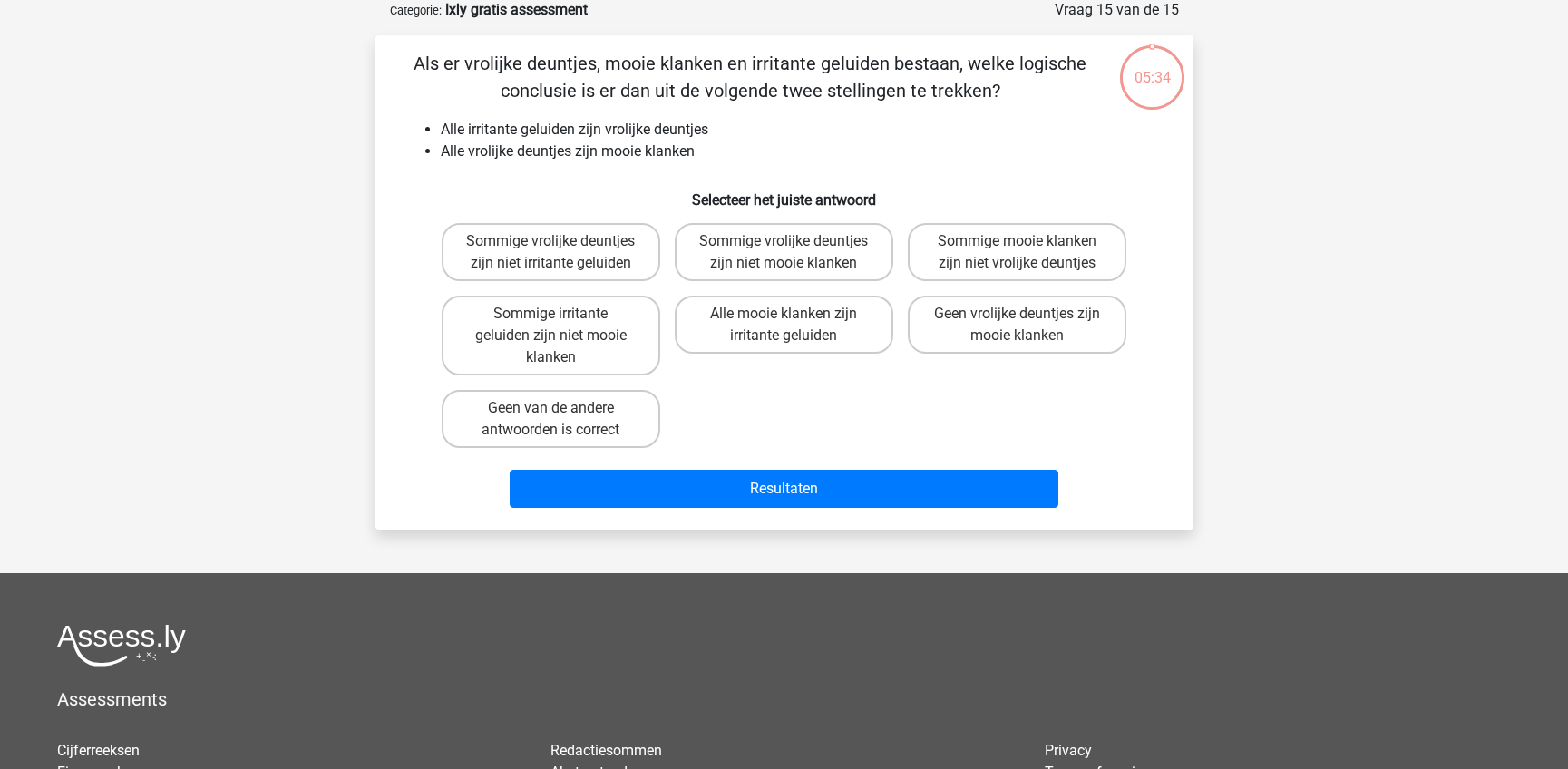
scroll to position [90, 0]
click at [644, 425] on label "Geen van de andere antwoorden is correct" at bounding box center [551, 420] width 219 height 58
click at [563, 420] on input "Geen van de andere antwoorden is correct" at bounding box center [556, 414] width 12 height 12
radio input "true"
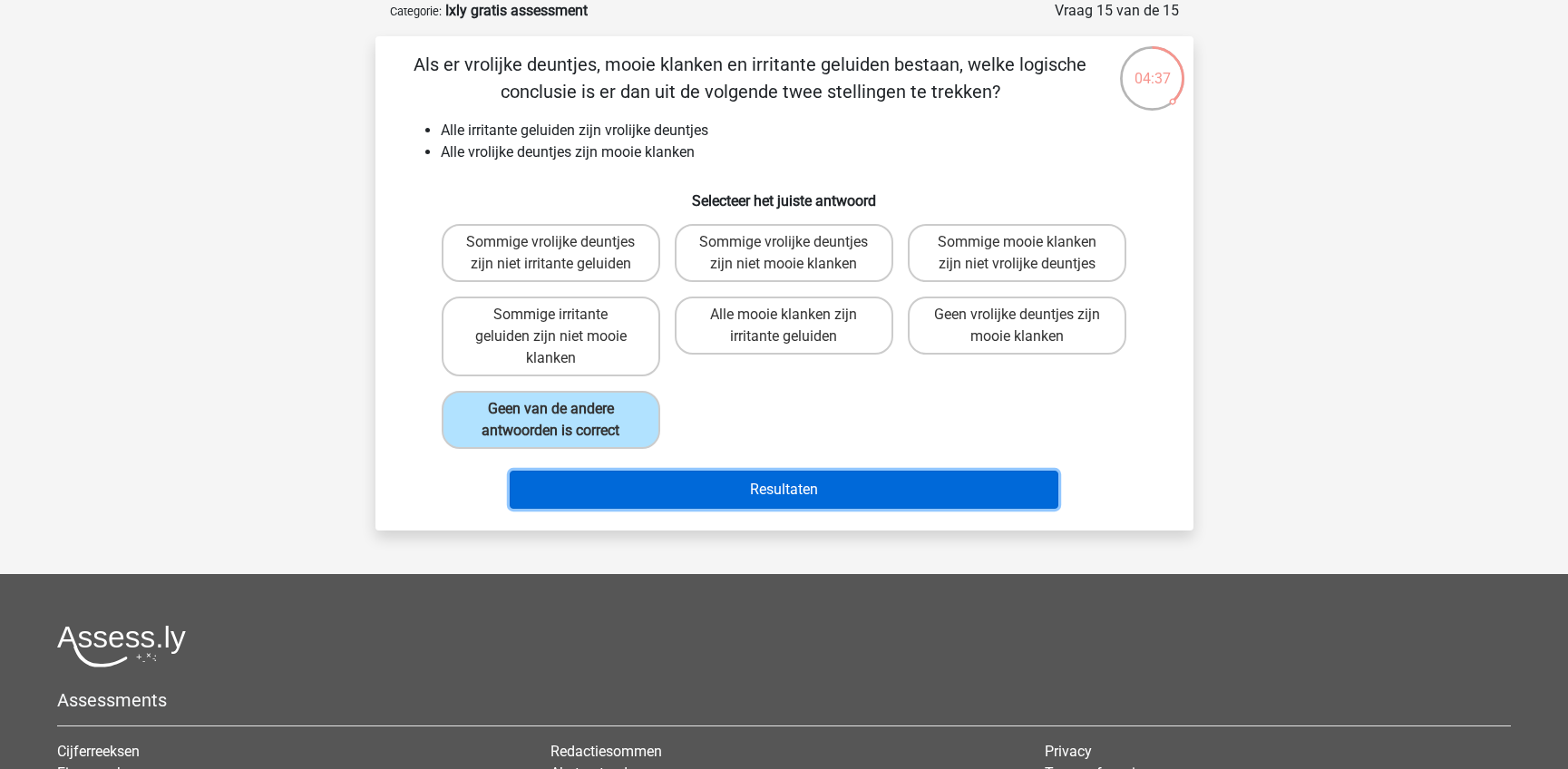
click at [754, 497] on button "Resultaten" at bounding box center [783, 489] width 549 height 38
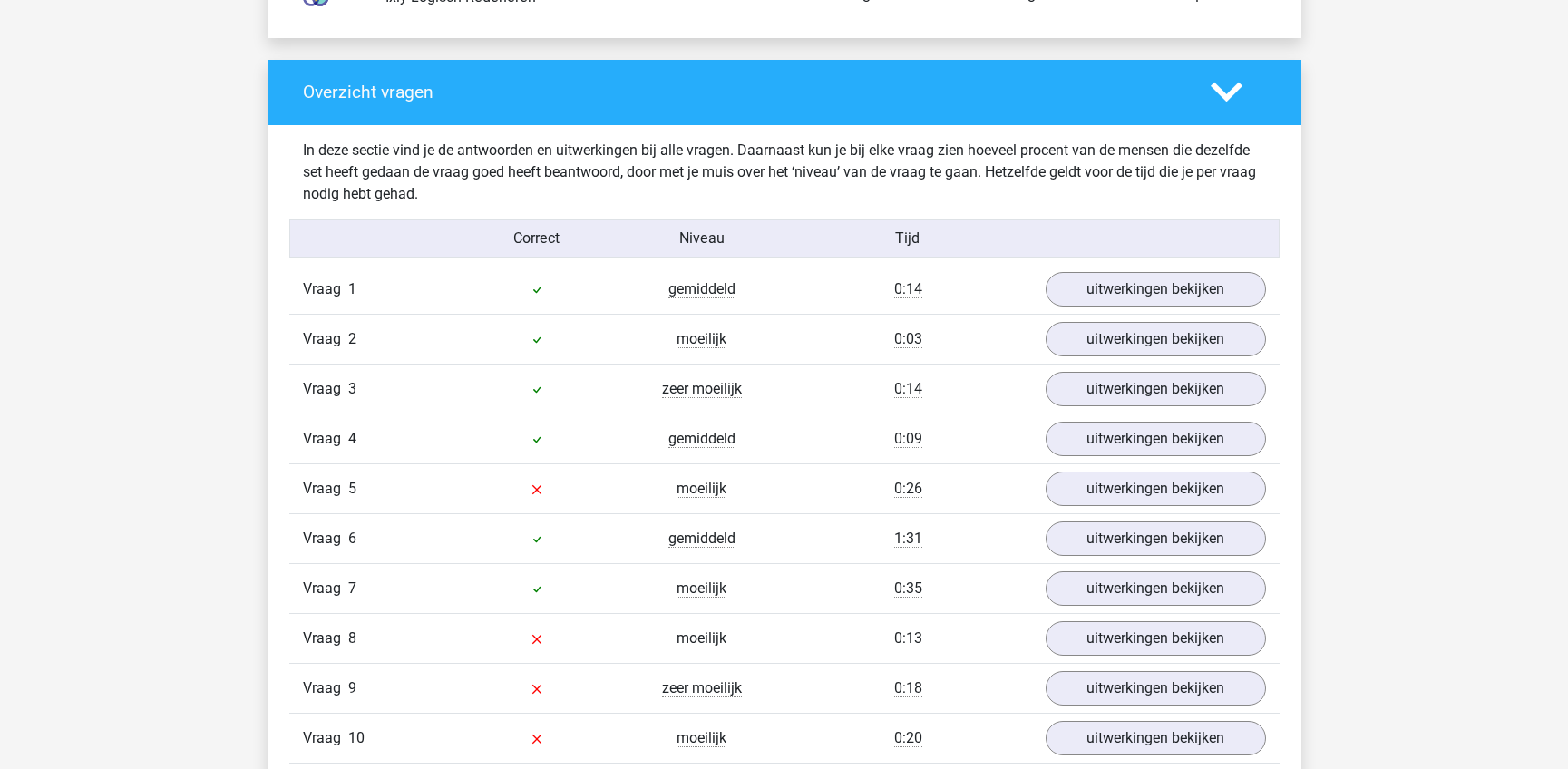
scroll to position [1903, 0]
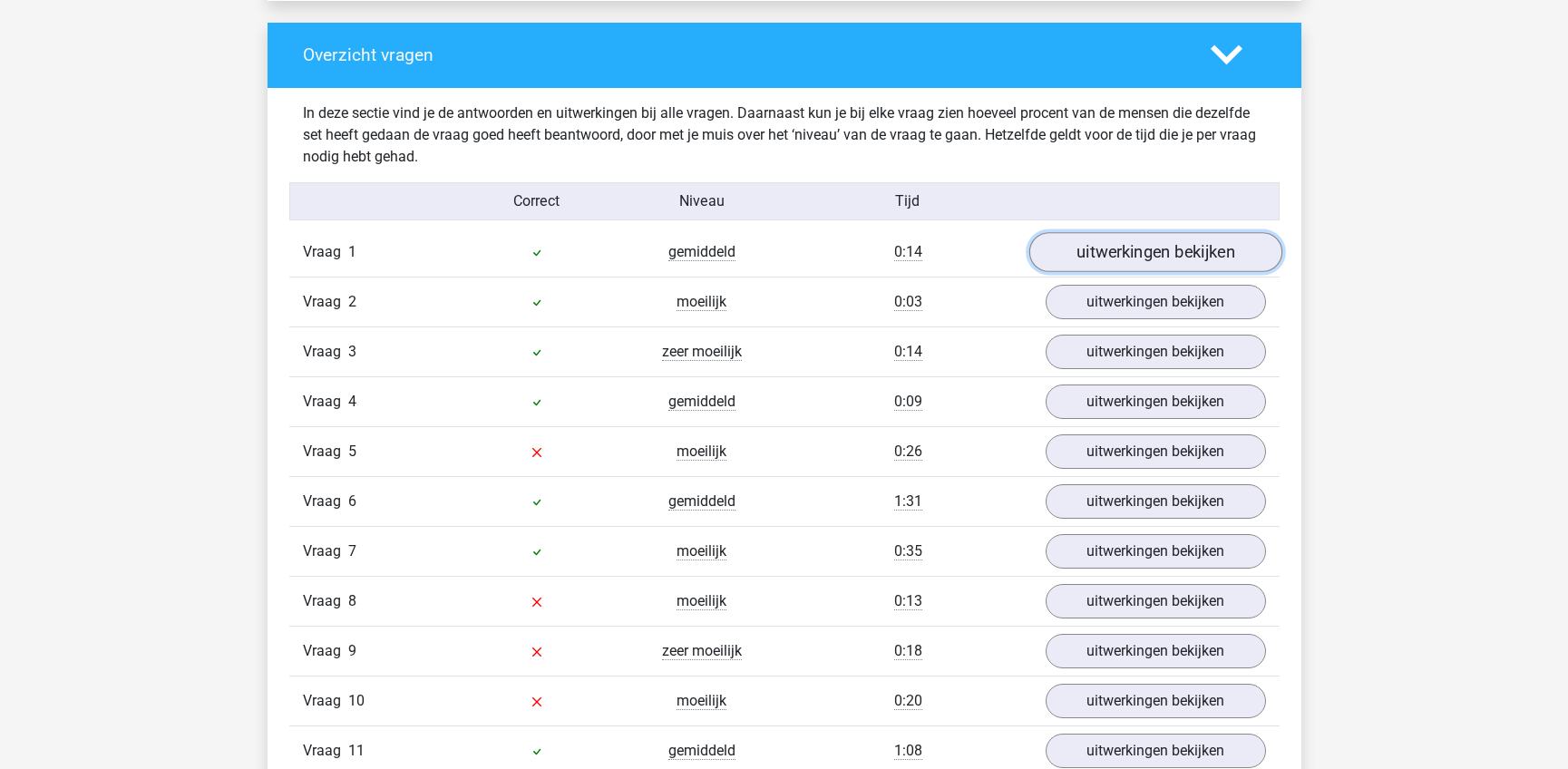
click at [1248, 264] on link "uitwerkingen bekijken" at bounding box center [1155, 252] width 253 height 40
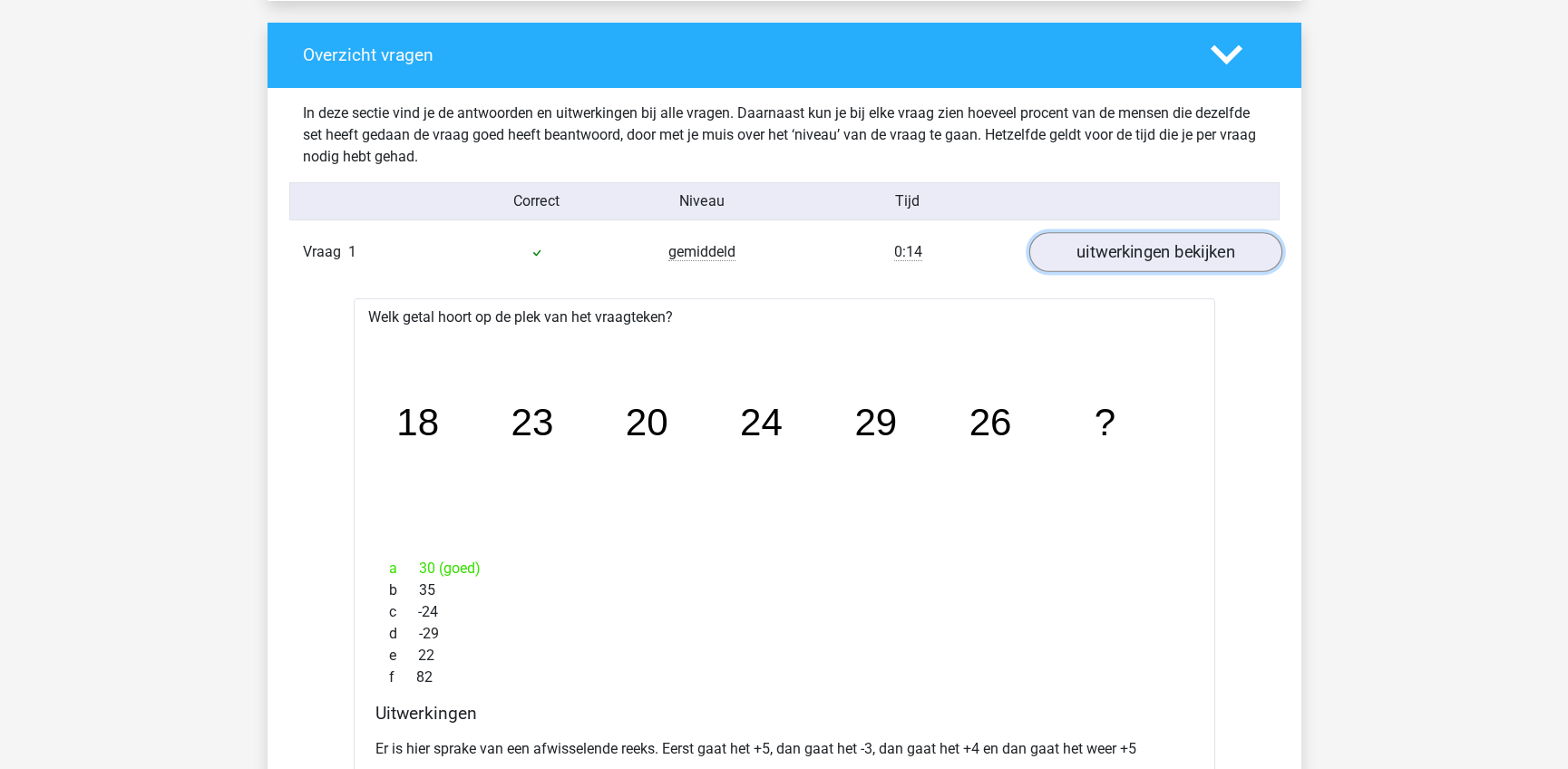
click at [1247, 264] on link "uitwerkingen bekijken" at bounding box center [1155, 252] width 253 height 40
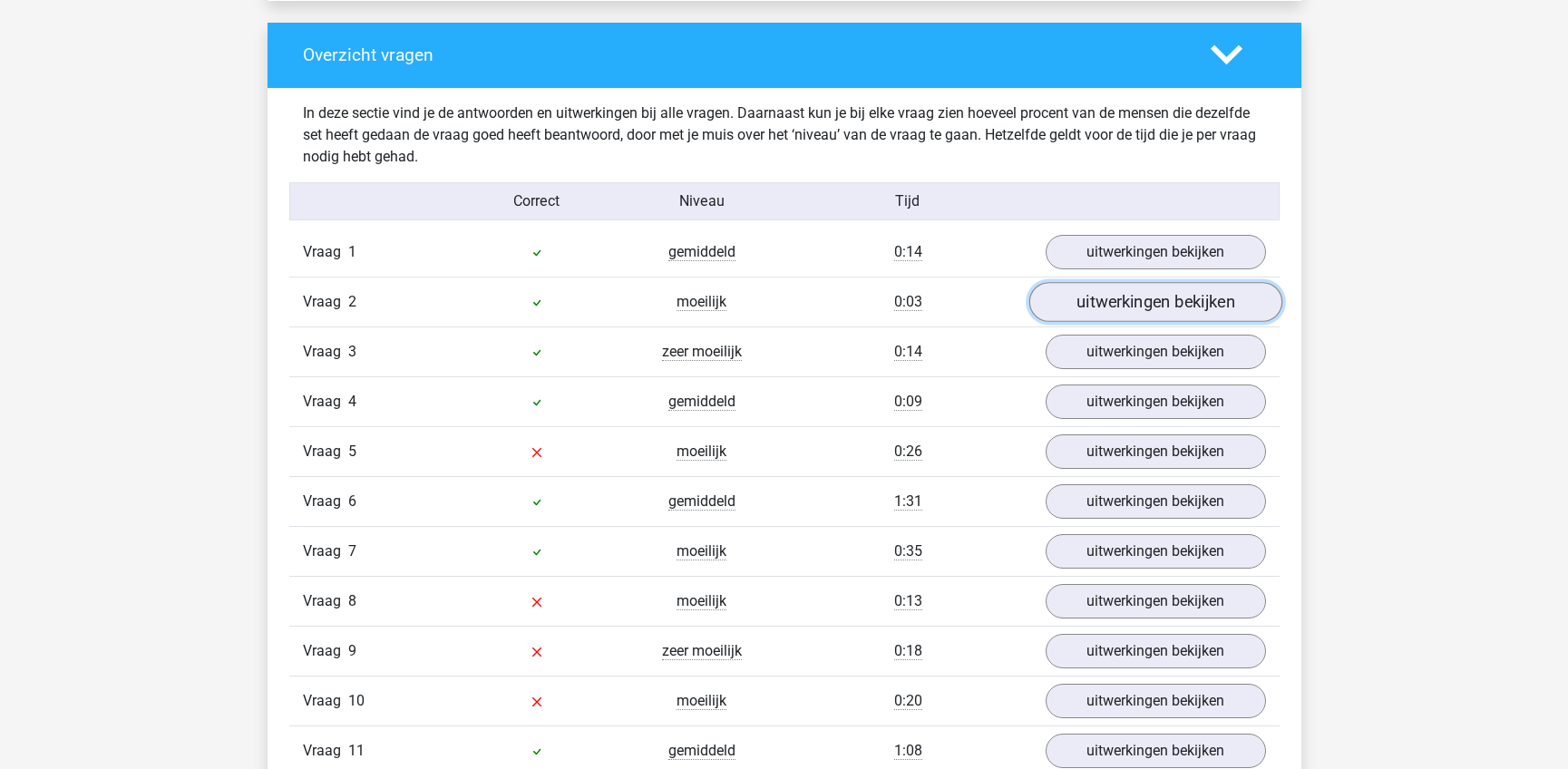
click at [1191, 309] on link "uitwerkingen bekijken" at bounding box center [1155, 302] width 253 height 40
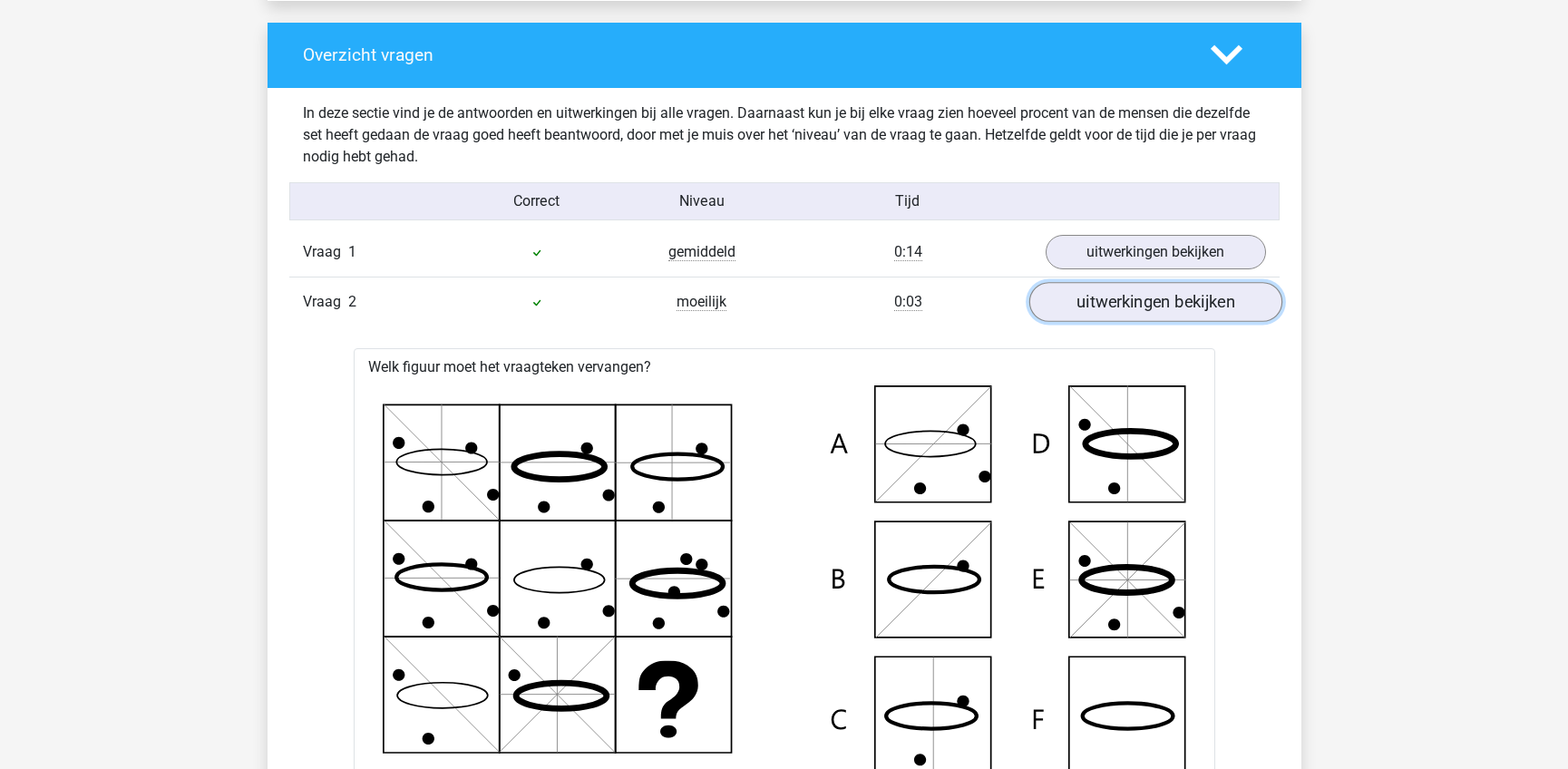
click at [1191, 309] on link "uitwerkingen bekijken" at bounding box center [1155, 302] width 253 height 40
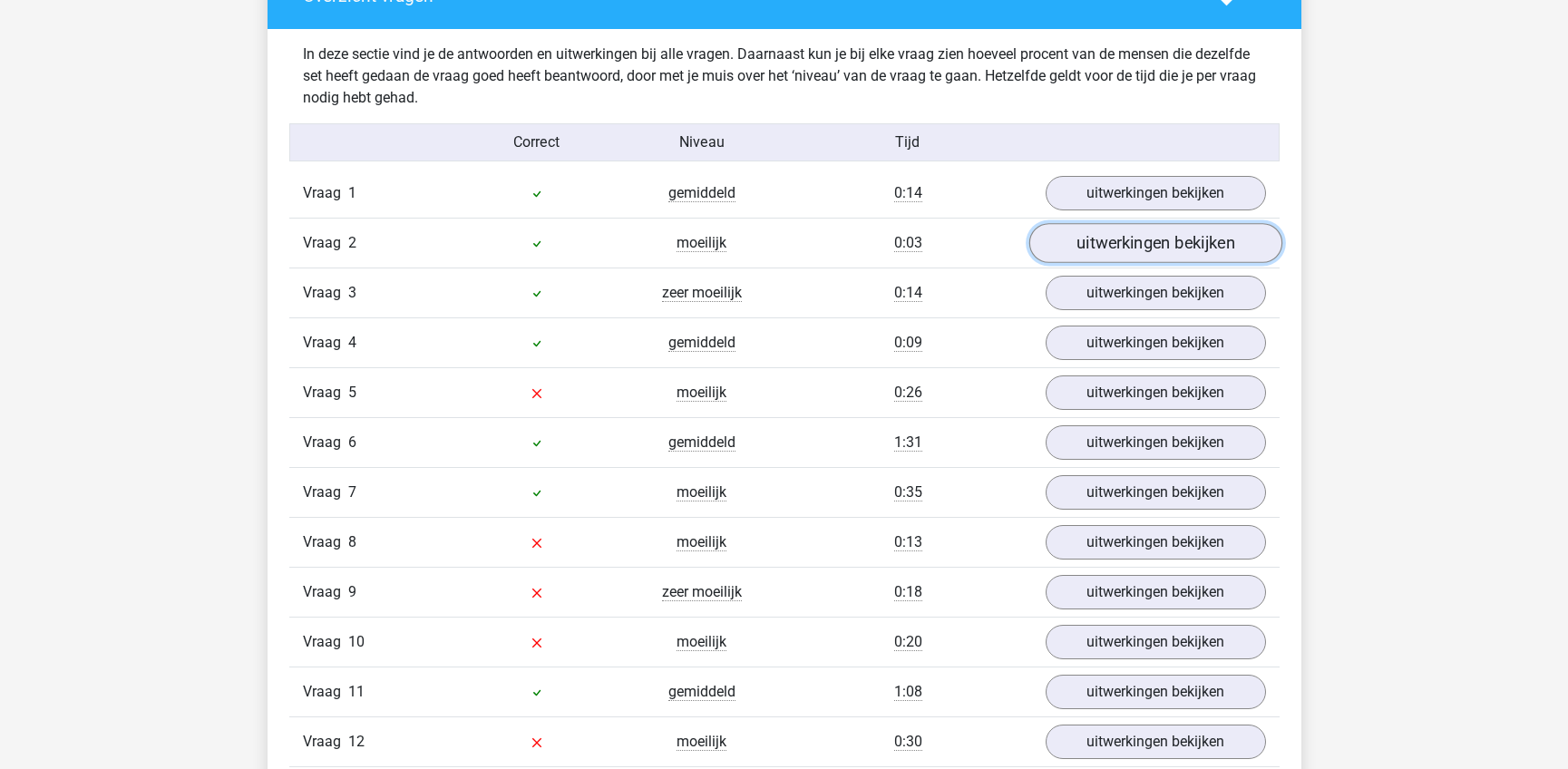
scroll to position [1994, 0]
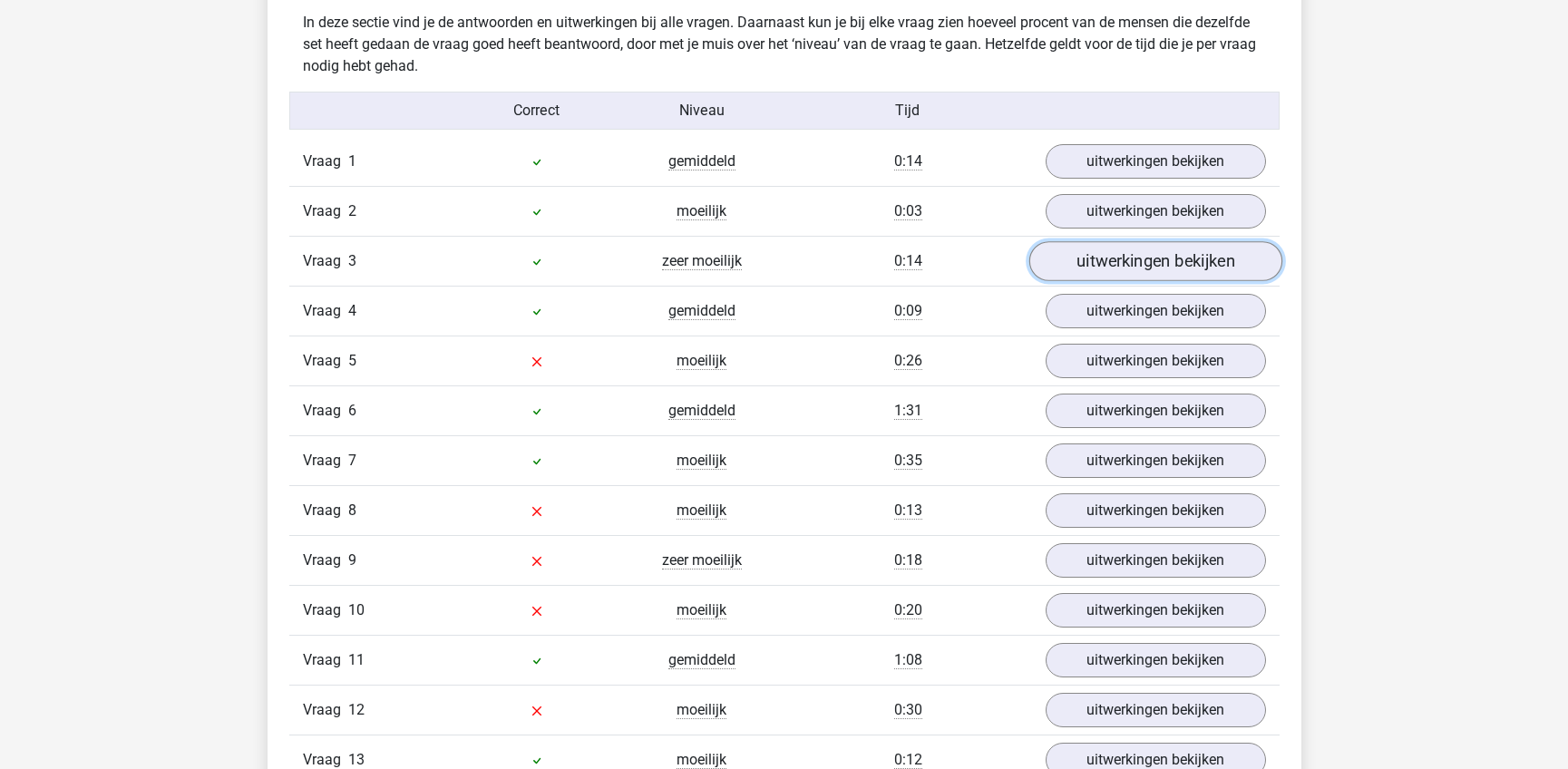
click at [1189, 264] on link "uitwerkingen bekijken" at bounding box center [1155, 260] width 253 height 40
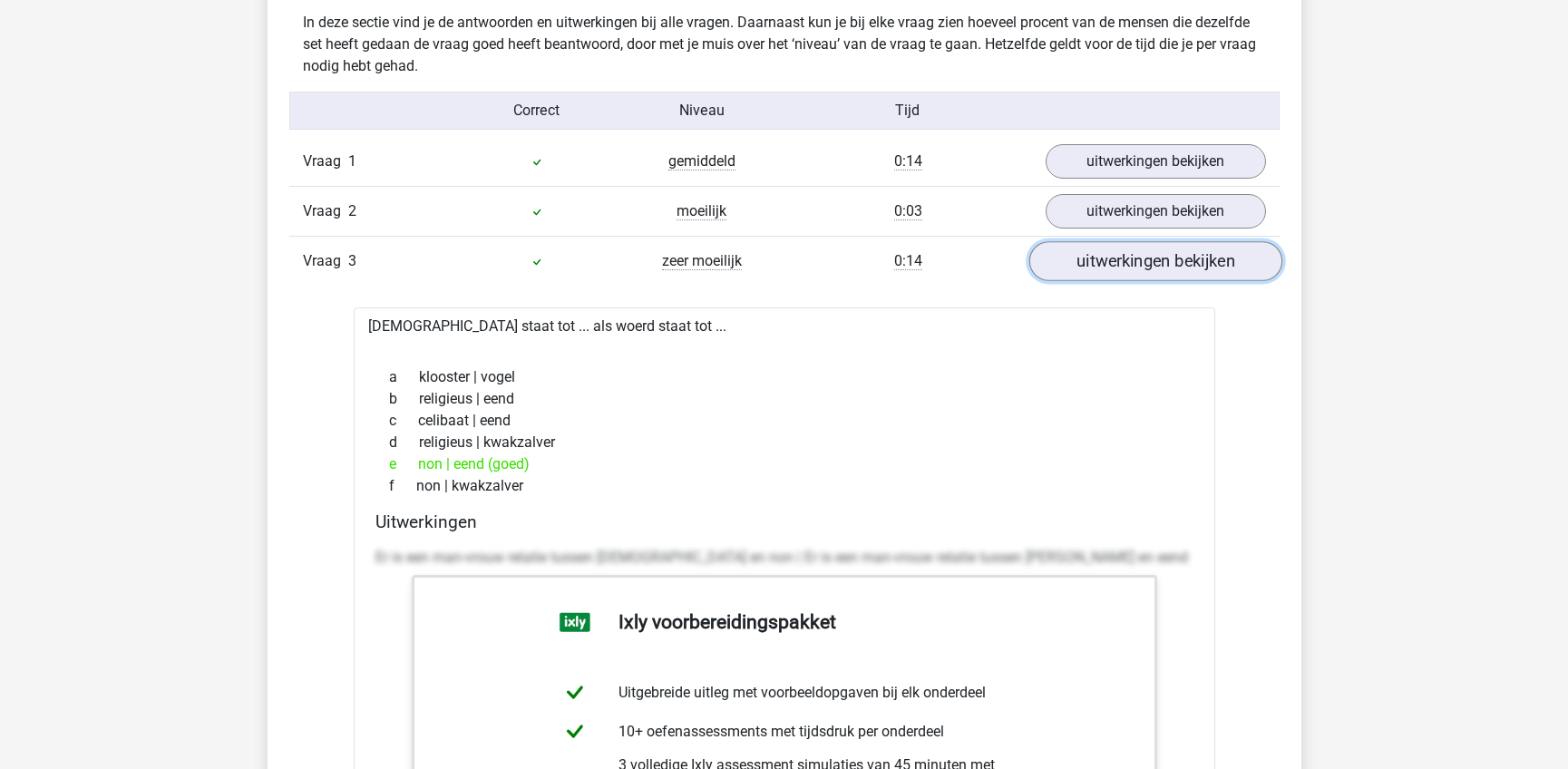
click at [1189, 264] on link "uitwerkingen bekijken" at bounding box center [1155, 260] width 253 height 40
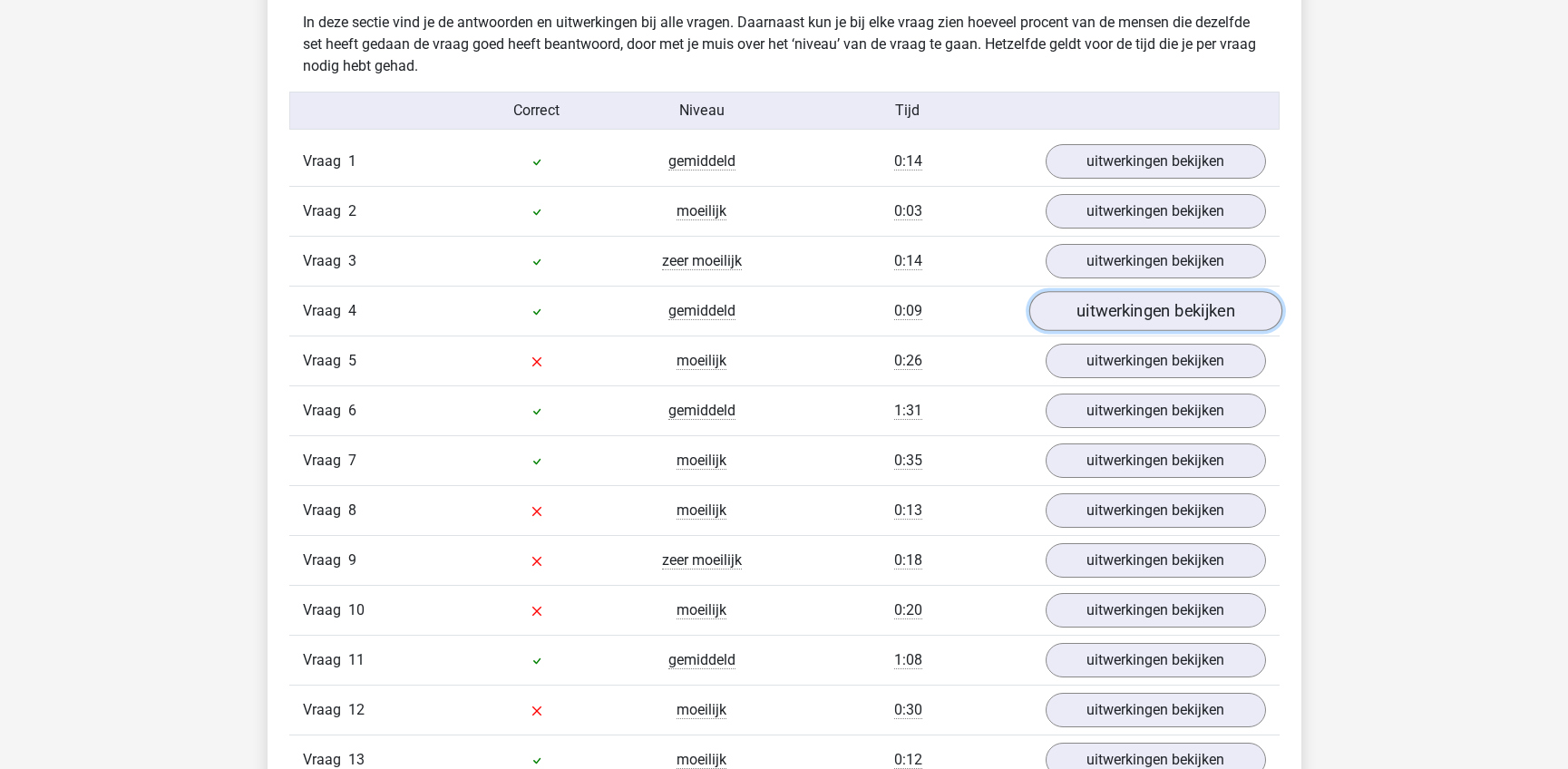
click at [1180, 308] on link "uitwerkingen bekijken" at bounding box center [1155, 311] width 253 height 40
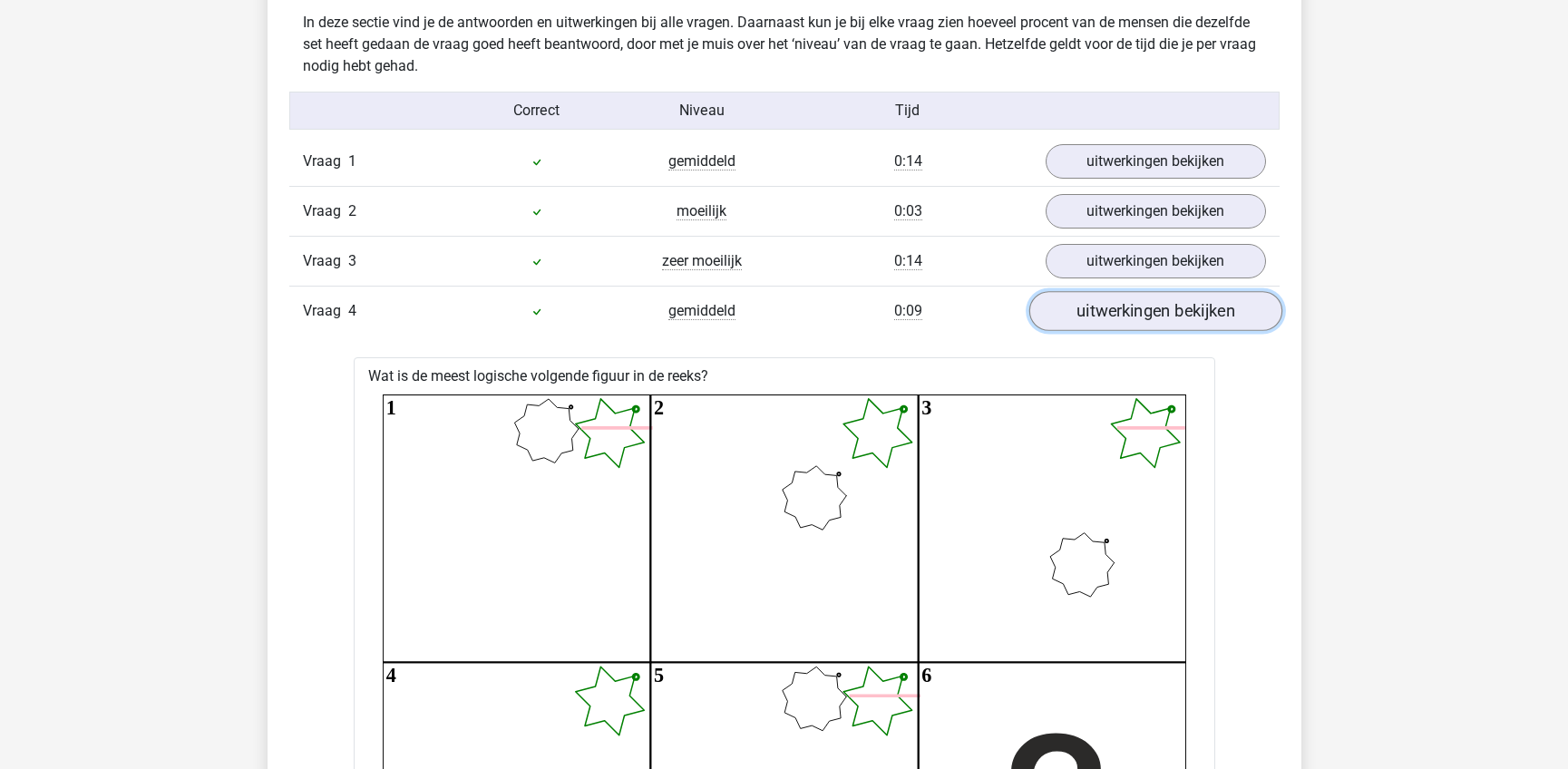
click at [1158, 314] on link "uitwerkingen bekijken" at bounding box center [1155, 311] width 253 height 40
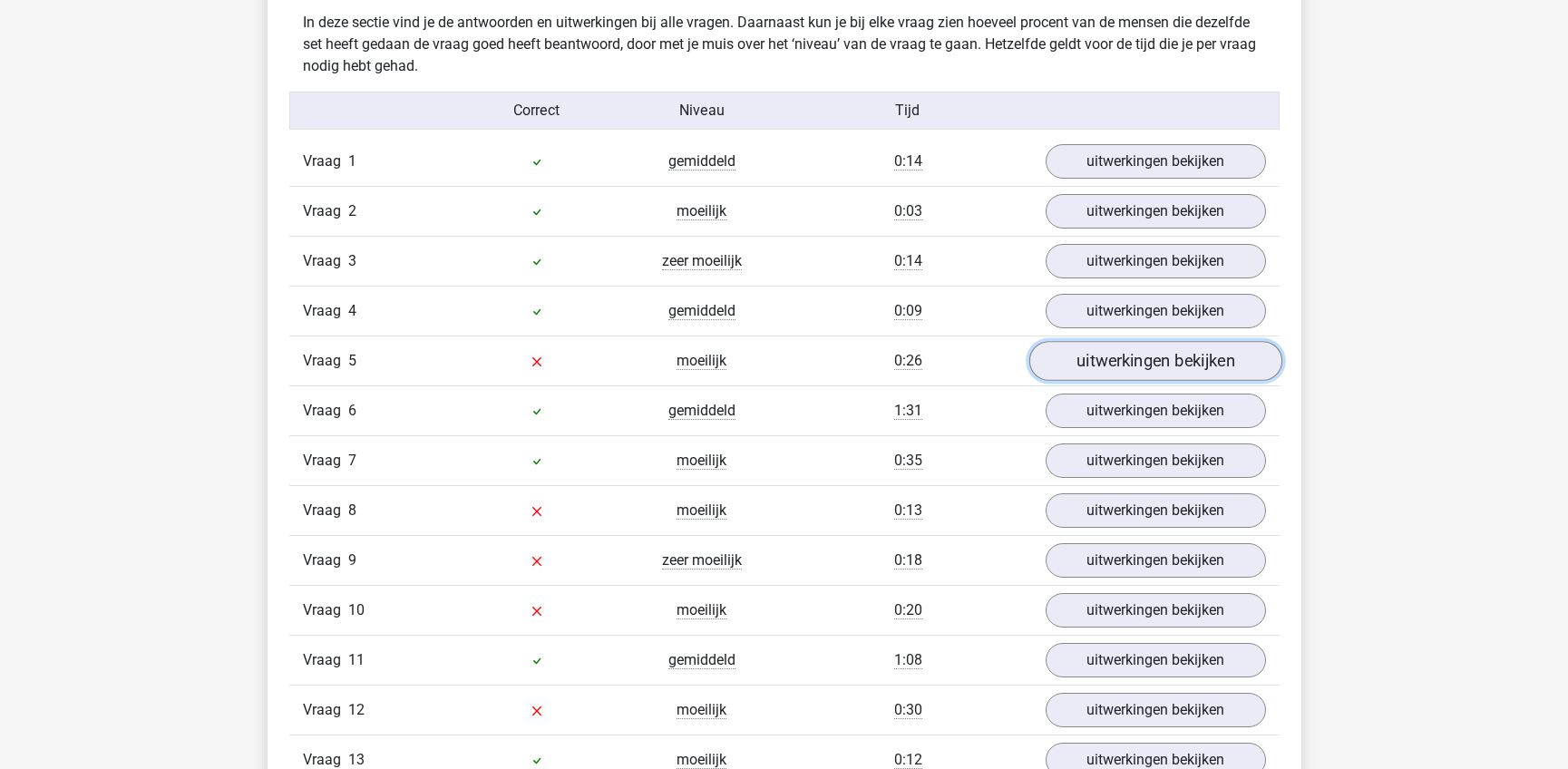
click at [1154, 359] on link "uitwerkingen bekijken" at bounding box center [1155, 361] width 253 height 40
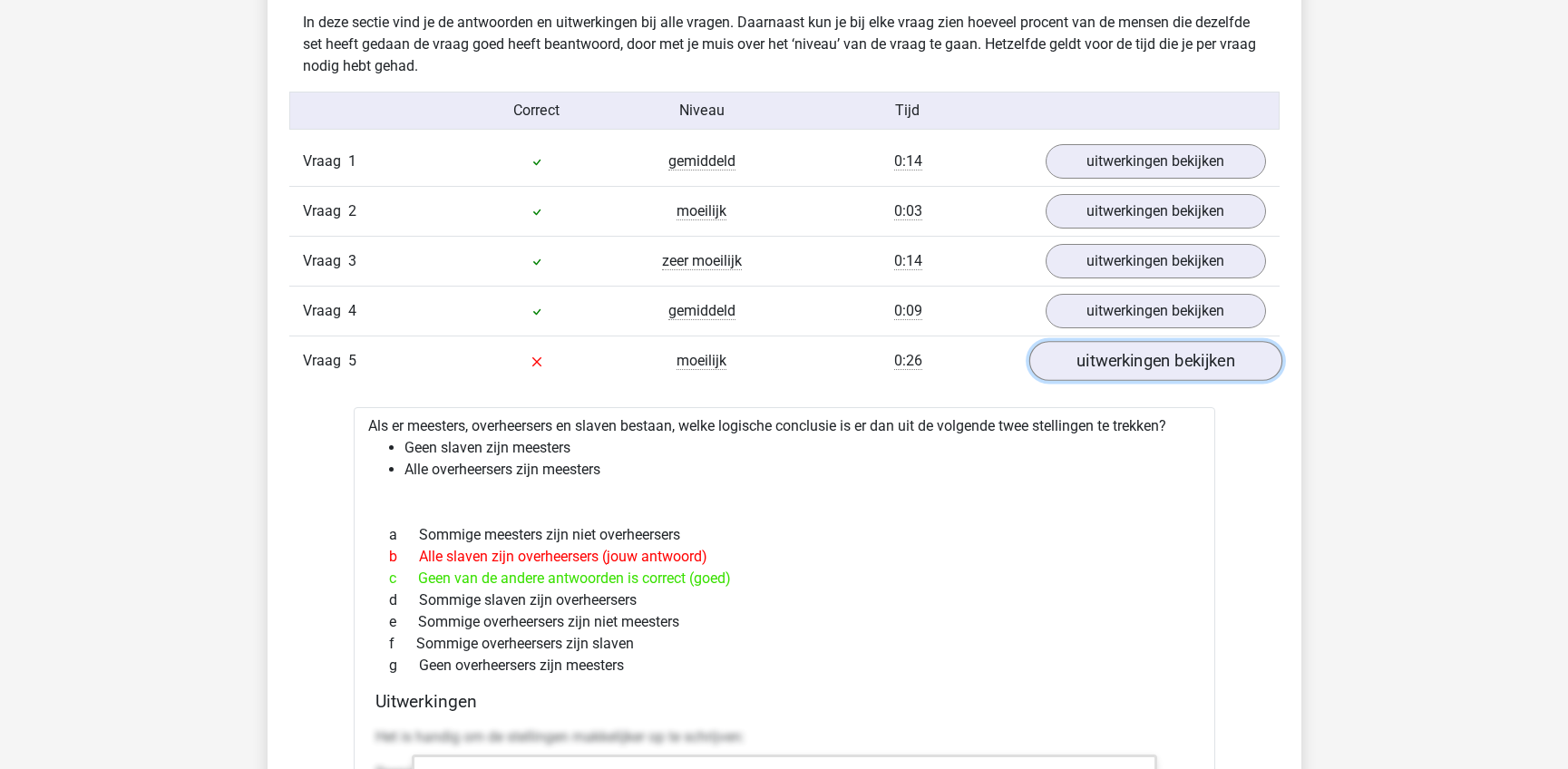
click at [1154, 359] on link "uitwerkingen bekijken" at bounding box center [1155, 361] width 253 height 40
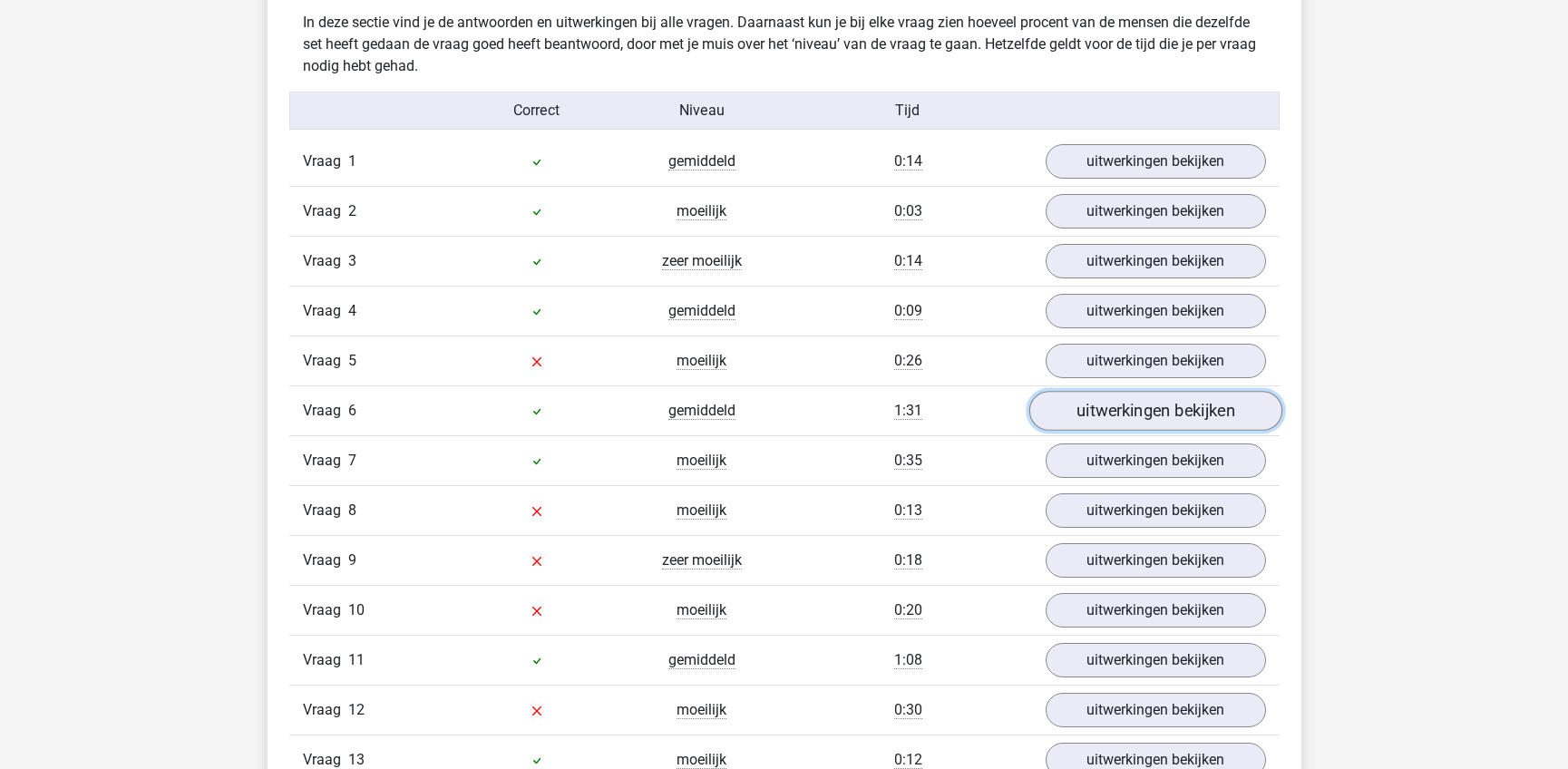
click at [1155, 399] on link "uitwerkingen bekijken" at bounding box center [1155, 410] width 253 height 40
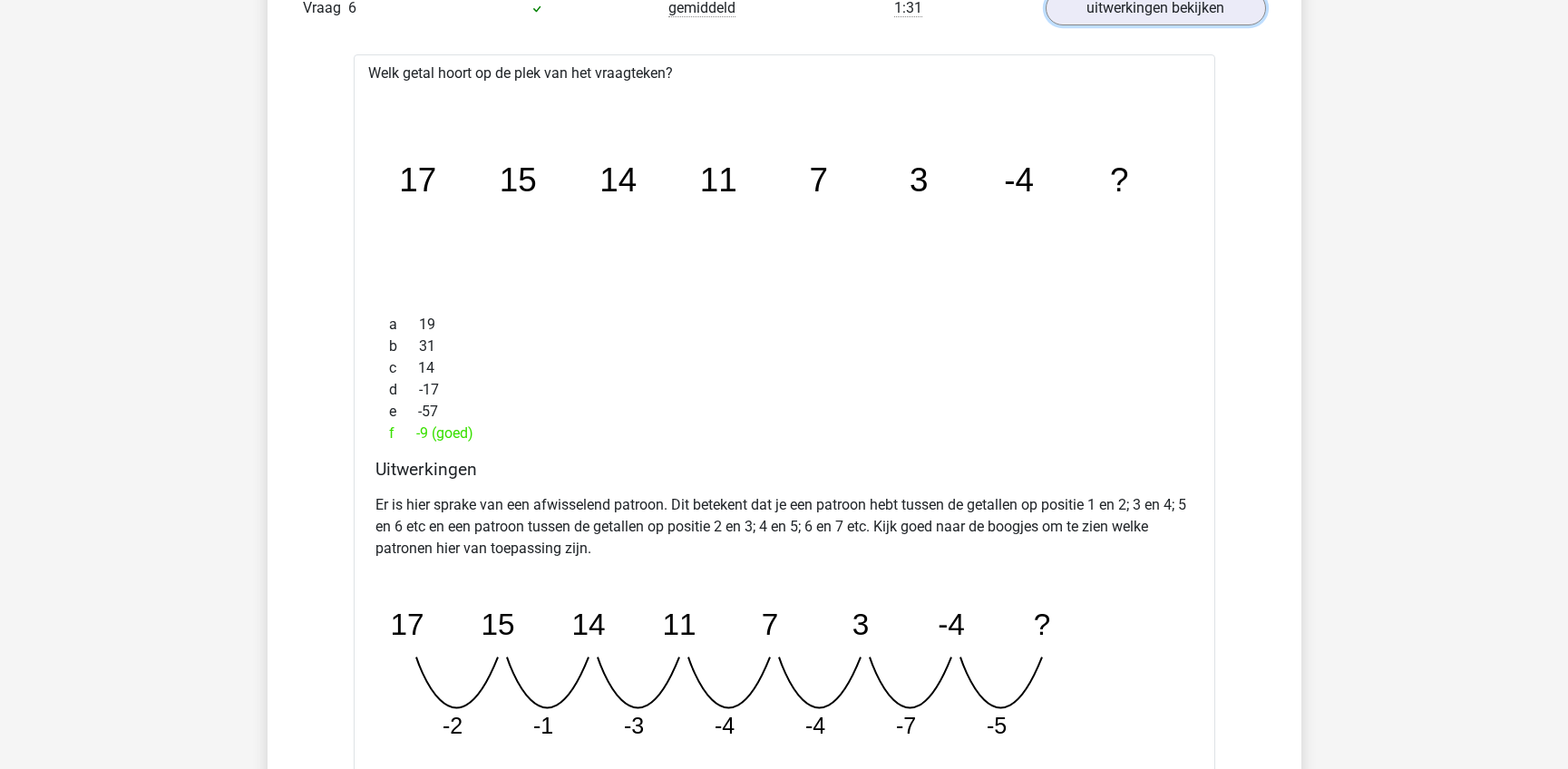
scroll to position [2357, 0]
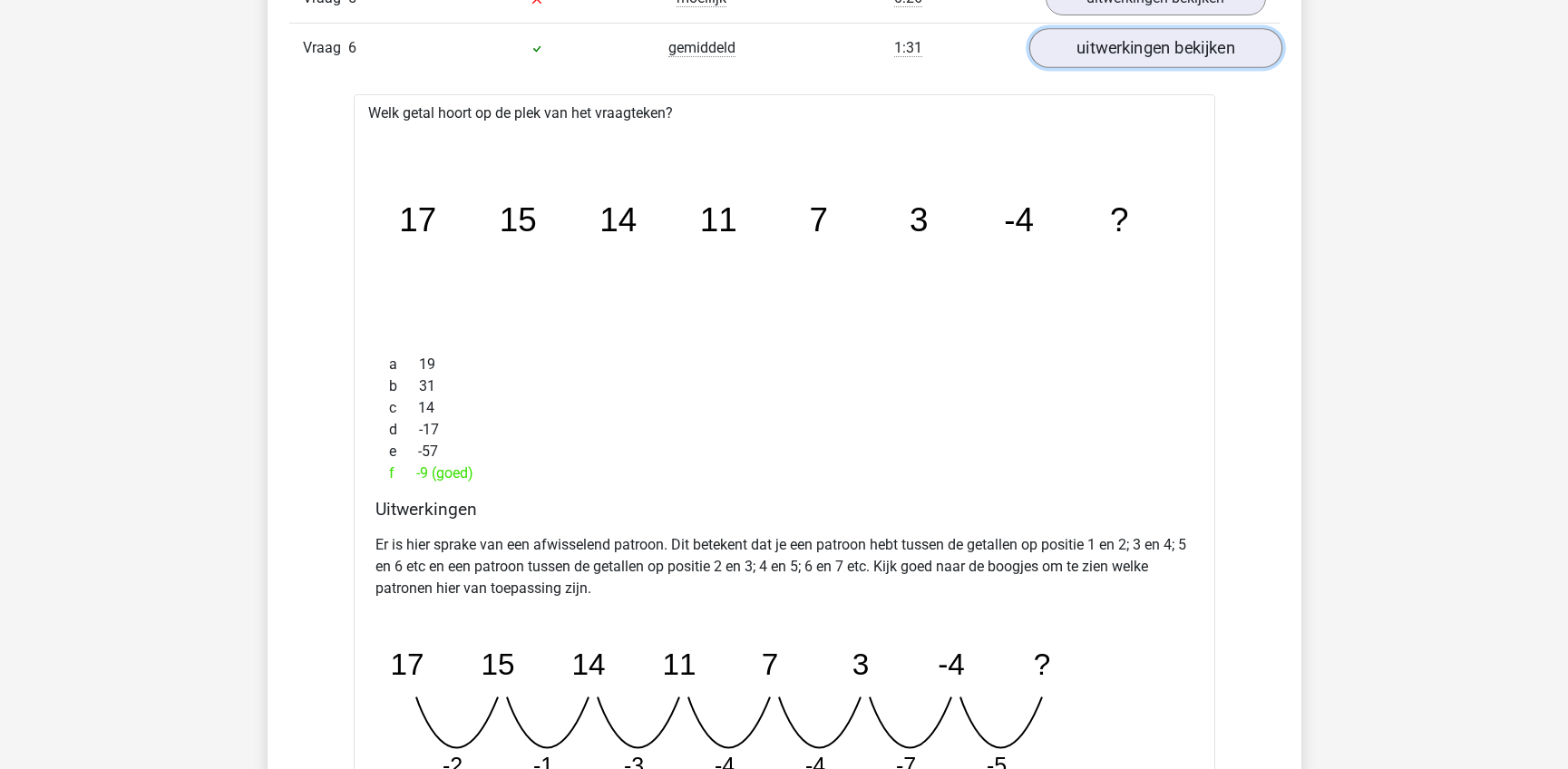
click at [1179, 42] on link "uitwerkingen bekijken" at bounding box center [1155, 47] width 253 height 40
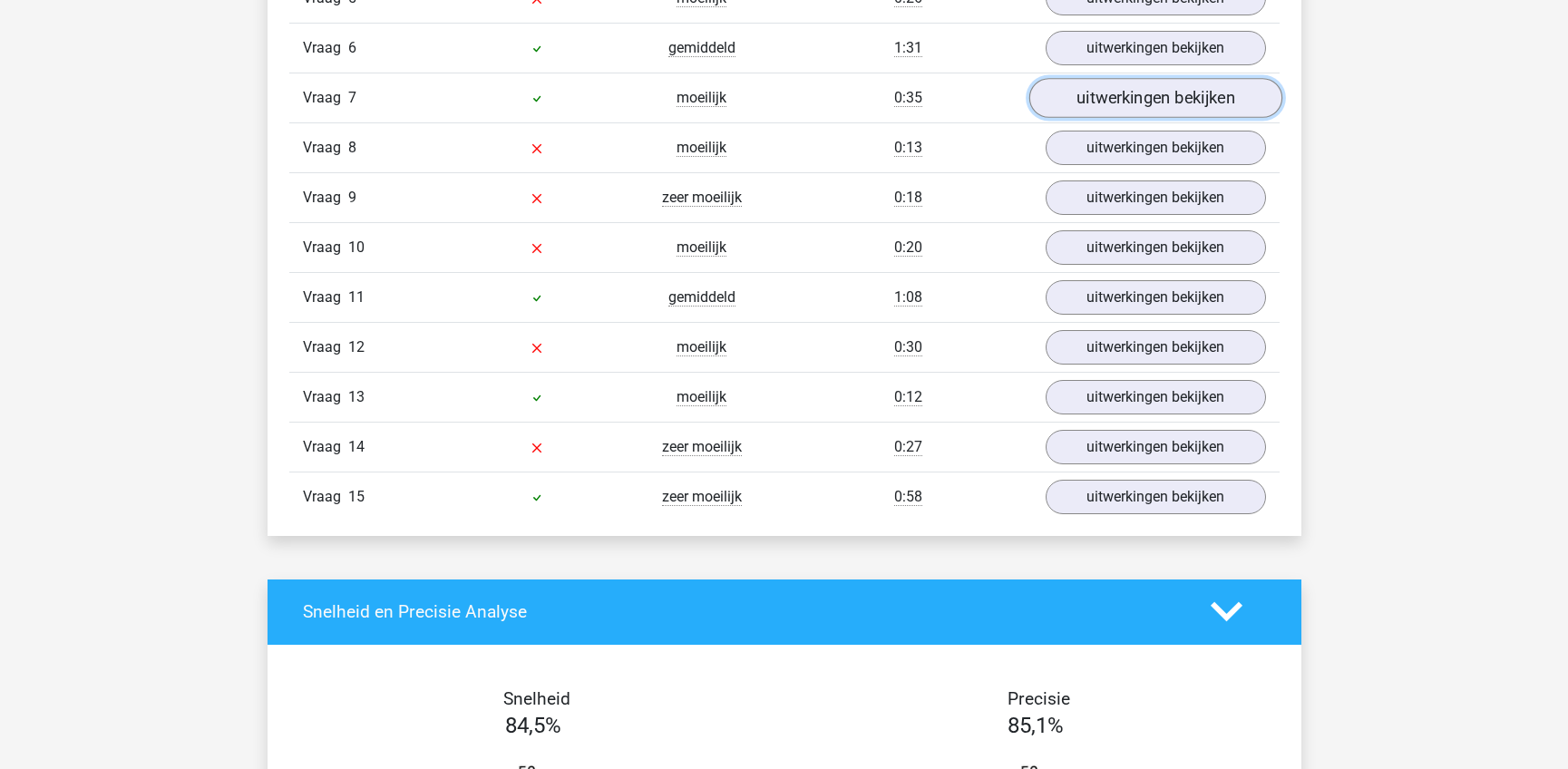
click at [1176, 97] on link "uitwerkingen bekijken" at bounding box center [1155, 98] width 253 height 40
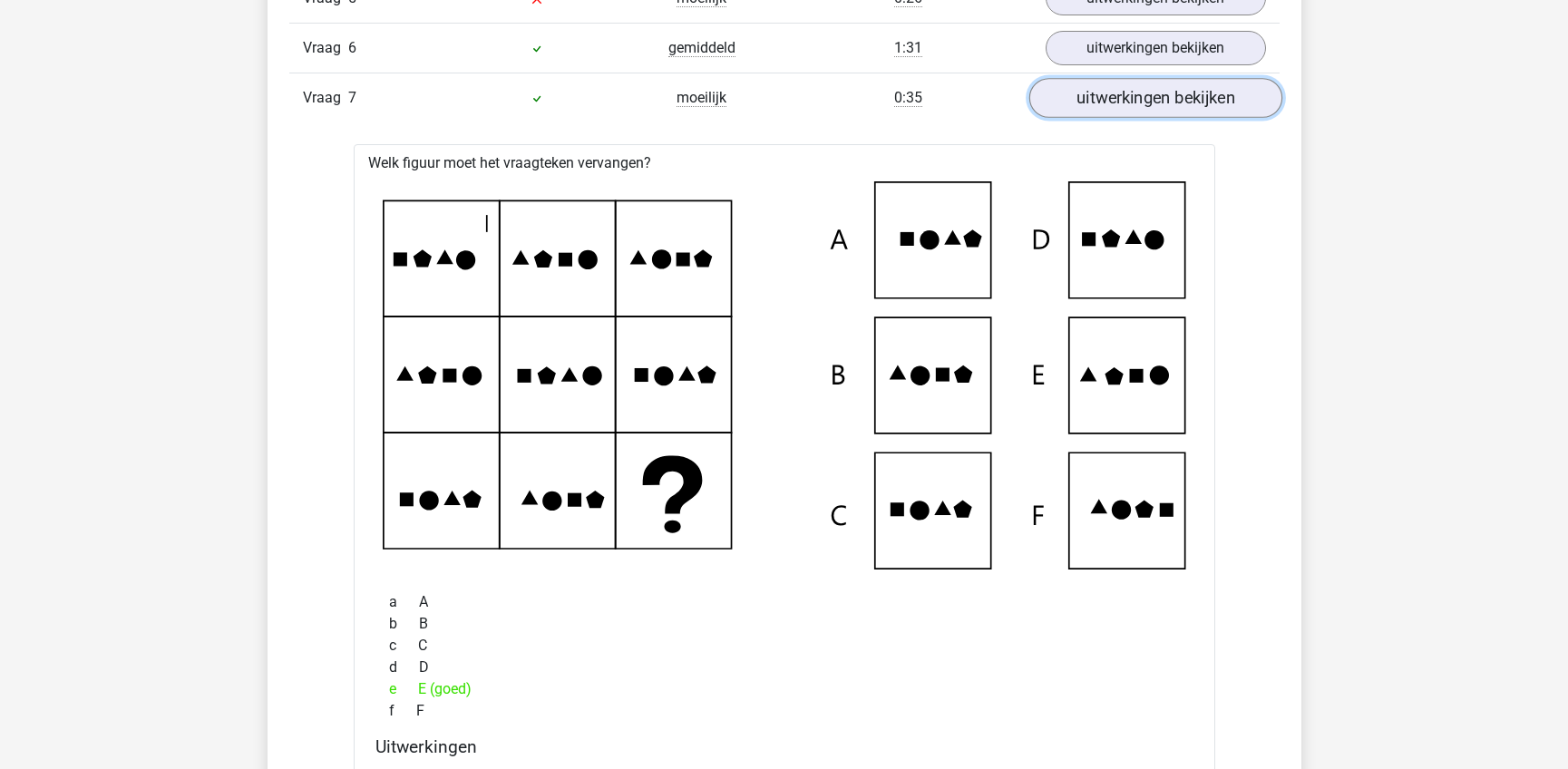
drag, startPoint x: 1176, startPoint y: 97, endPoint x: 1096, endPoint y: 97, distance: 80.0
click at [1096, 96] on link "uitwerkingen bekijken" at bounding box center [1155, 98] width 253 height 40
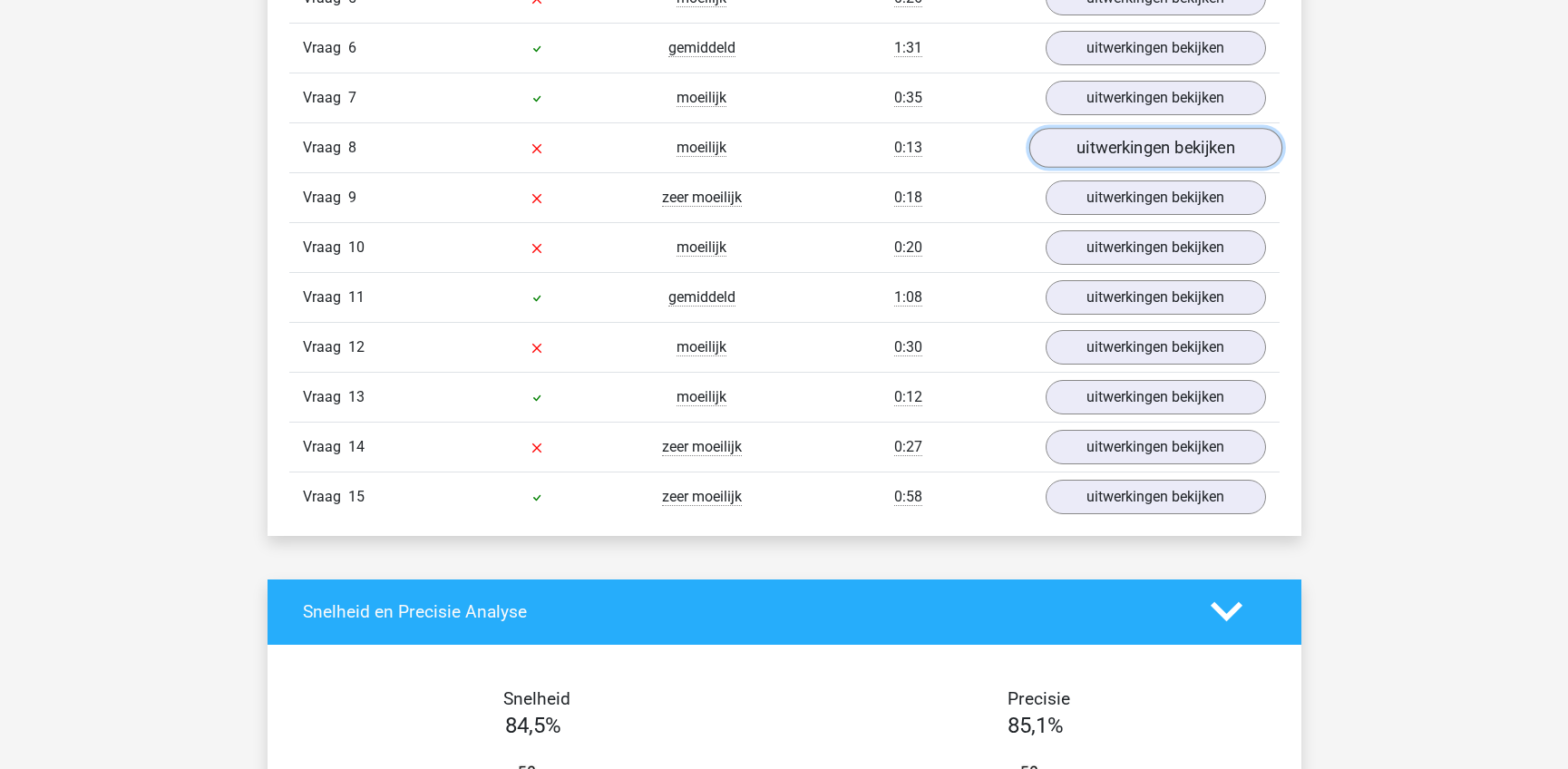
click at [1097, 135] on link "uitwerkingen bekijken" at bounding box center [1155, 148] width 253 height 40
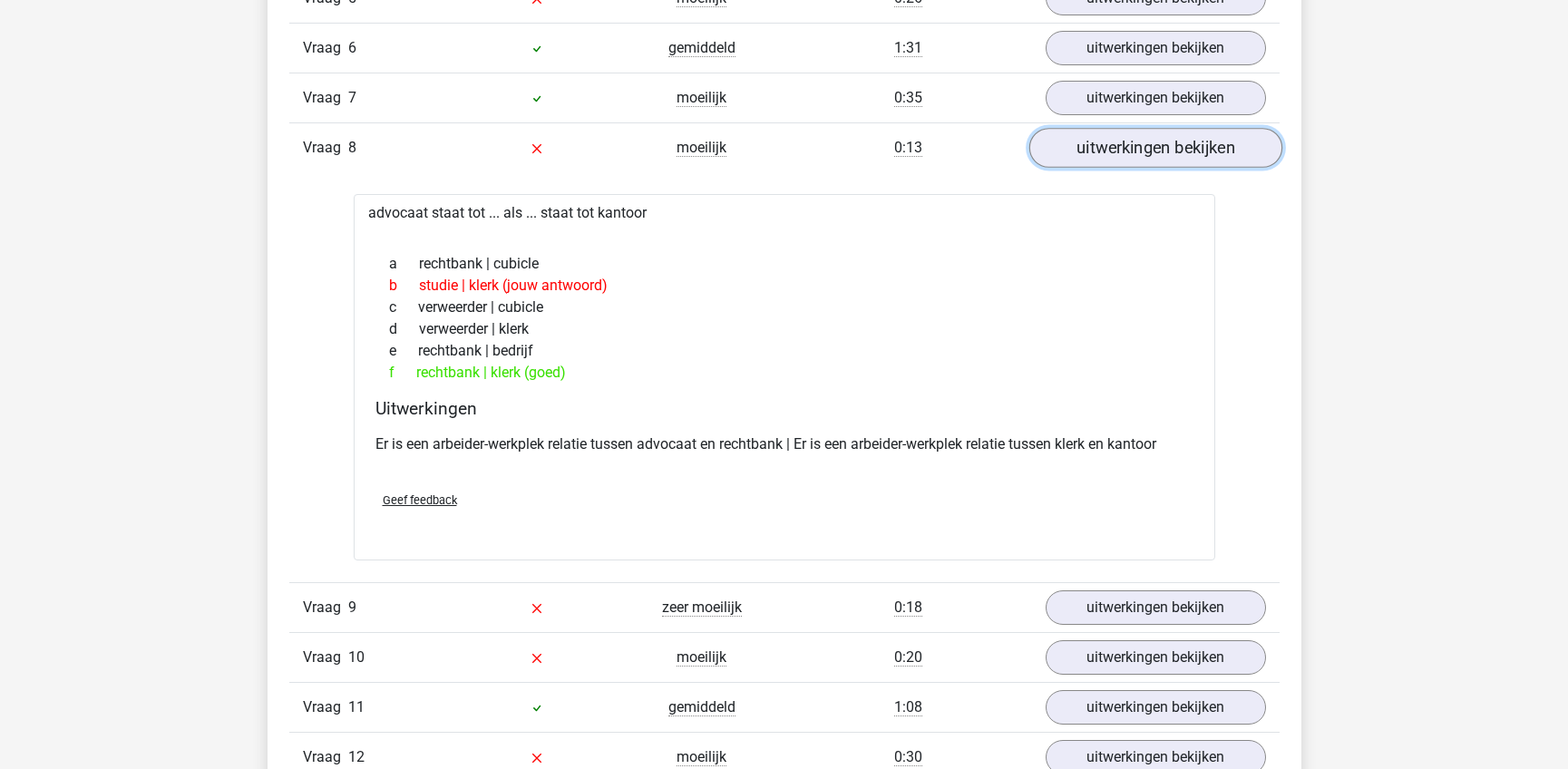
click at [1096, 134] on link "uitwerkingen bekijken" at bounding box center [1155, 148] width 253 height 40
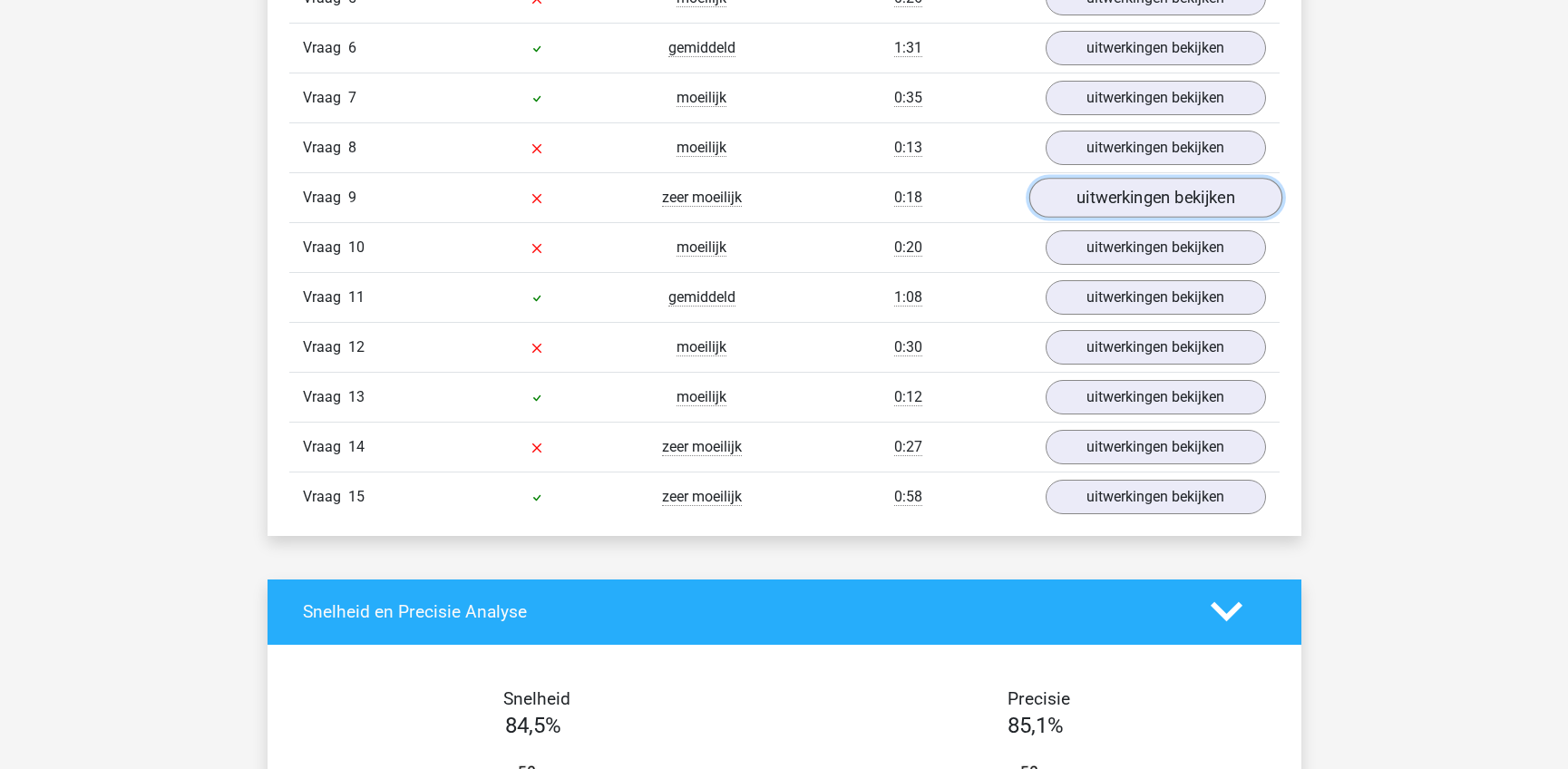
click at [1085, 200] on link "uitwerkingen bekijken" at bounding box center [1155, 197] width 253 height 40
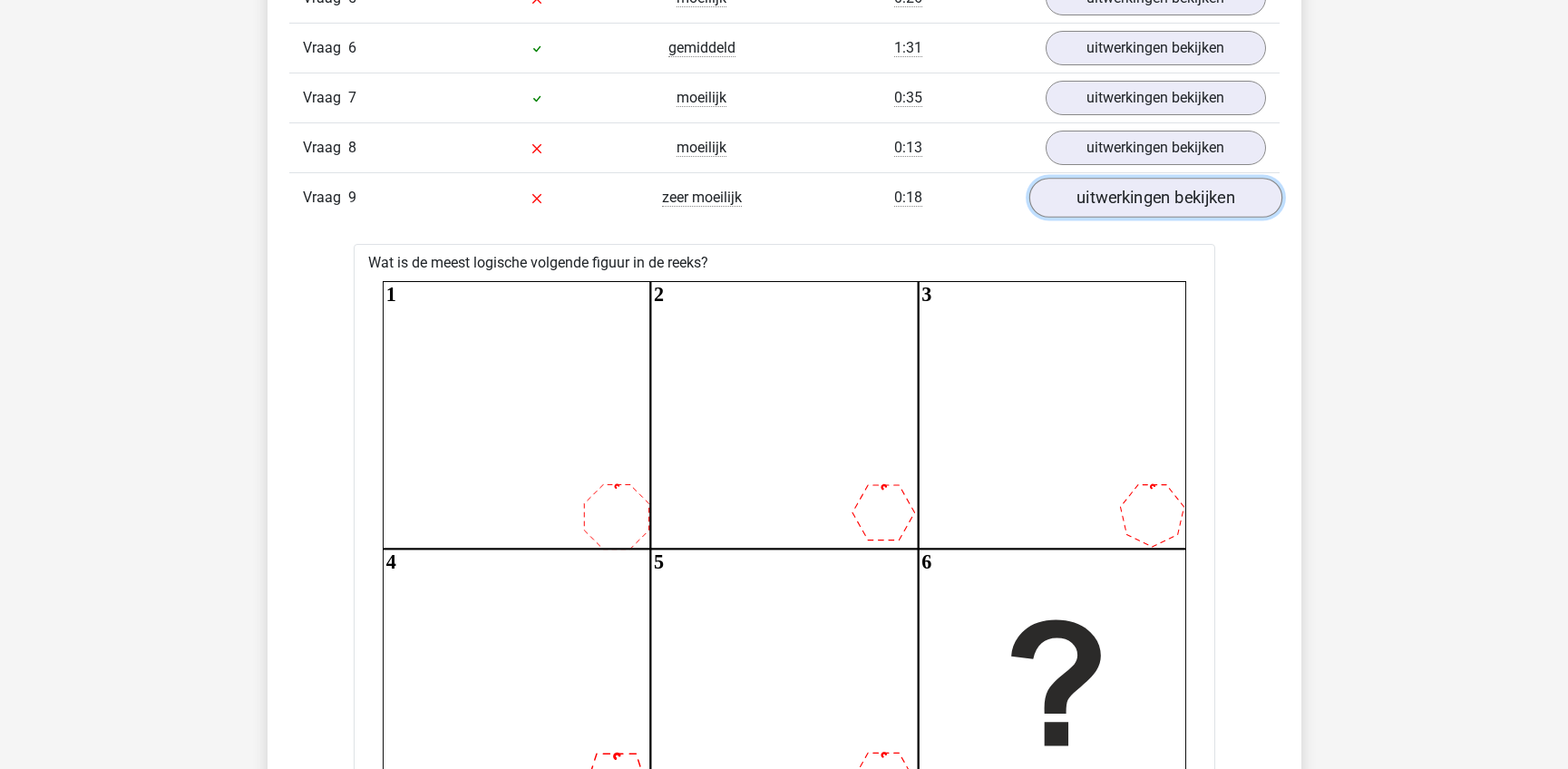
click at [1085, 200] on link "uitwerkingen bekijken" at bounding box center [1155, 197] width 253 height 40
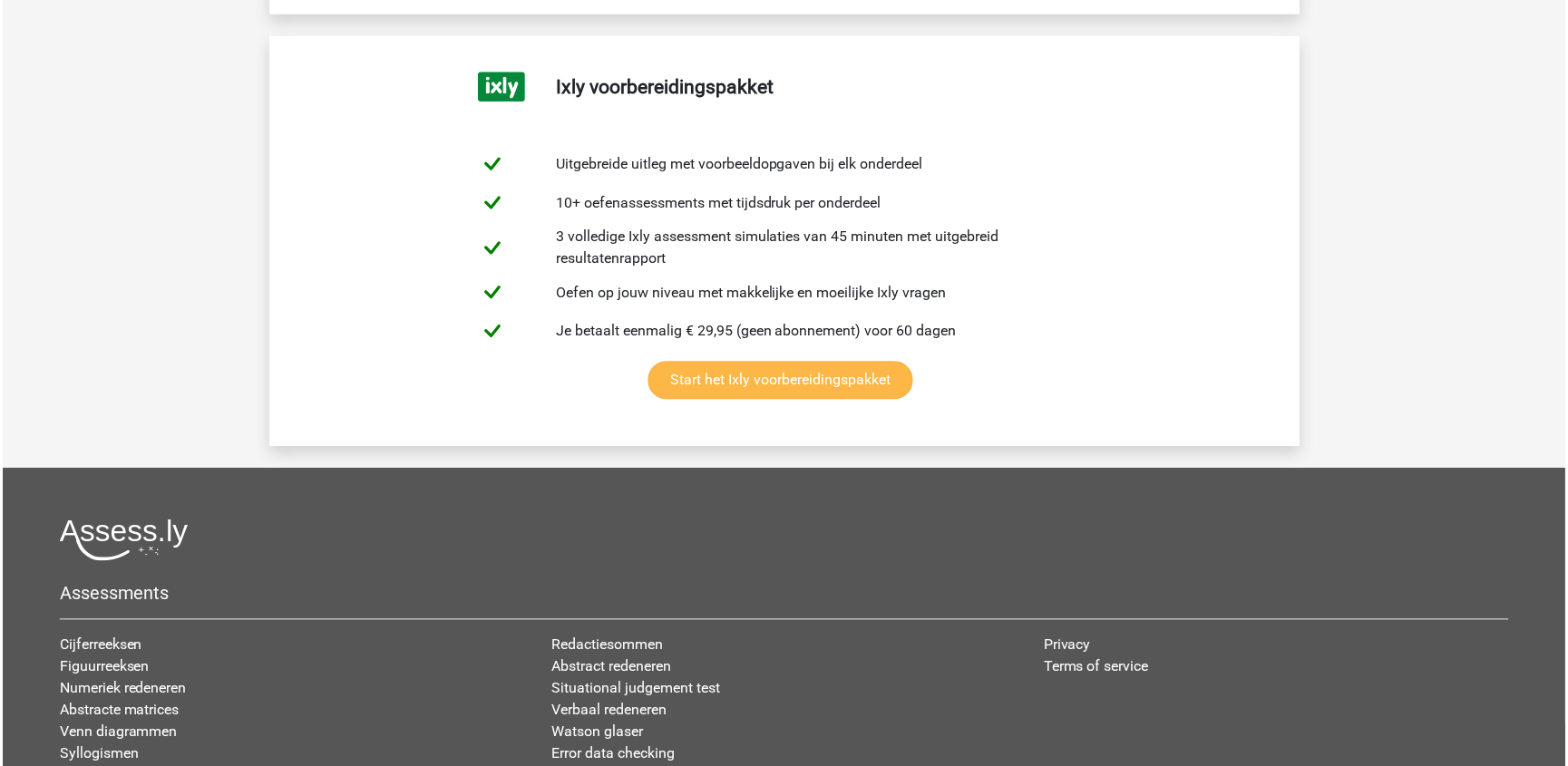
scroll to position [3893, 0]
